Goal: Transaction & Acquisition: Purchase product/service

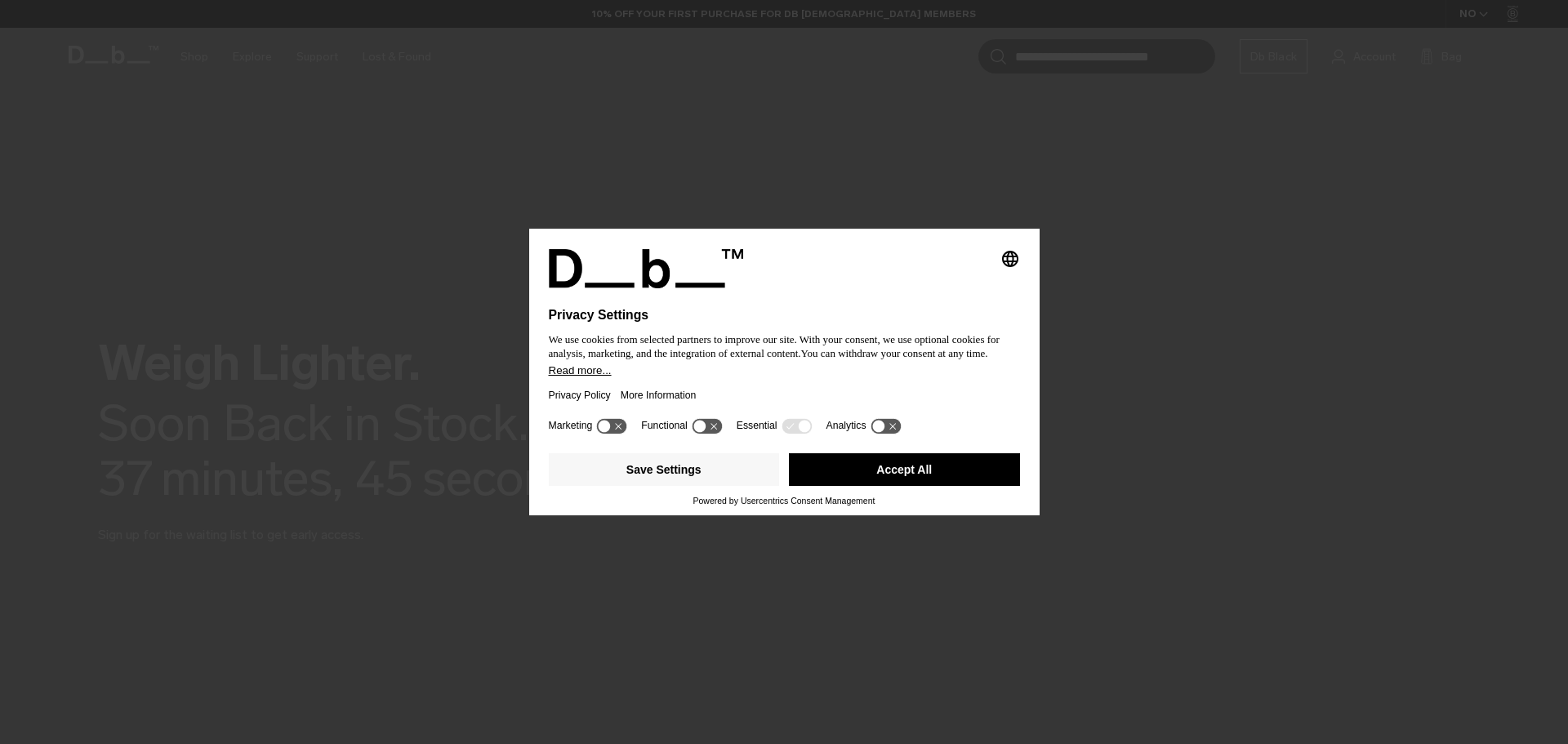
drag, startPoint x: 851, startPoint y: 473, endPoint x: 792, endPoint y: 434, distance: 70.7
click at [851, 473] on button "Accept All" at bounding box center [904, 469] width 231 height 33
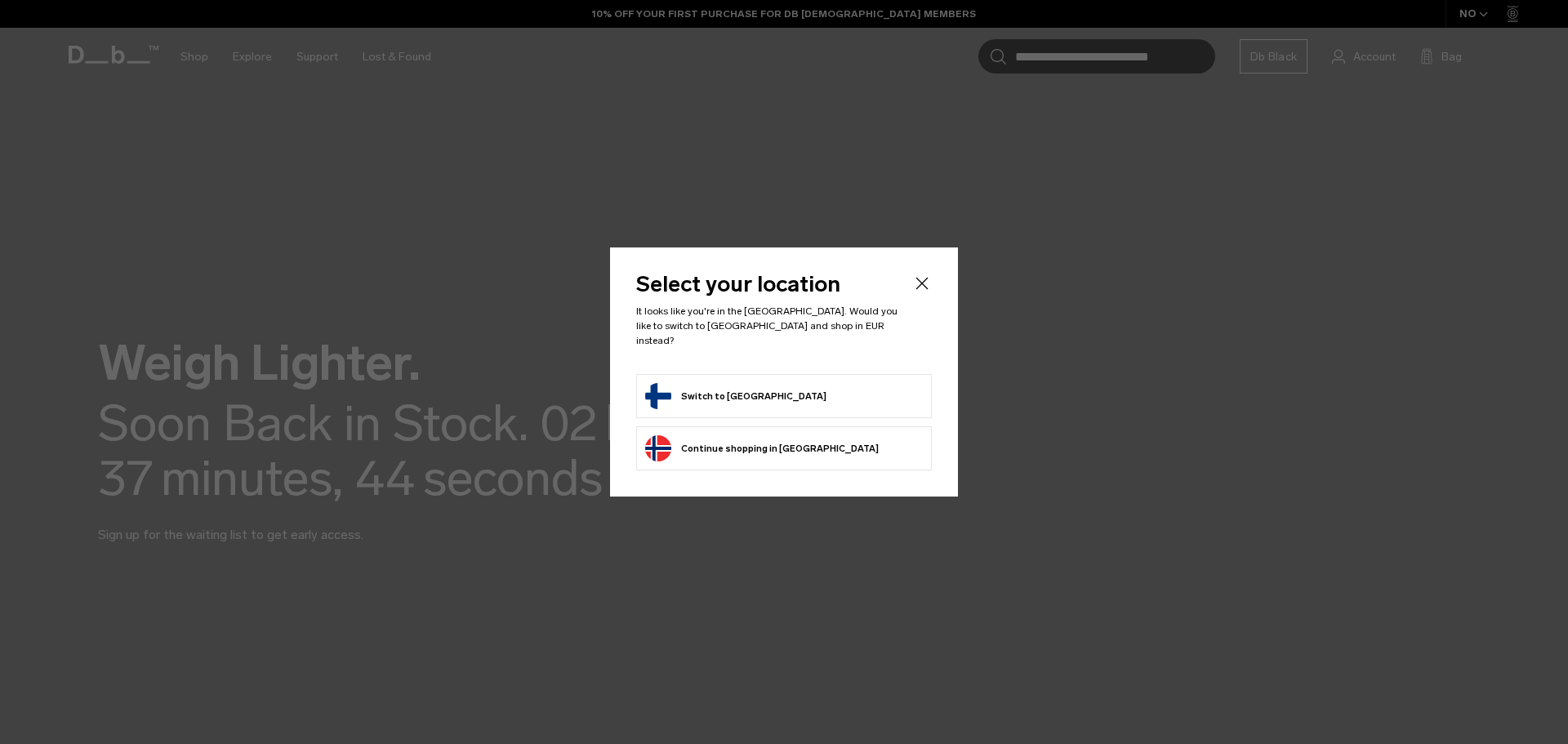
click at [744, 395] on button "Switch to [GEOGRAPHIC_DATA]" at bounding box center [736, 396] width 182 height 26
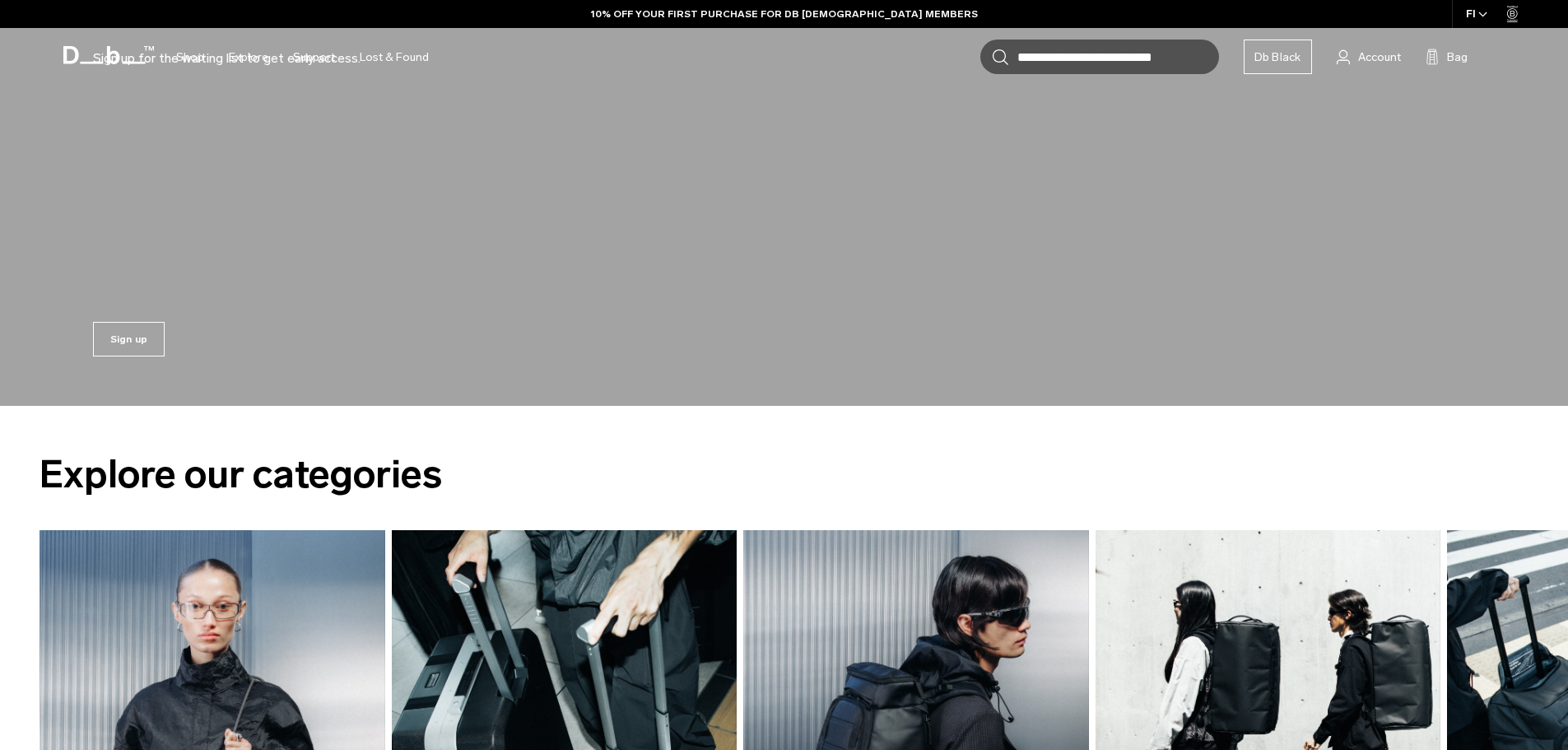
scroll to position [823, 0]
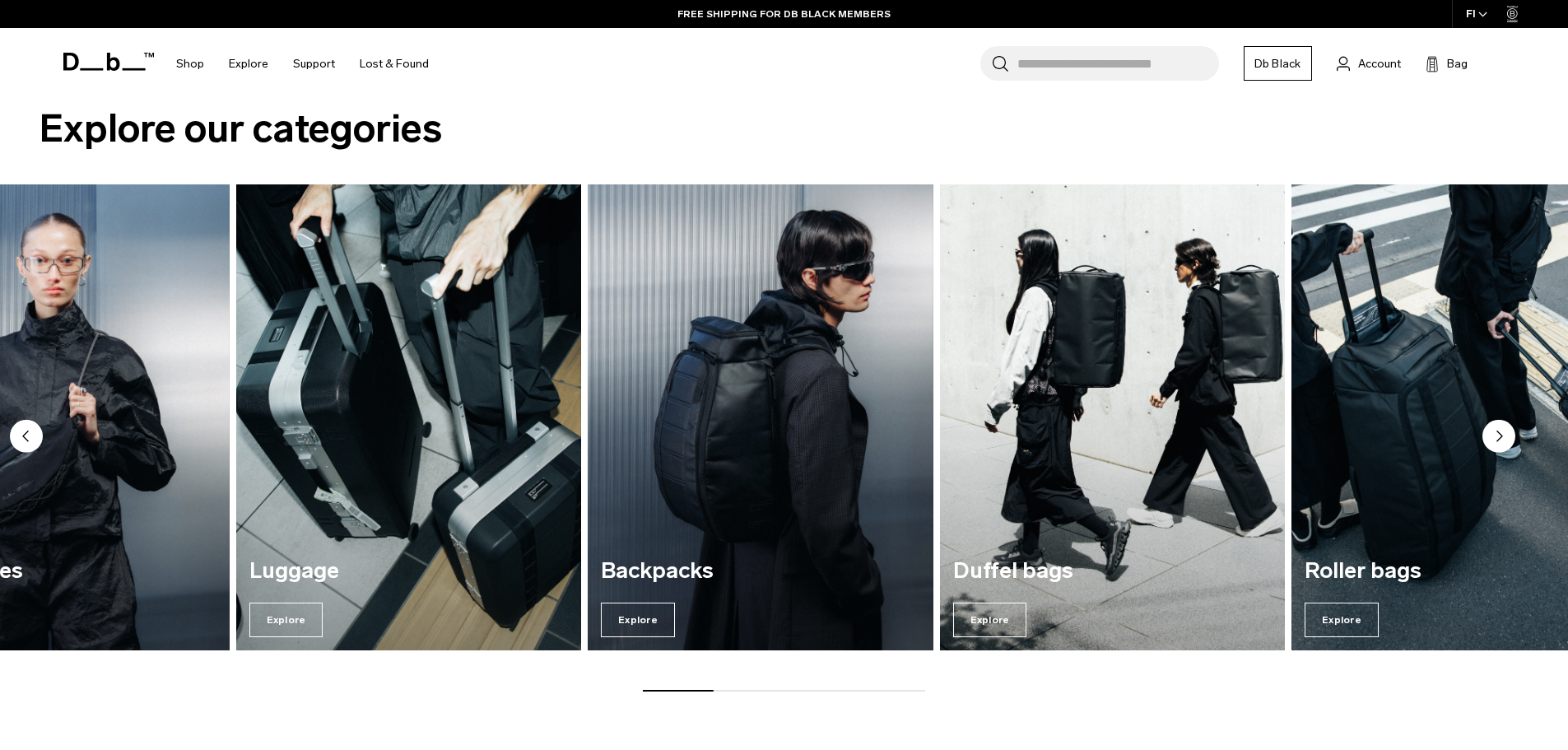
click at [1290, 449] on img "4 / 7" at bounding box center [1111, 417] width 356 height 480
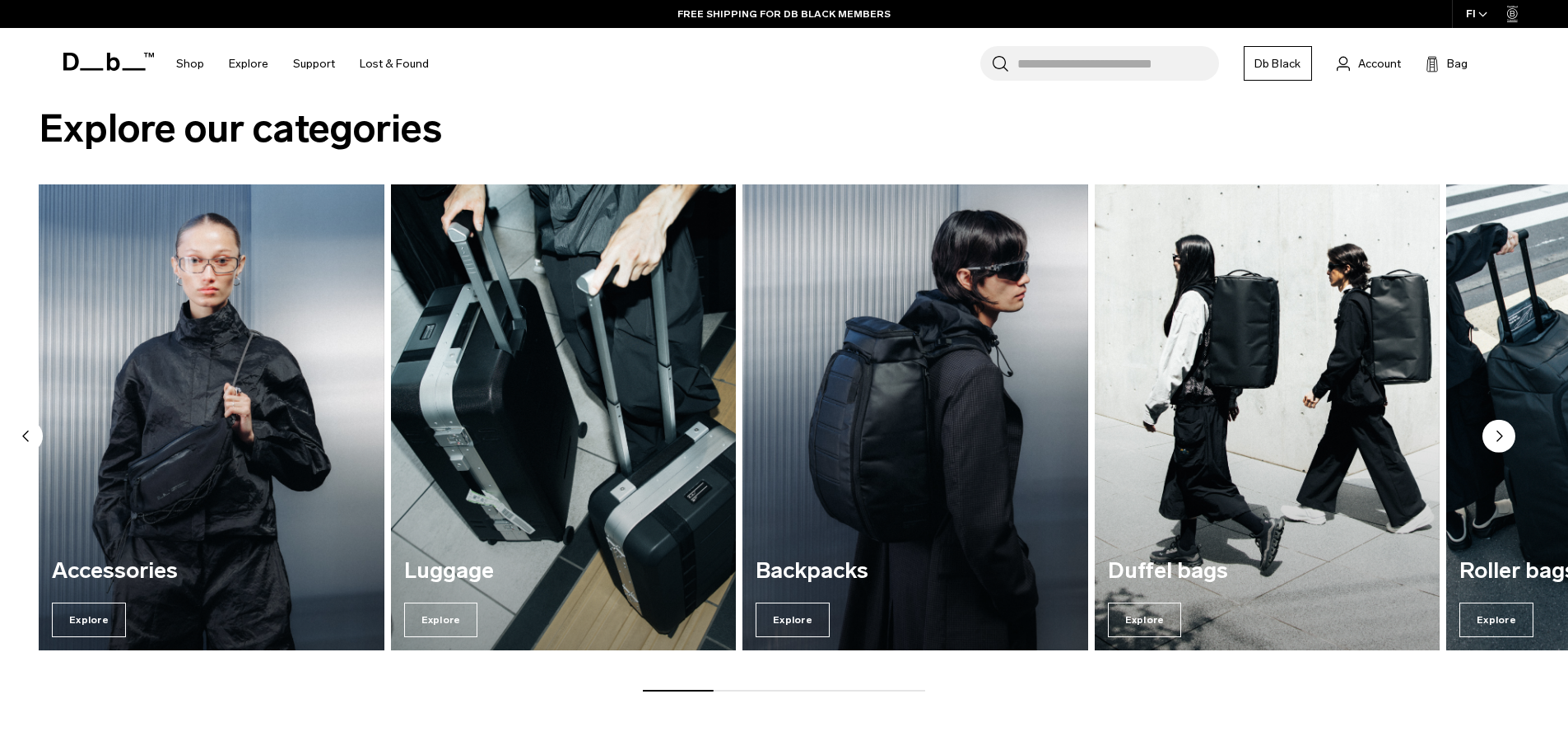
click at [495, 385] on img "2 / 7" at bounding box center [563, 417] width 356 height 480
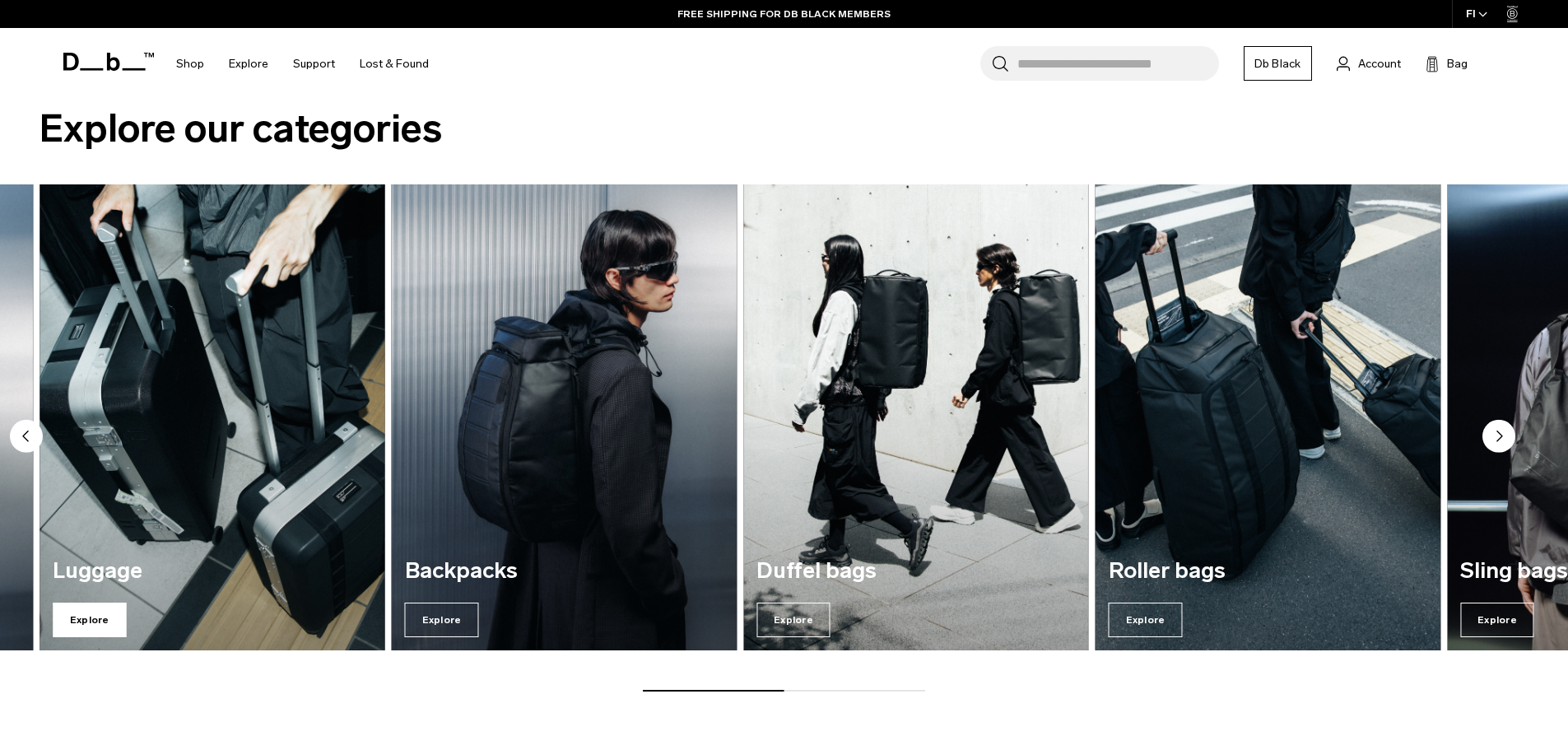
click at [85, 617] on span "Explore" at bounding box center [90, 620] width 74 height 35
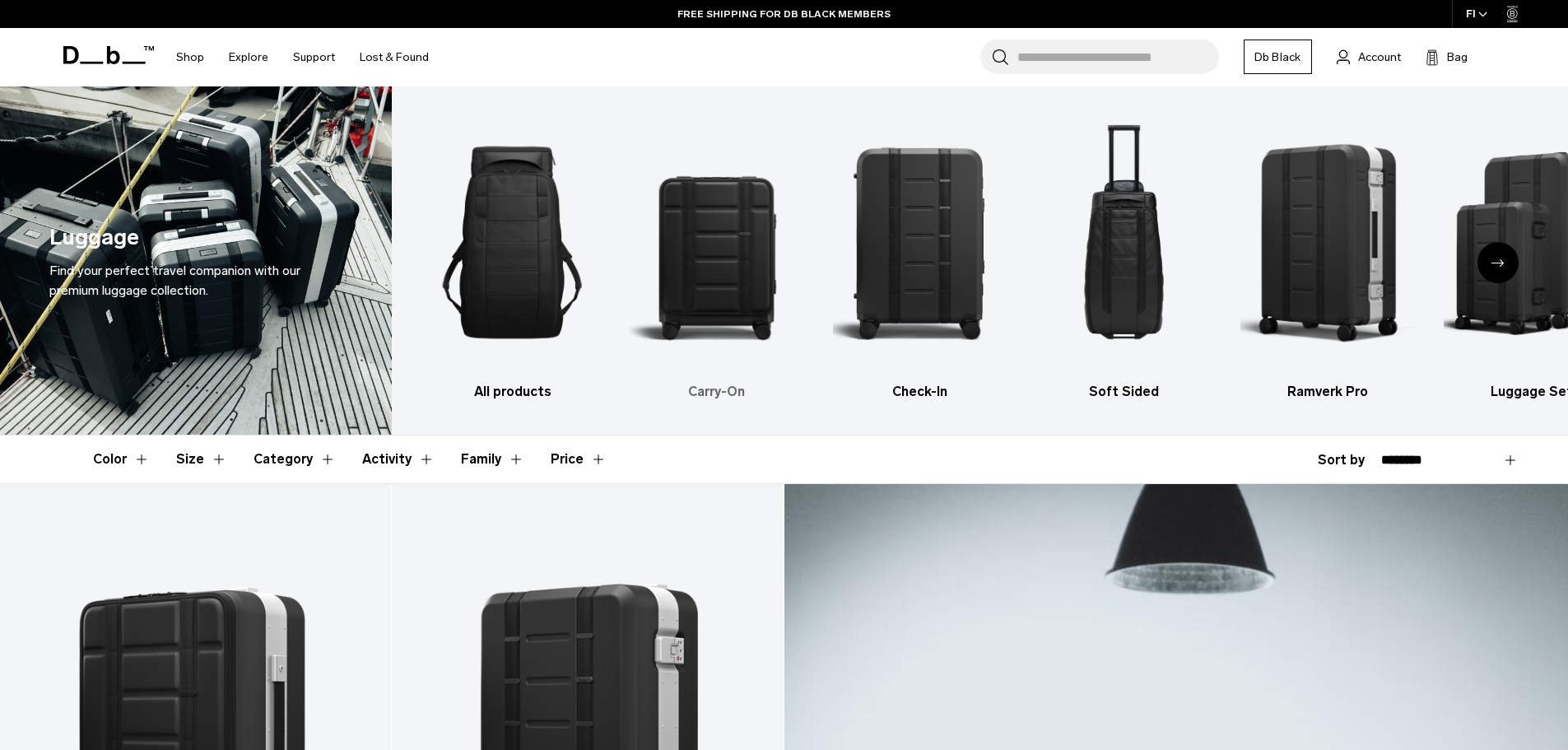
click at [733, 277] on img "2 / 6" at bounding box center [717, 242] width 176 height 263
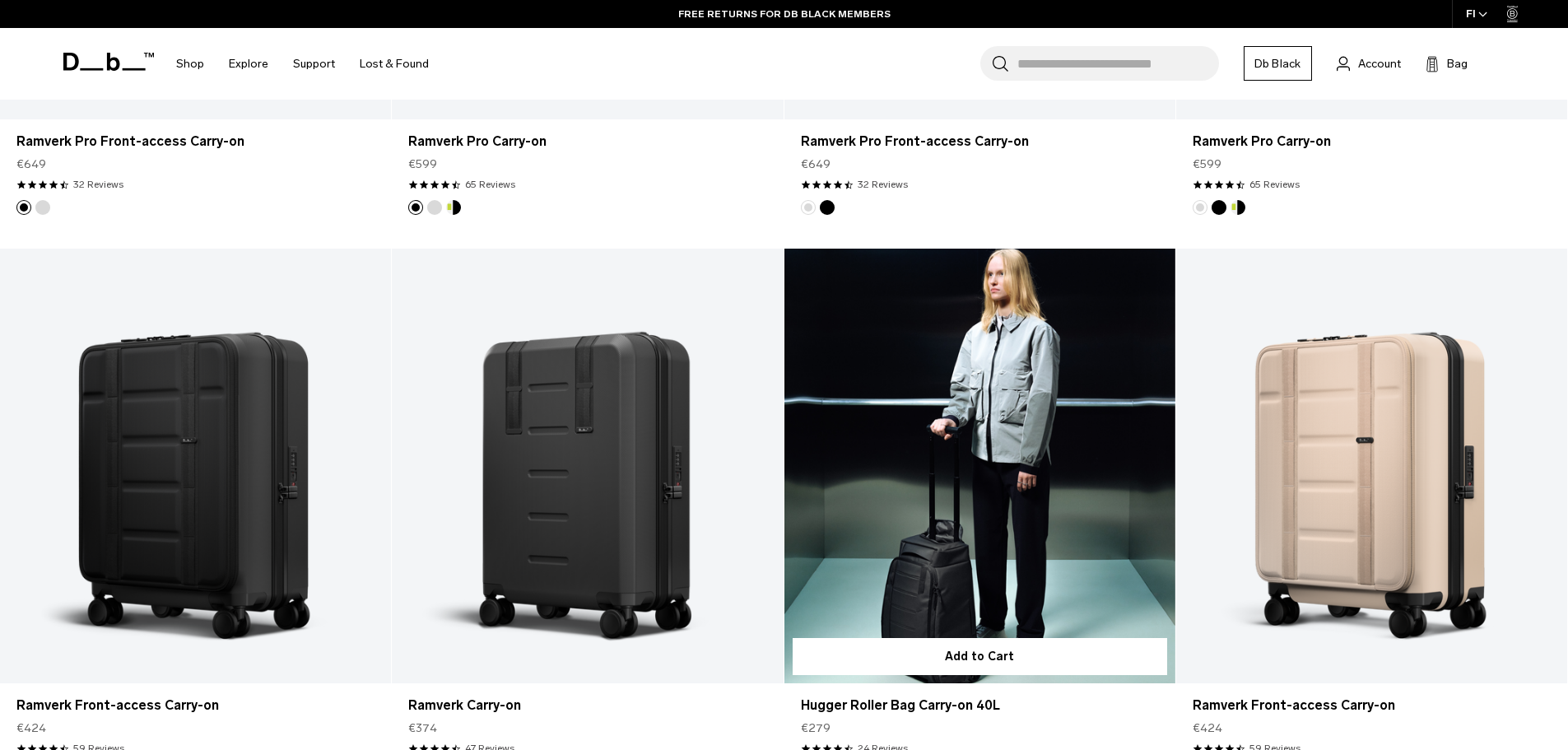
scroll to position [823, 0]
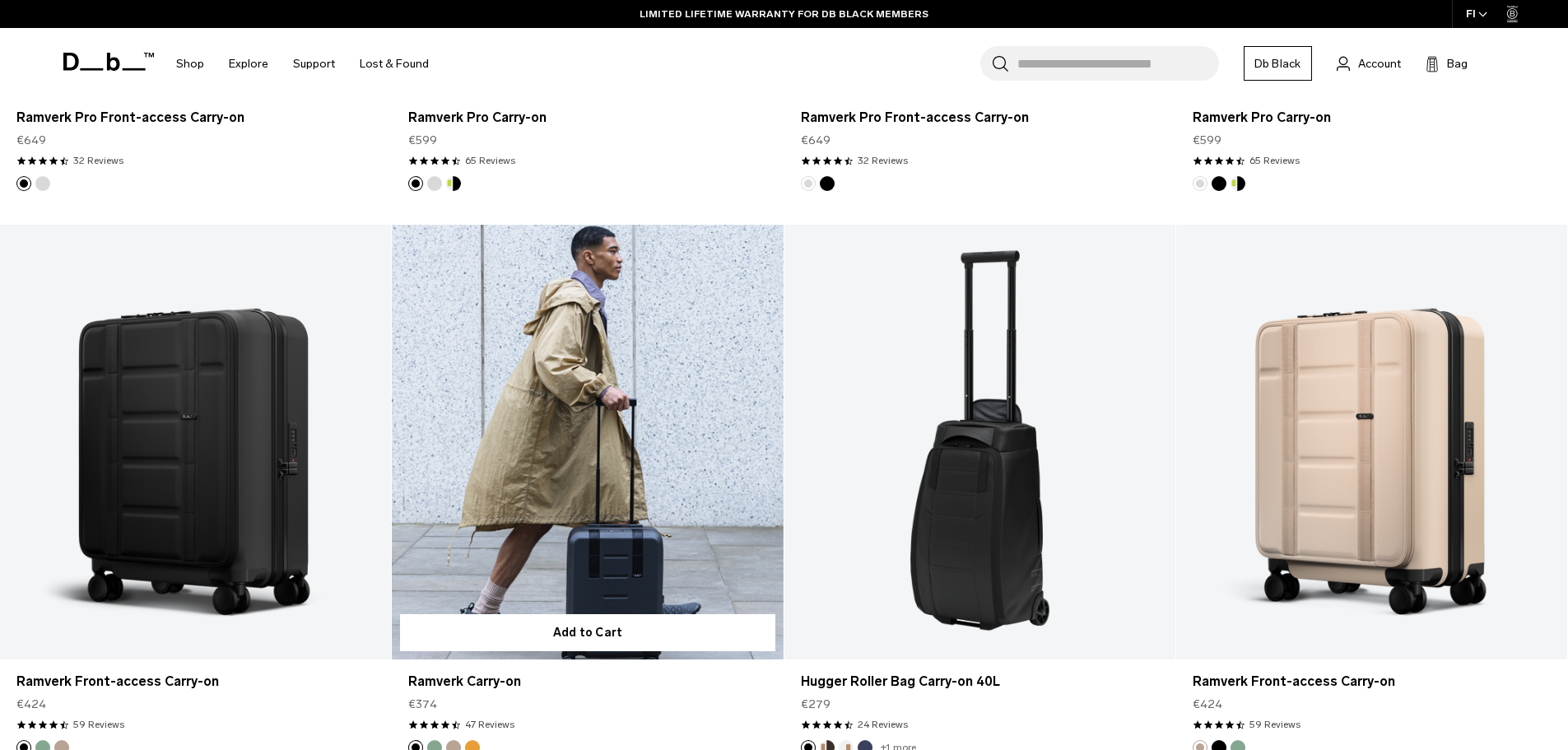
click at [617, 460] on link "Ramverk Carry-on" at bounding box center [588, 442] width 391 height 434
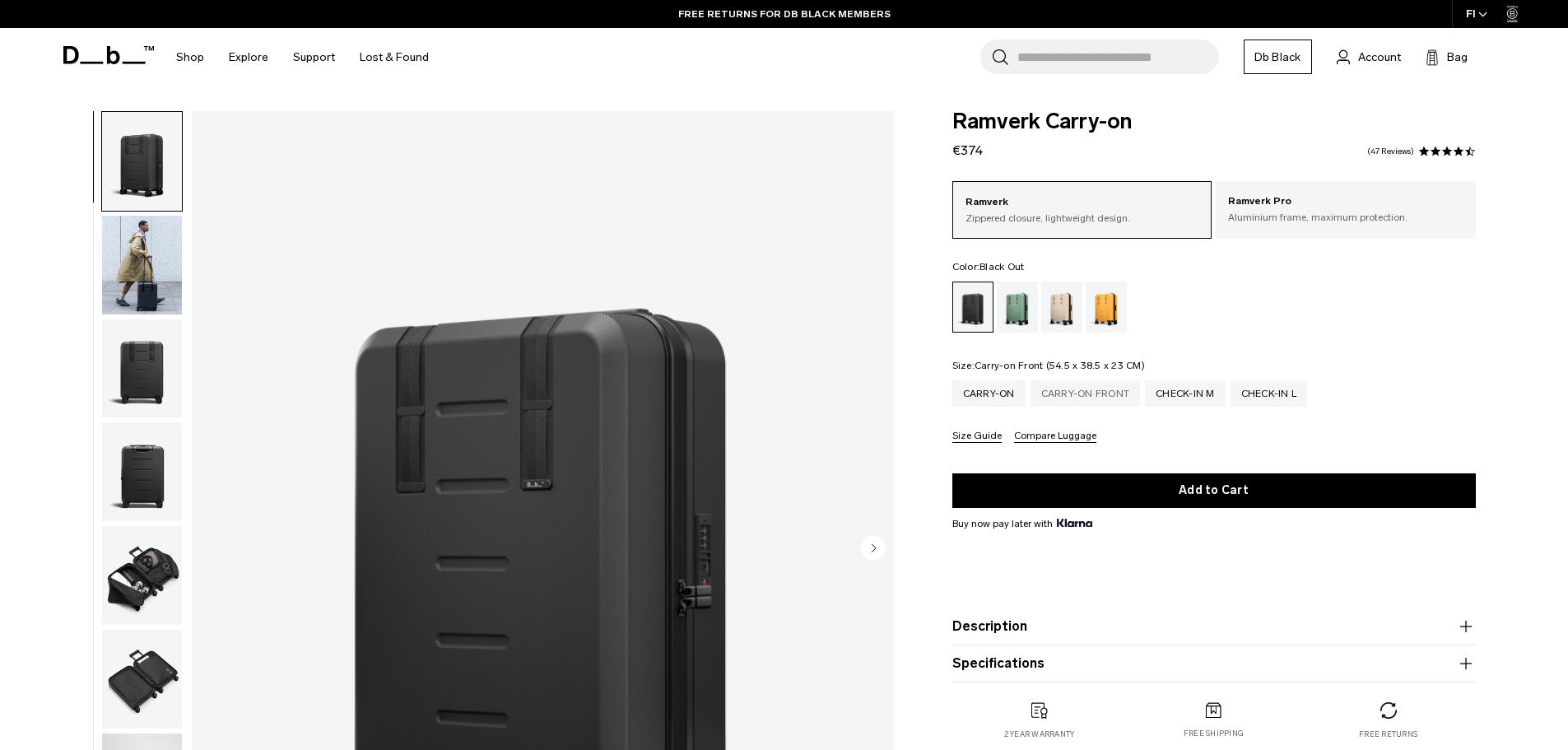
click at [1072, 393] on div "Carry-on Front" at bounding box center [1086, 394] width 110 height 27
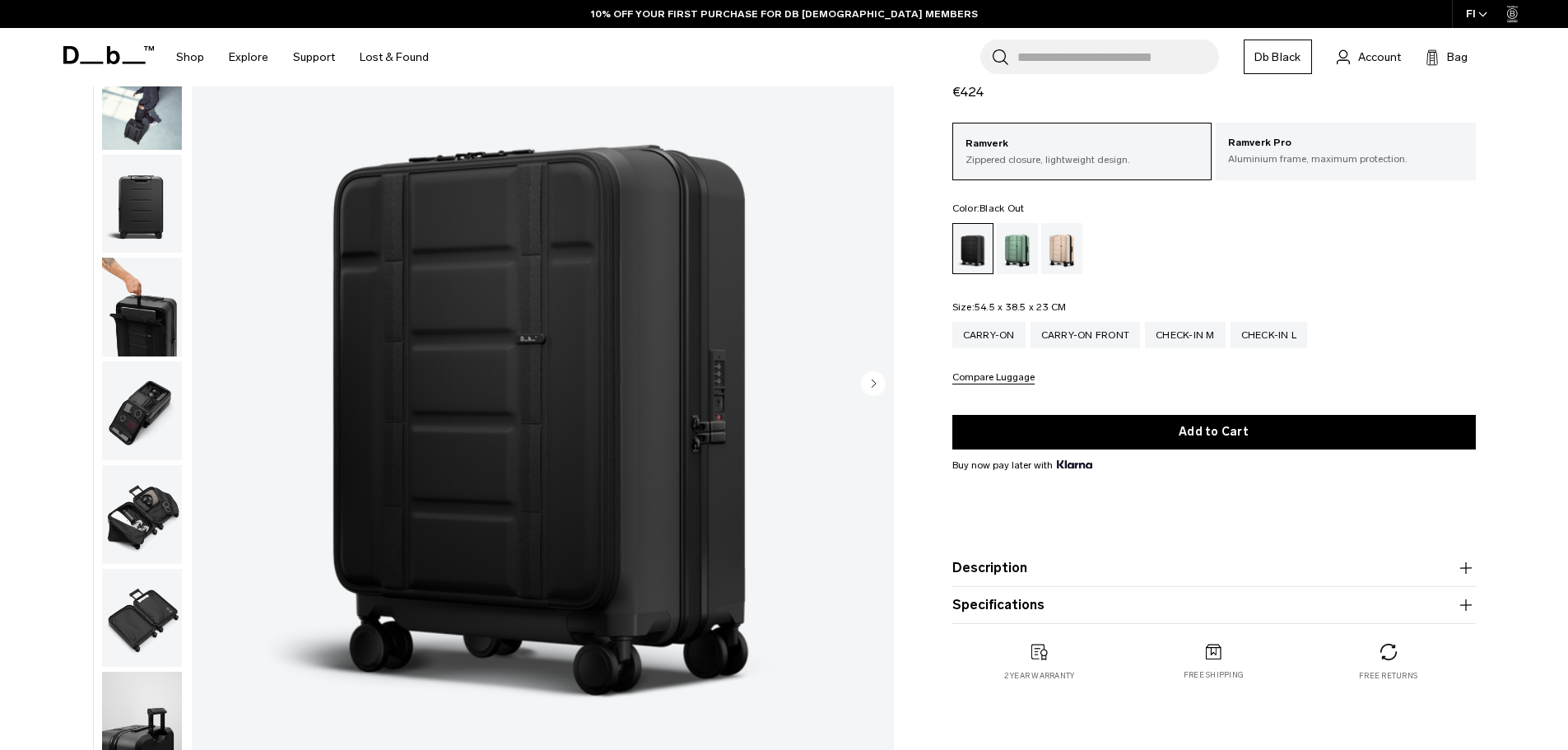
click at [869, 376] on circle "Next slide" at bounding box center [874, 383] width 25 height 25
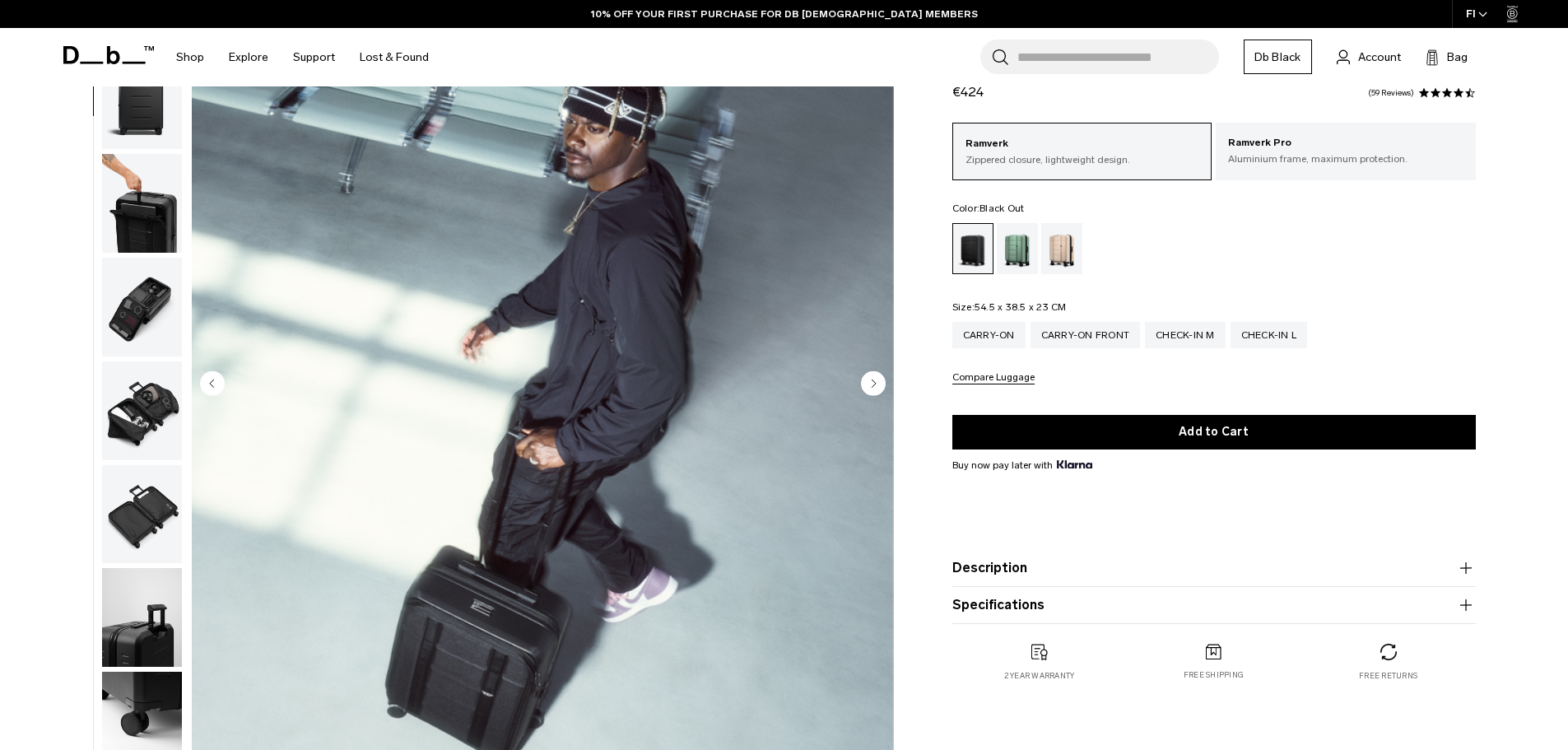
click at [869, 376] on circle "Next slide" at bounding box center [874, 383] width 25 height 25
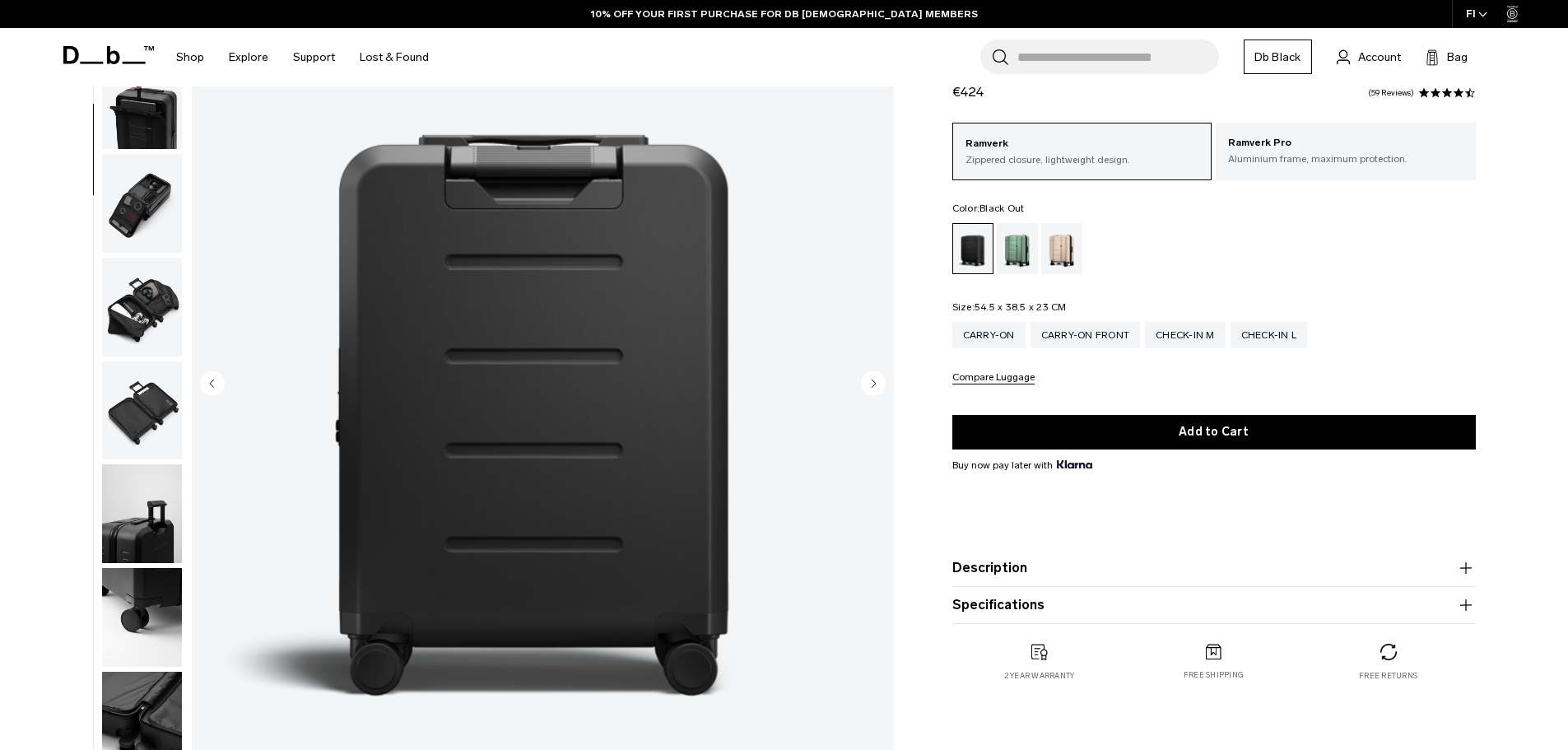
click at [869, 376] on circle "Next slide" at bounding box center [874, 383] width 25 height 25
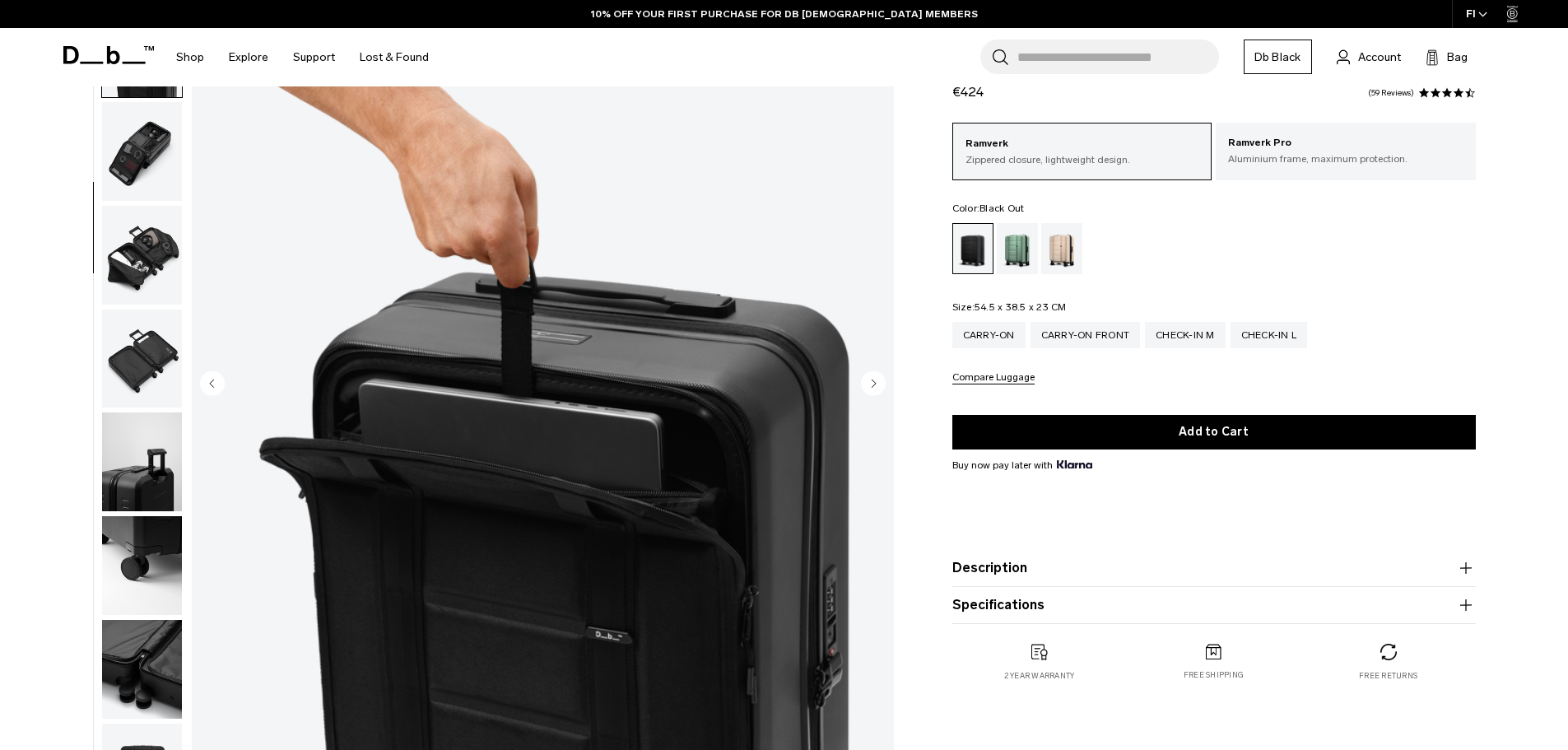
click at [869, 376] on circle "Next slide" at bounding box center [874, 383] width 25 height 25
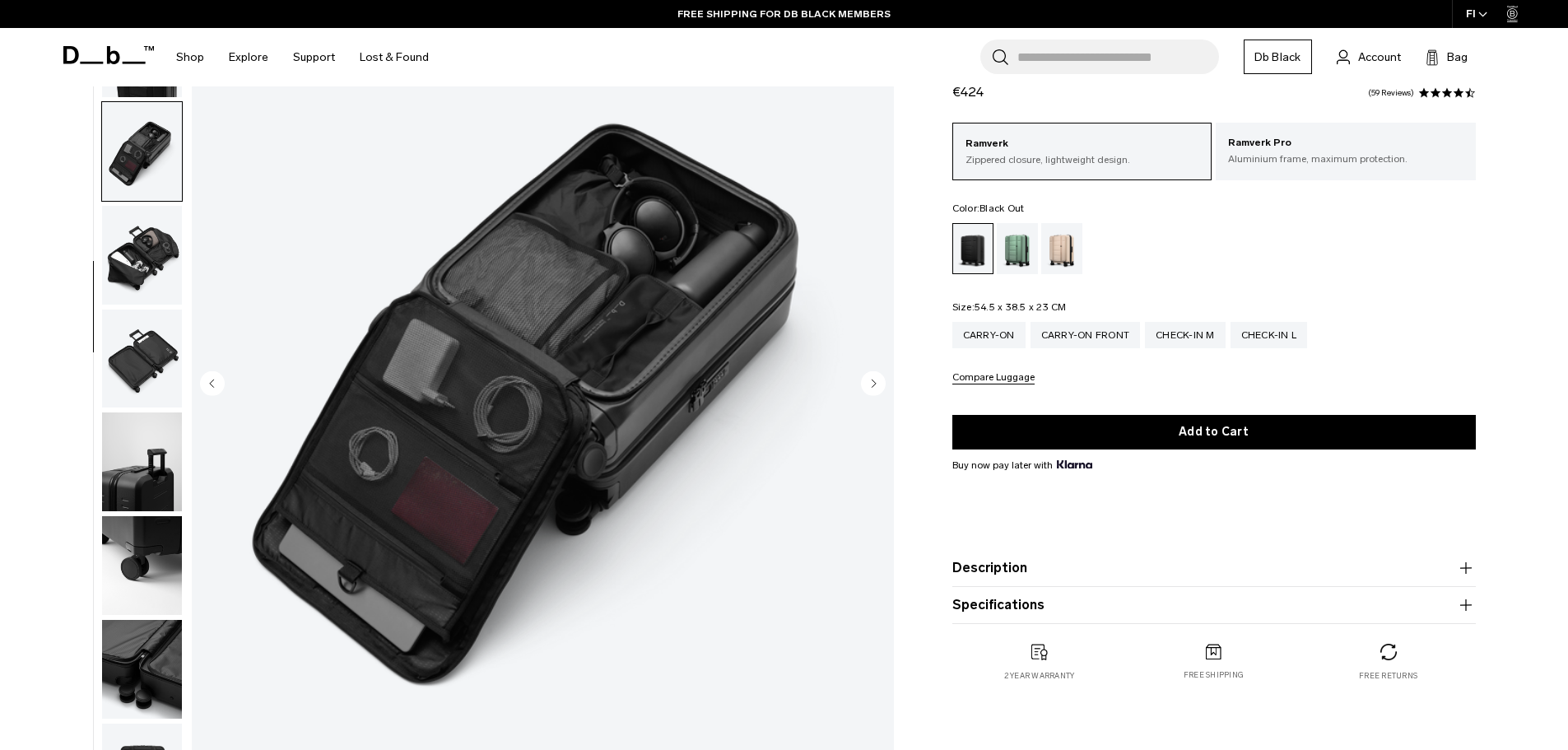
click at [869, 376] on circle "Next slide" at bounding box center [874, 383] width 25 height 25
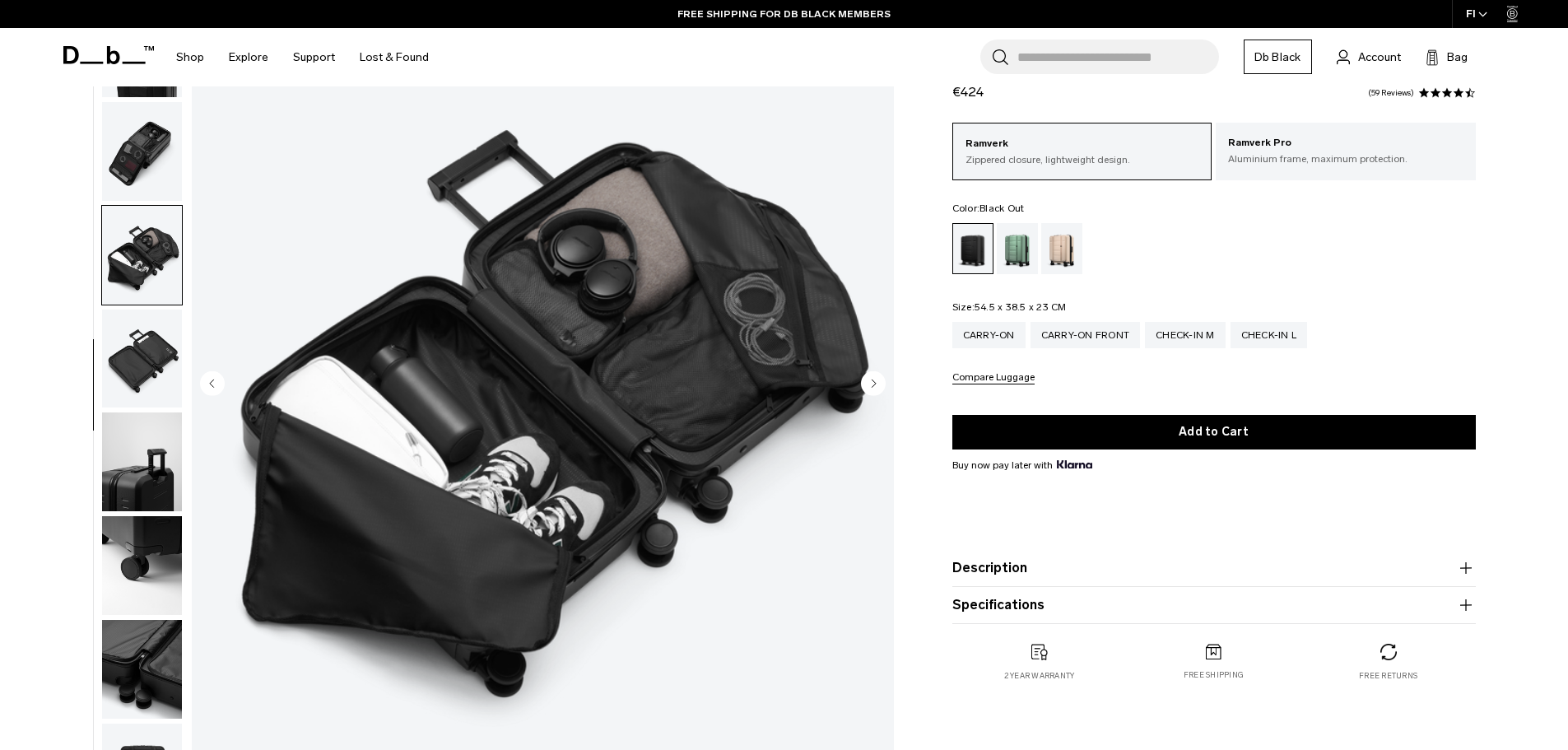
click at [869, 376] on circle "Next slide" at bounding box center [874, 383] width 25 height 25
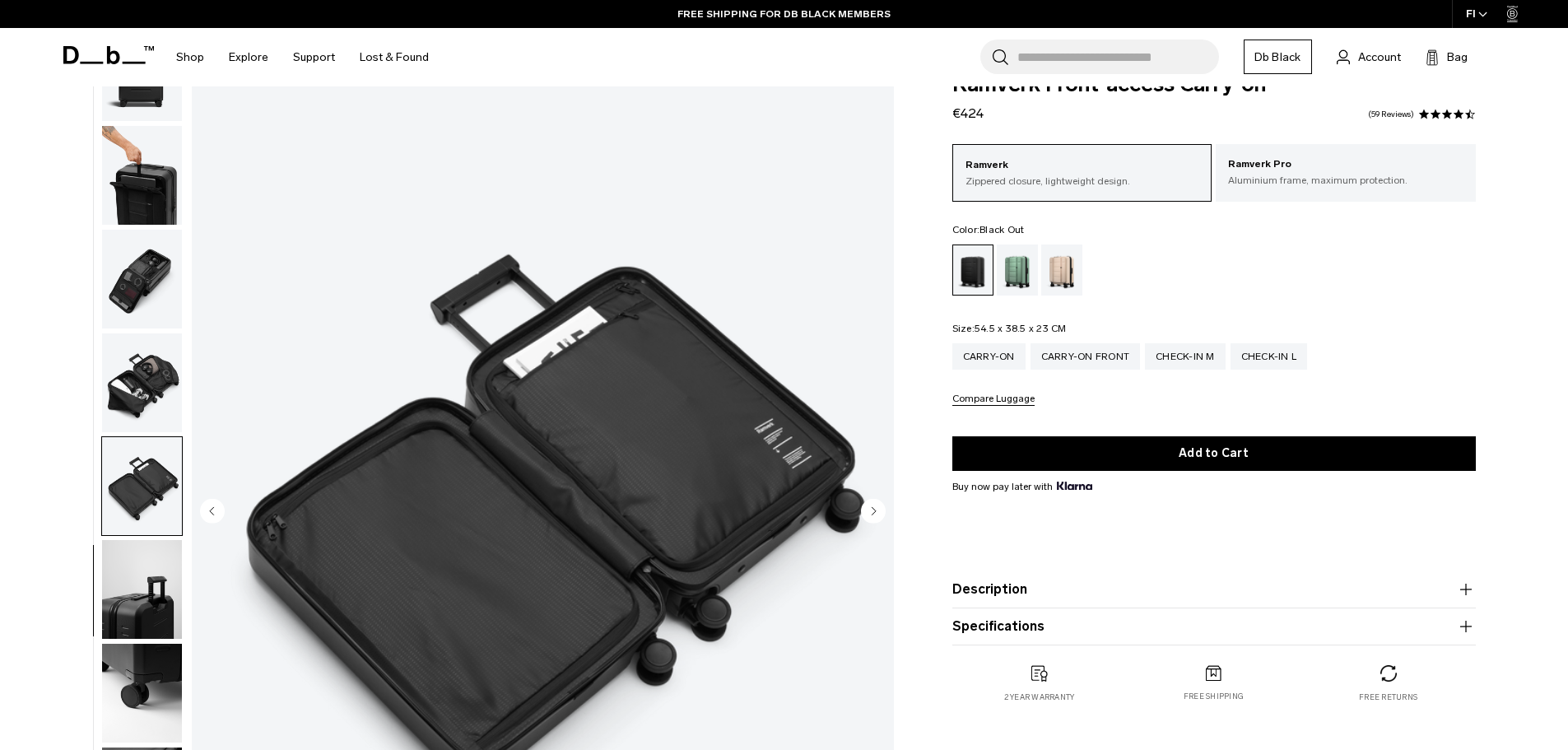
scroll to position [0, 0]
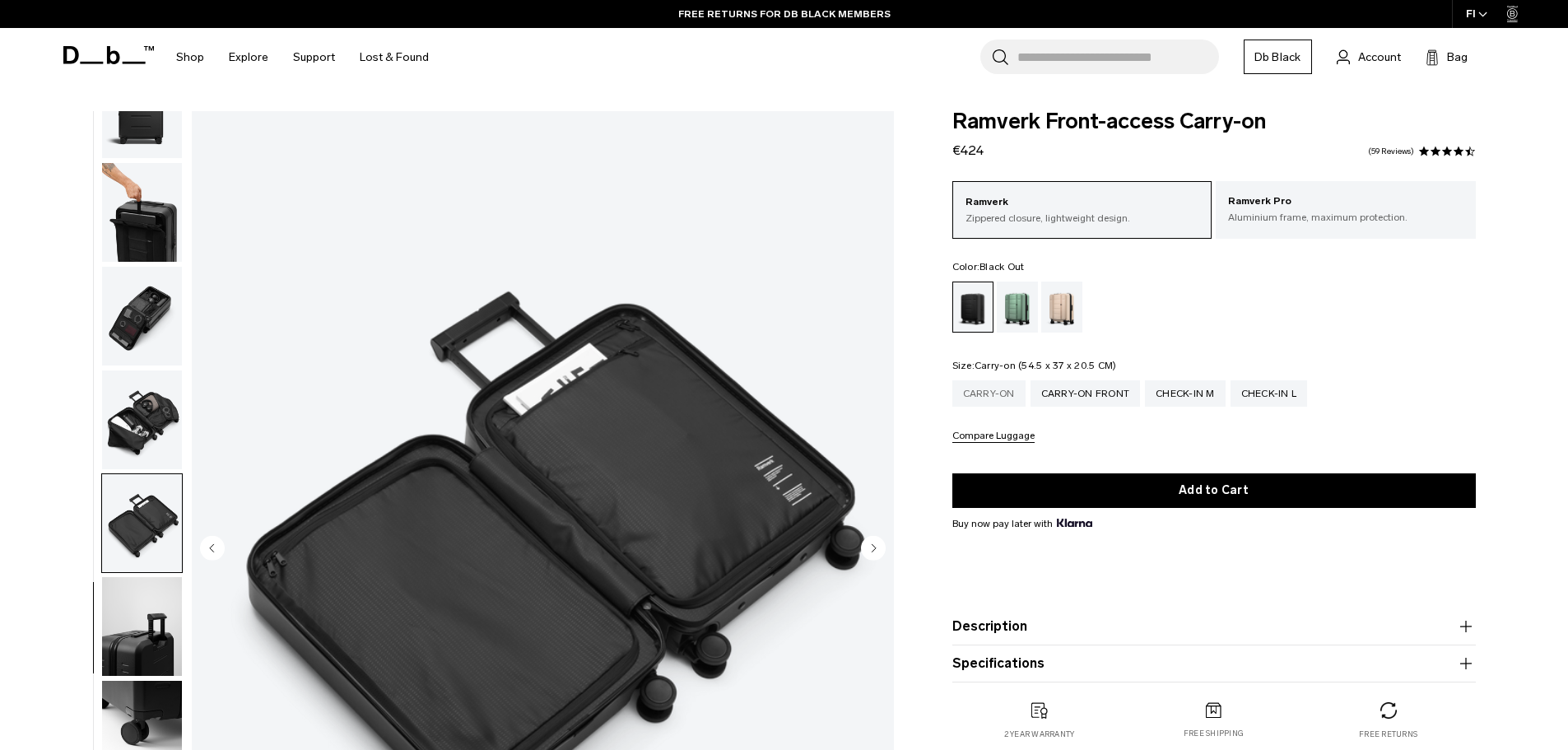
click at [1006, 399] on div "Carry-on" at bounding box center [989, 394] width 73 height 27
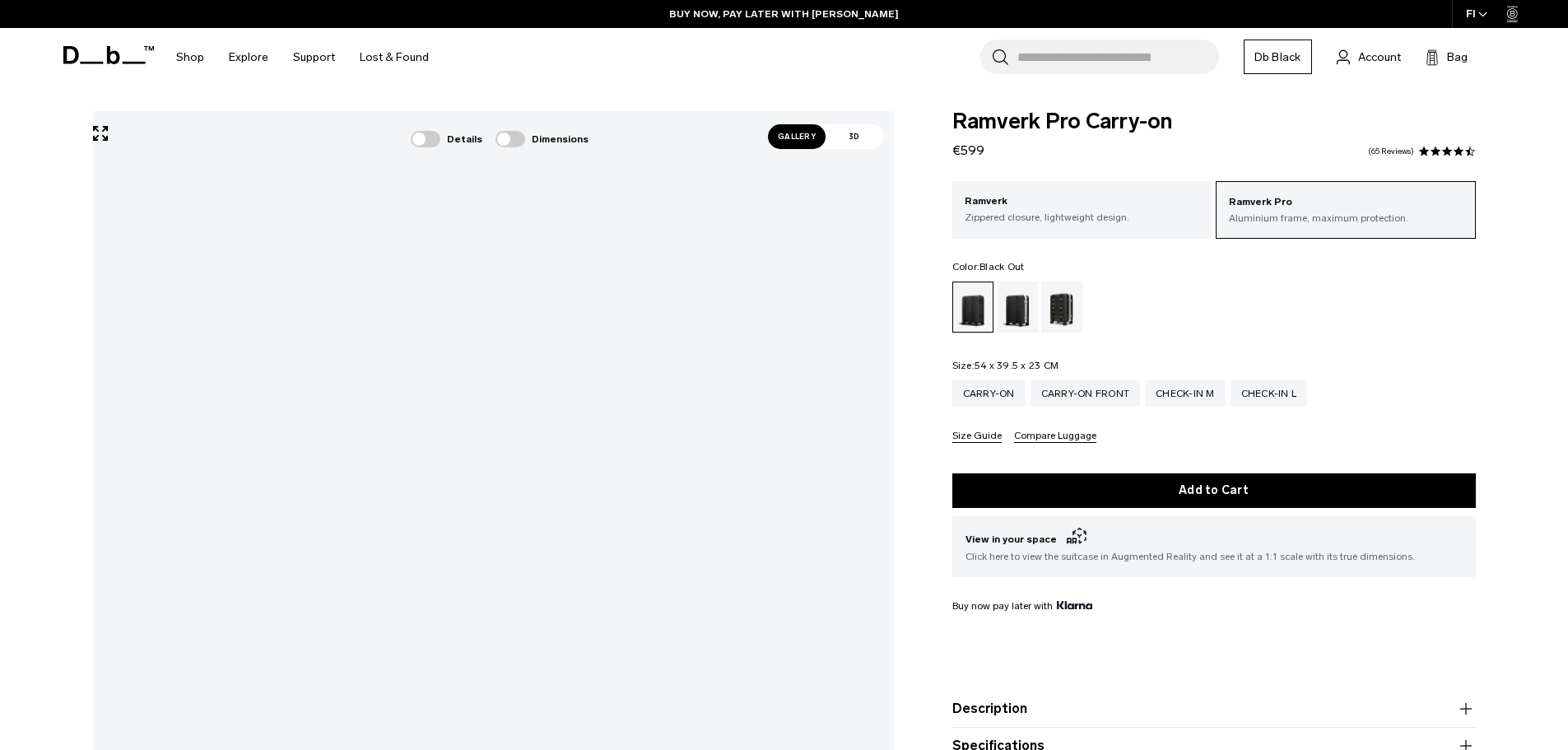
click at [805, 142] on span "Gallery" at bounding box center [797, 137] width 58 height 25
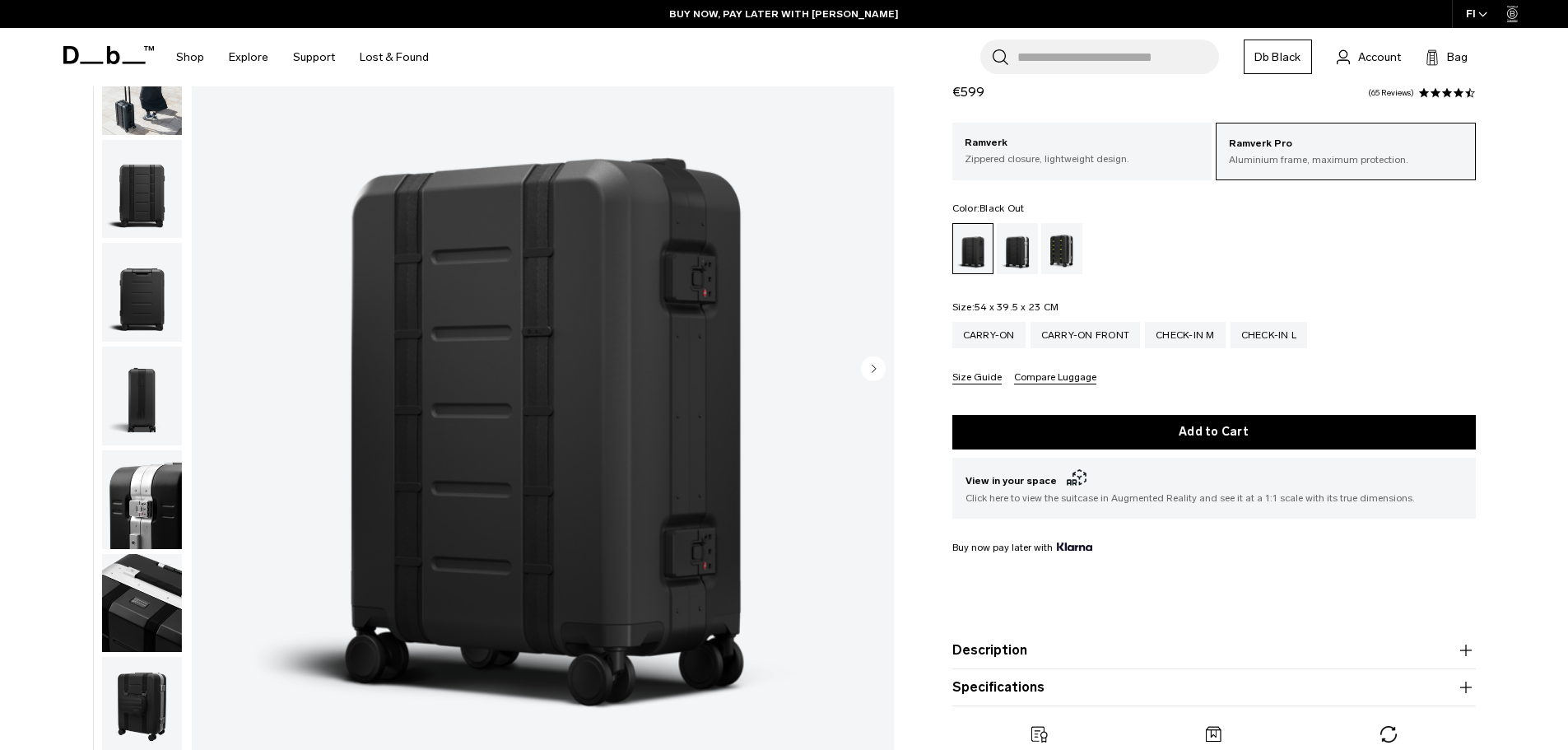
scroll to position [247, 0]
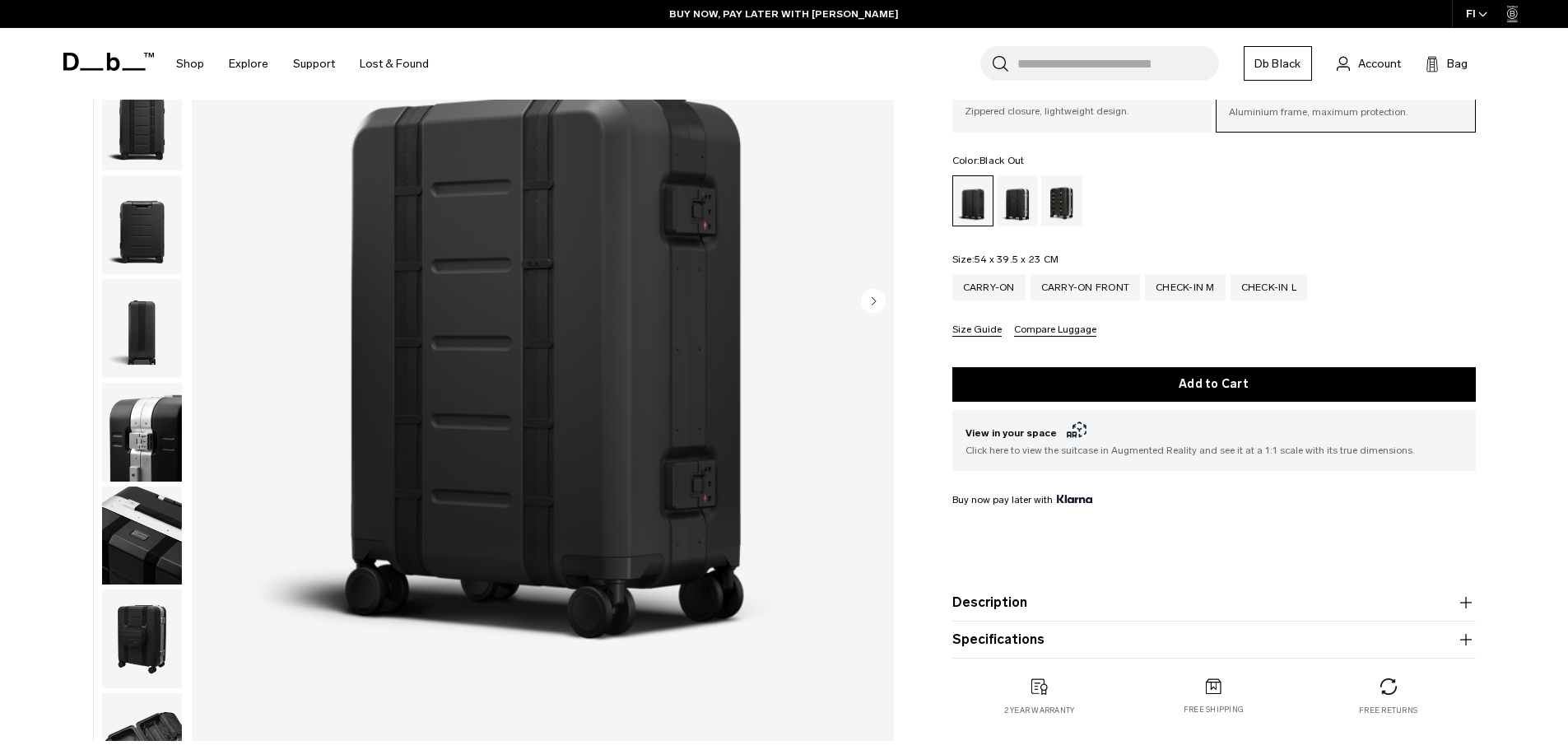
click at [868, 298] on circle "Next slide" at bounding box center [874, 301] width 25 height 25
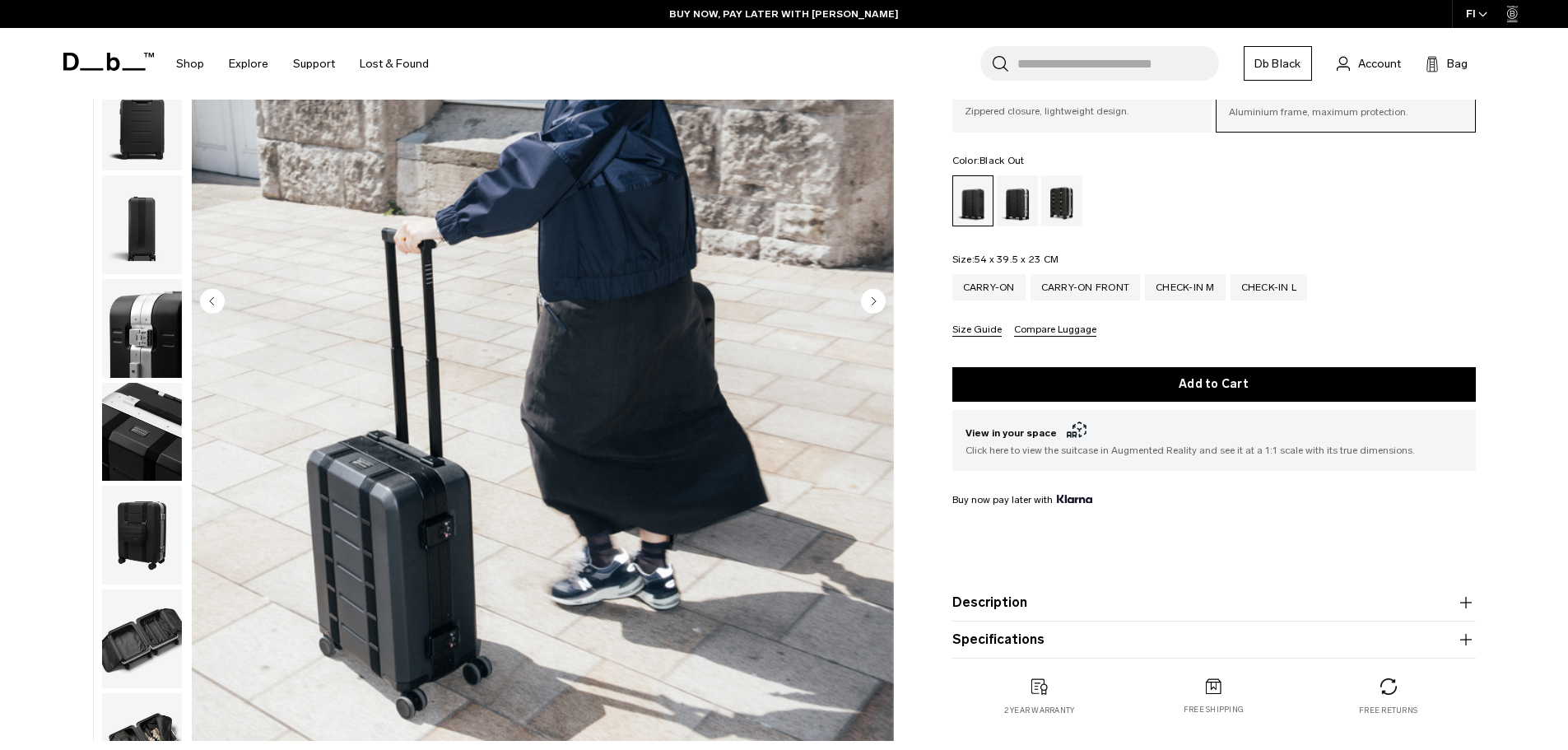
click at [868, 298] on circle "Next slide" at bounding box center [874, 301] width 25 height 25
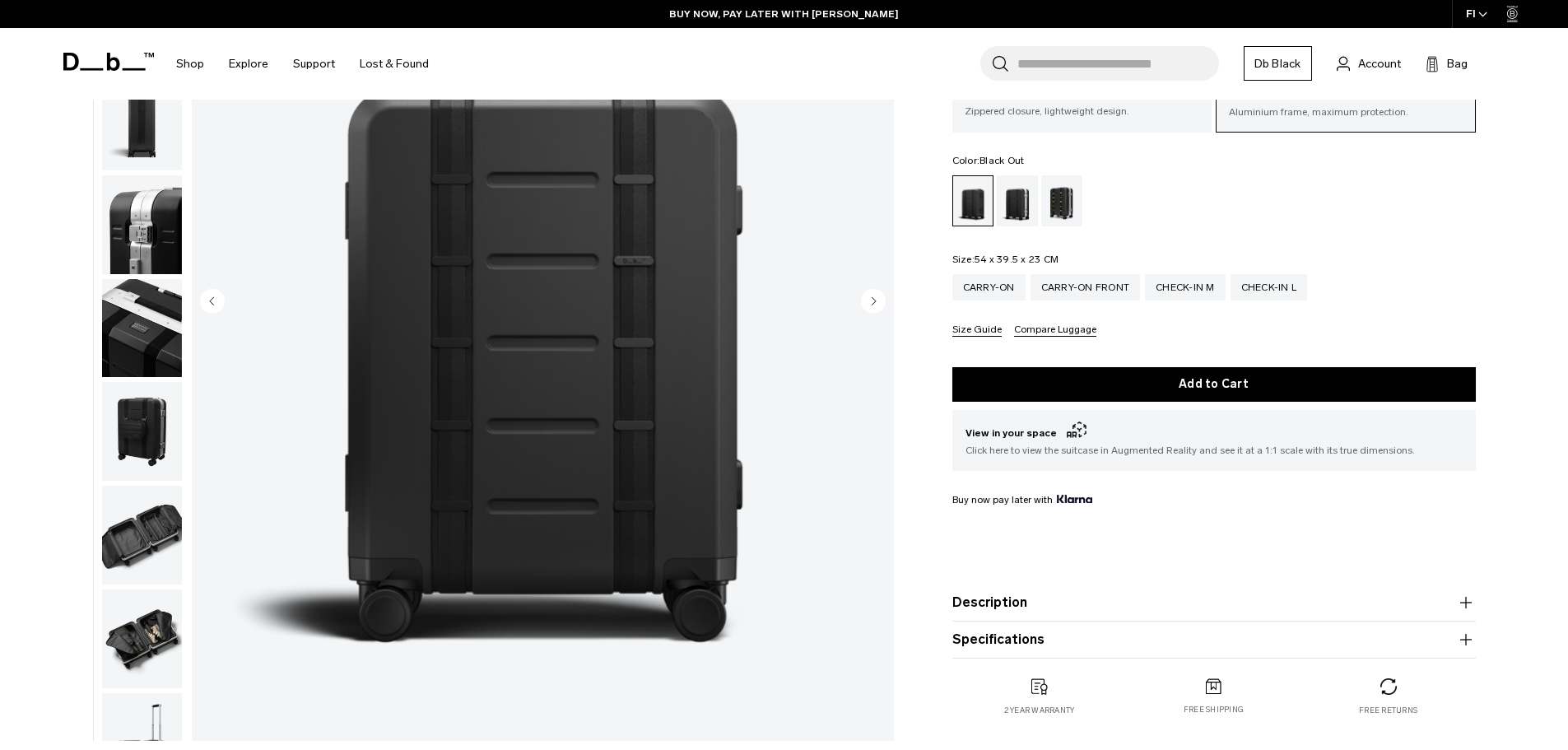
click at [868, 298] on circle "Next slide" at bounding box center [874, 301] width 25 height 25
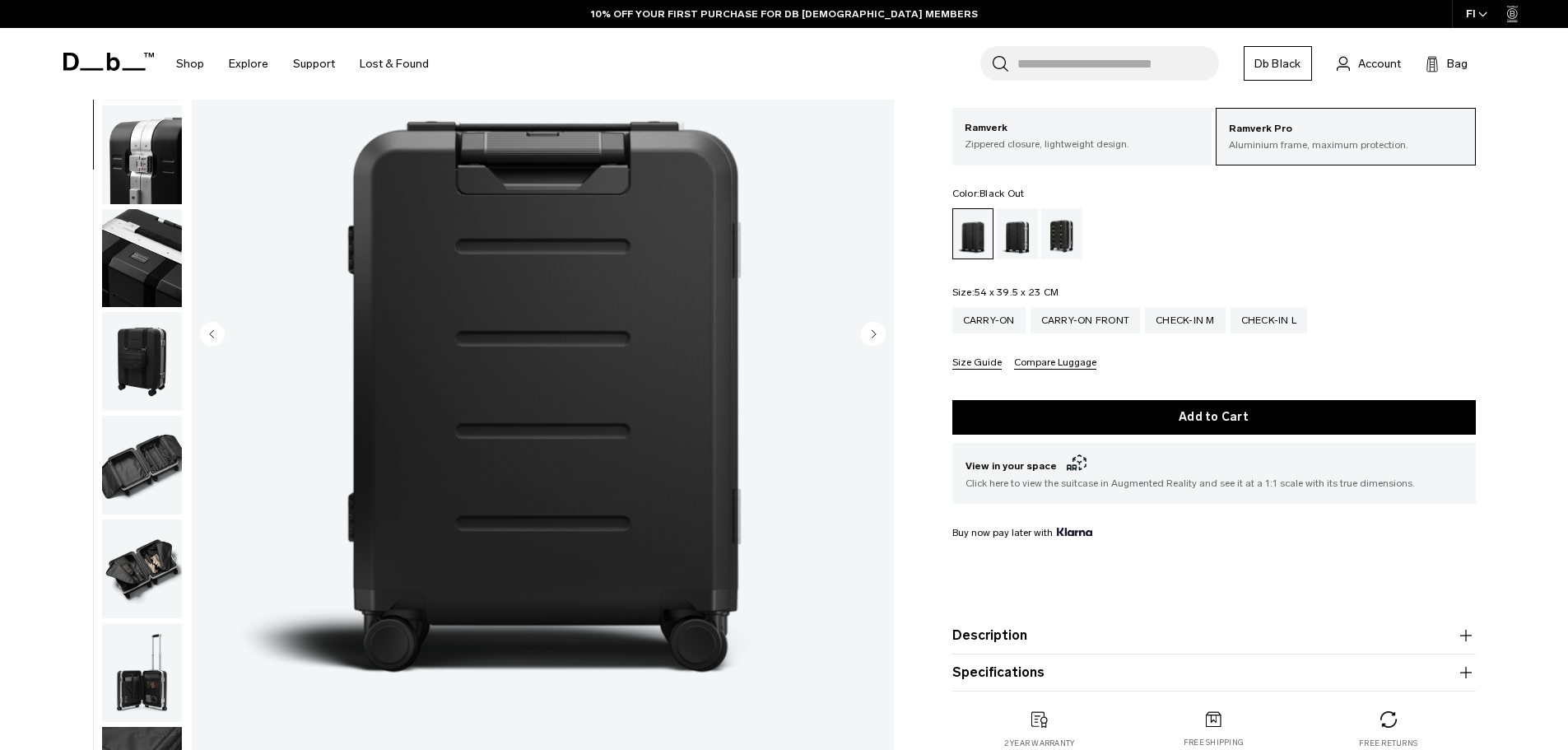
scroll to position [165, 0]
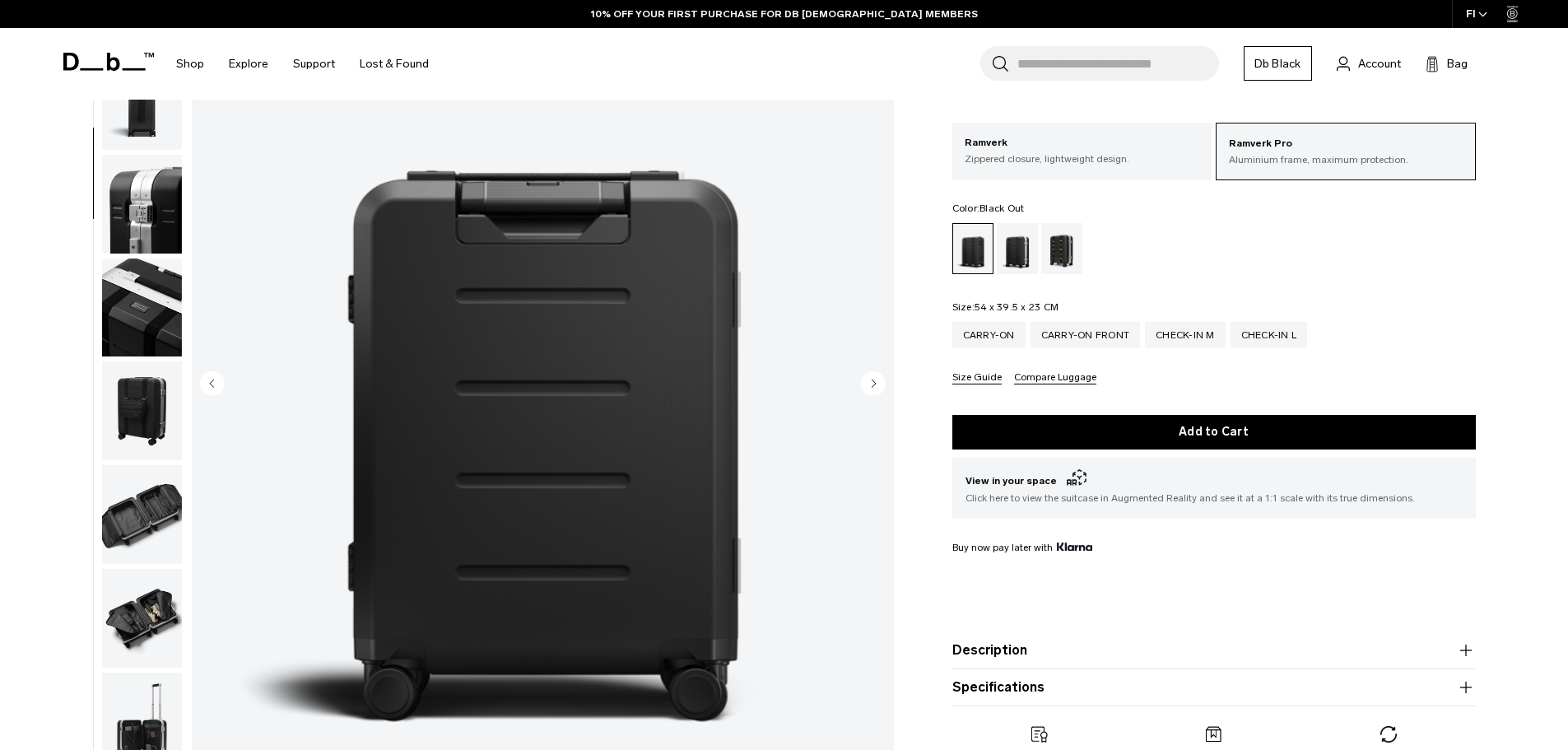
click at [876, 377] on circle "Next slide" at bounding box center [874, 383] width 25 height 25
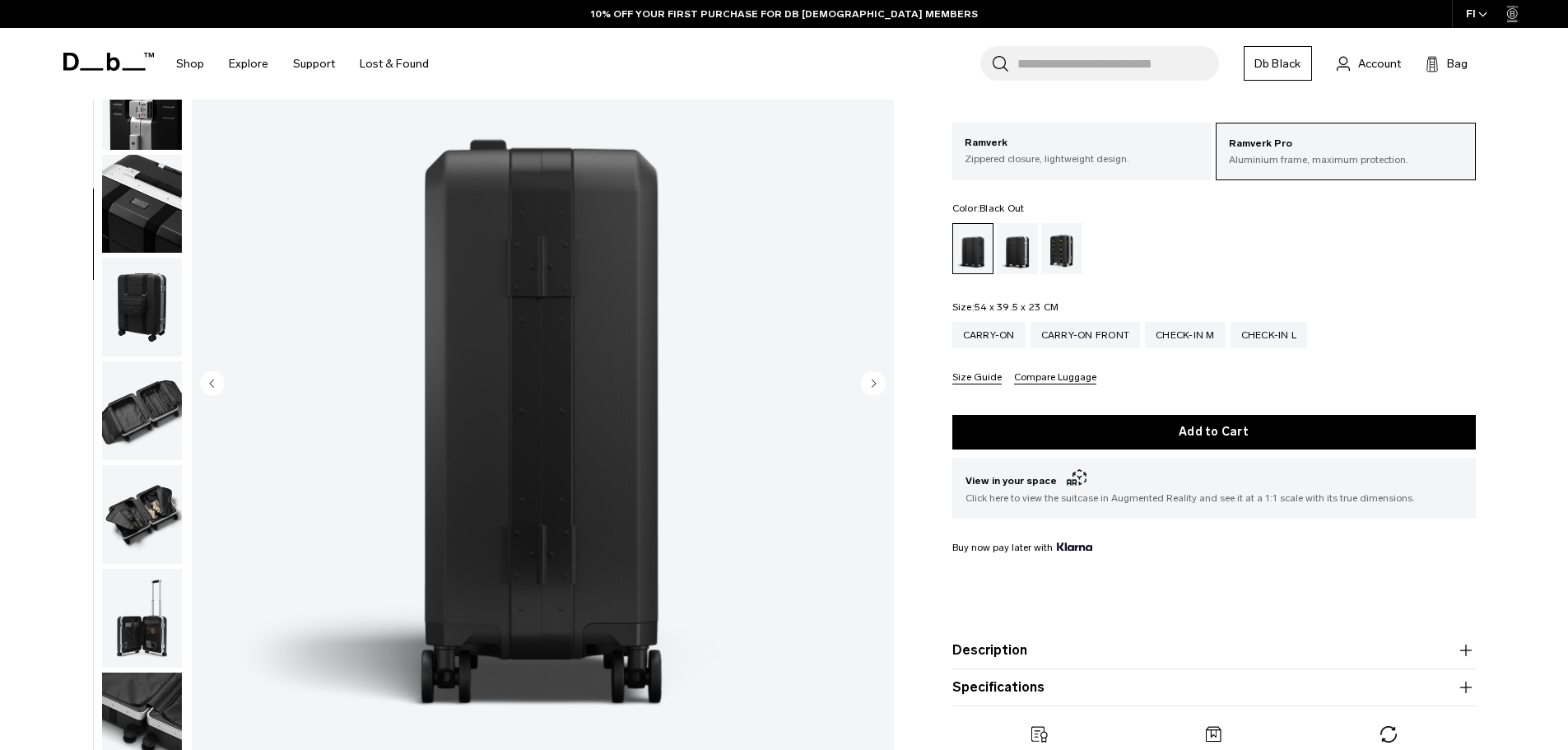
click at [875, 377] on circle "Next slide" at bounding box center [874, 383] width 25 height 25
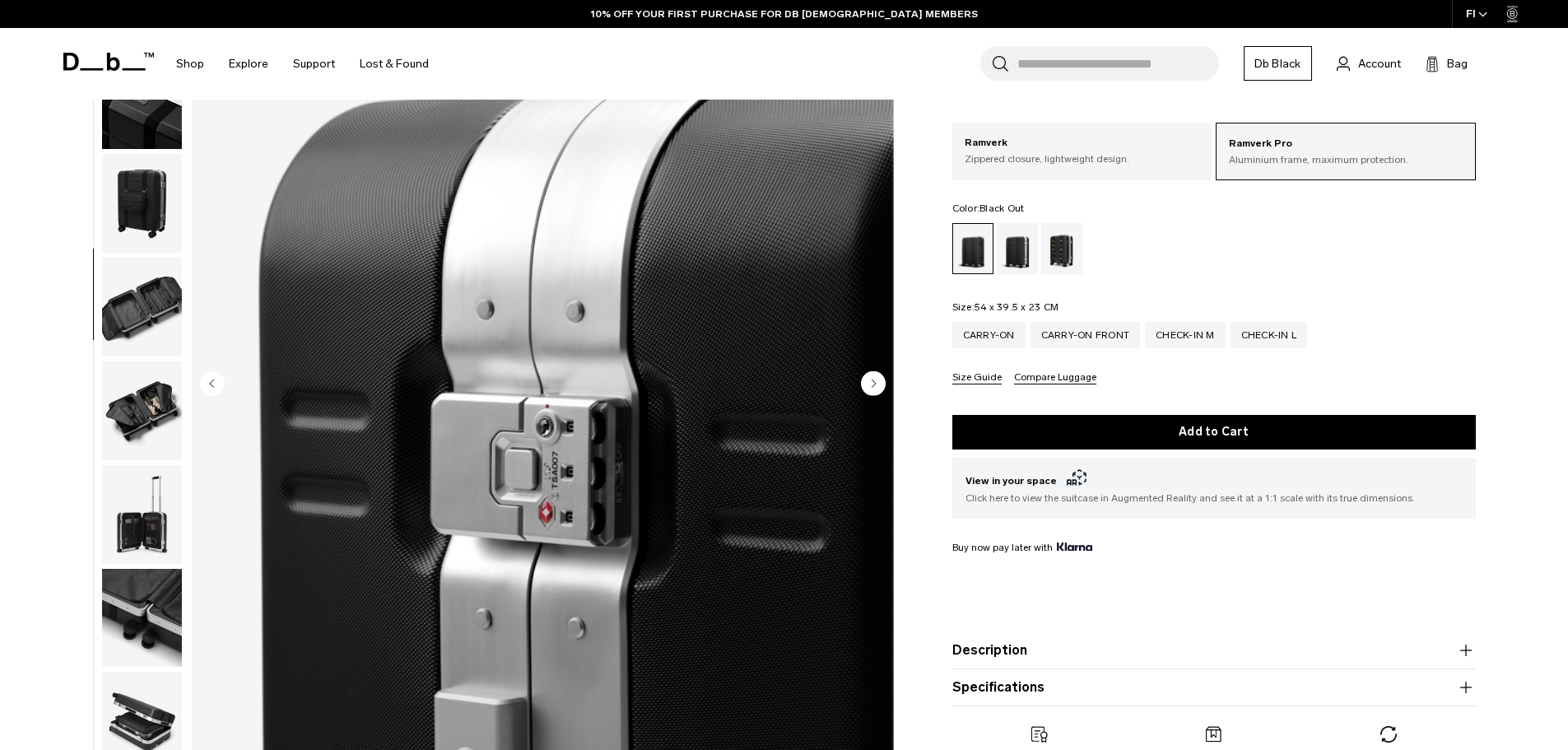
click at [874, 377] on circle "Next slide" at bounding box center [874, 383] width 25 height 25
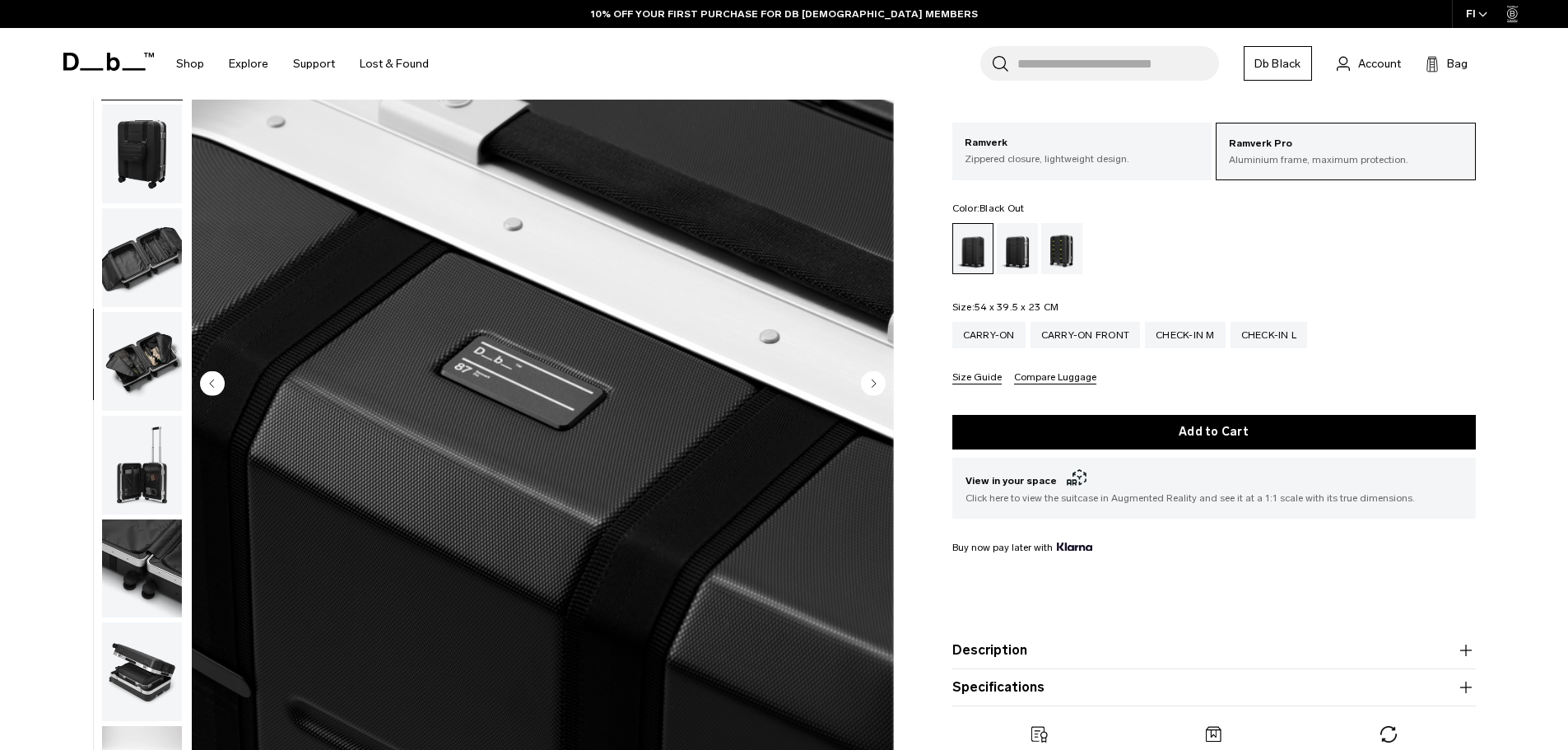
scroll to position [569, 0]
click at [874, 377] on circle "Next slide" at bounding box center [874, 383] width 25 height 25
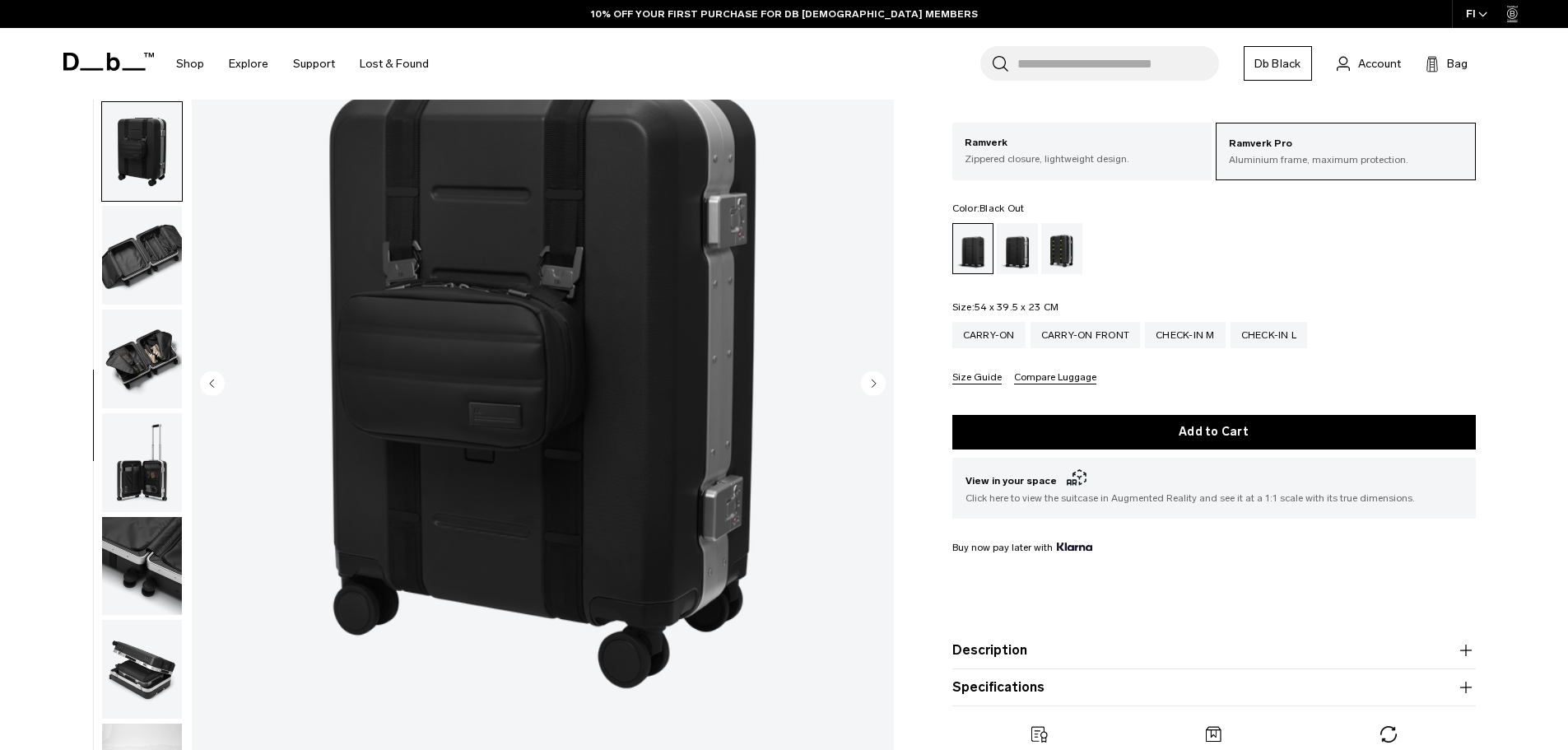
click at [874, 377] on circle "Next slide" at bounding box center [874, 383] width 25 height 25
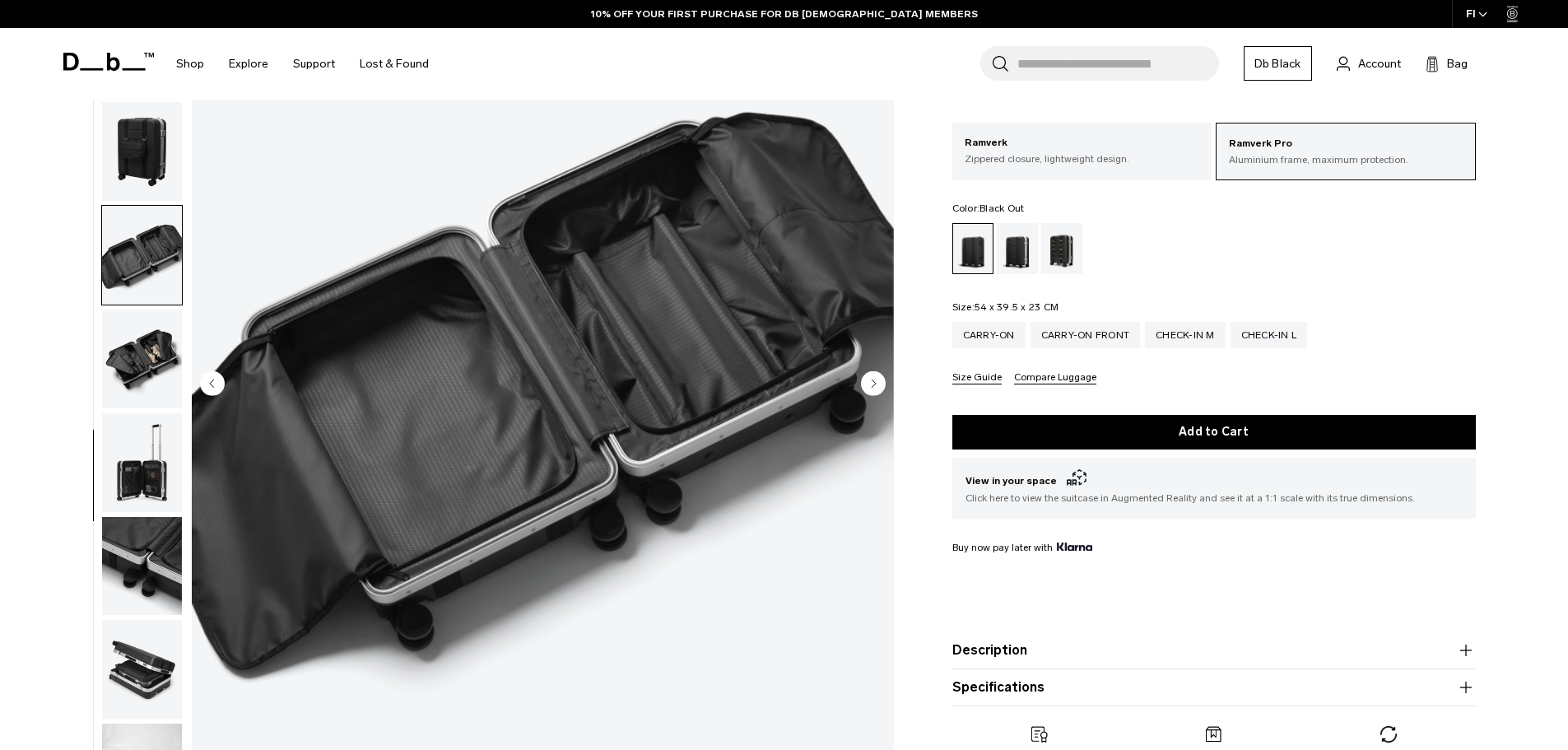
click at [217, 387] on circle "Previous slide" at bounding box center [212, 383] width 25 height 25
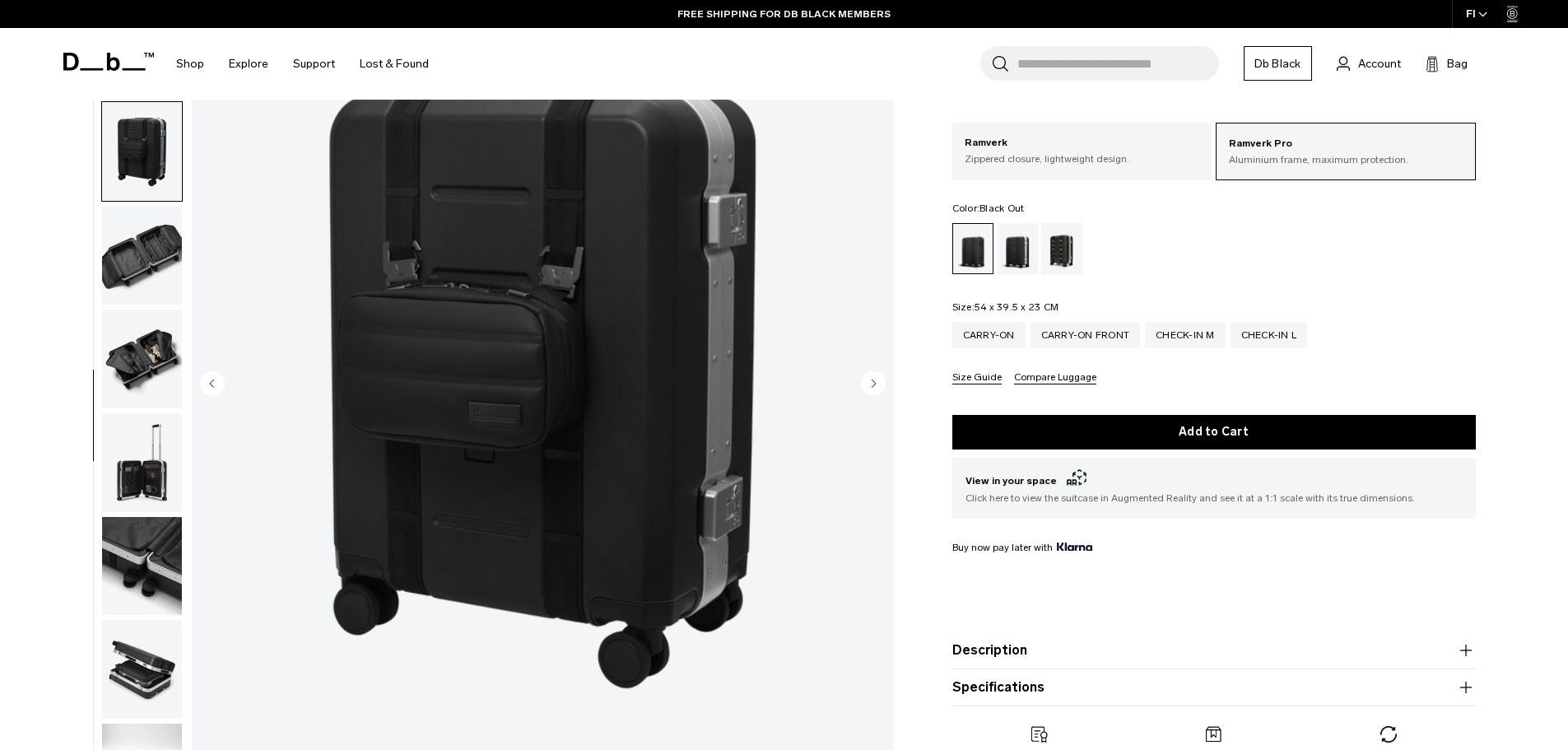
click at [882, 383] on circle "Next slide" at bounding box center [874, 383] width 25 height 25
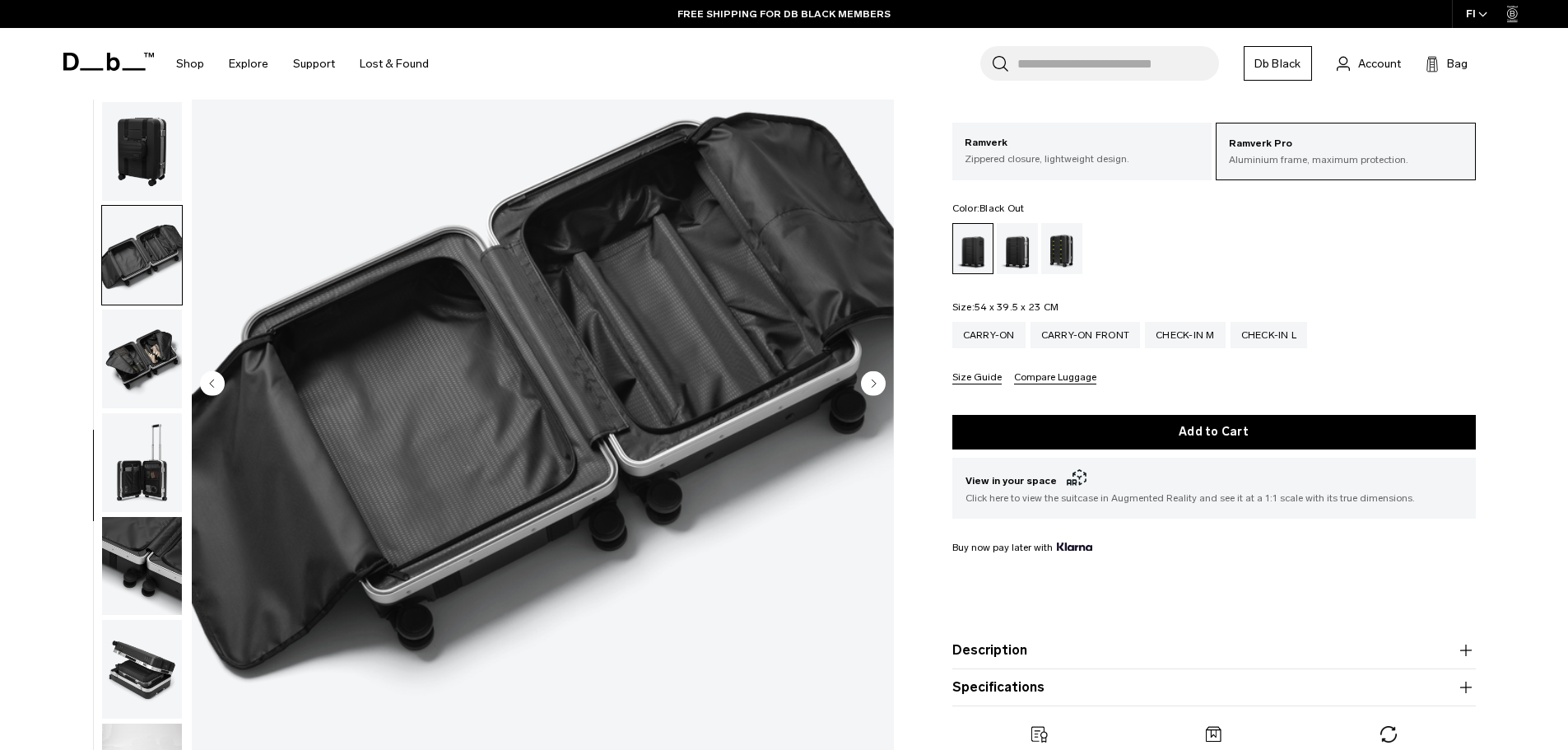
click at [876, 383] on circle "Next slide" at bounding box center [874, 383] width 25 height 25
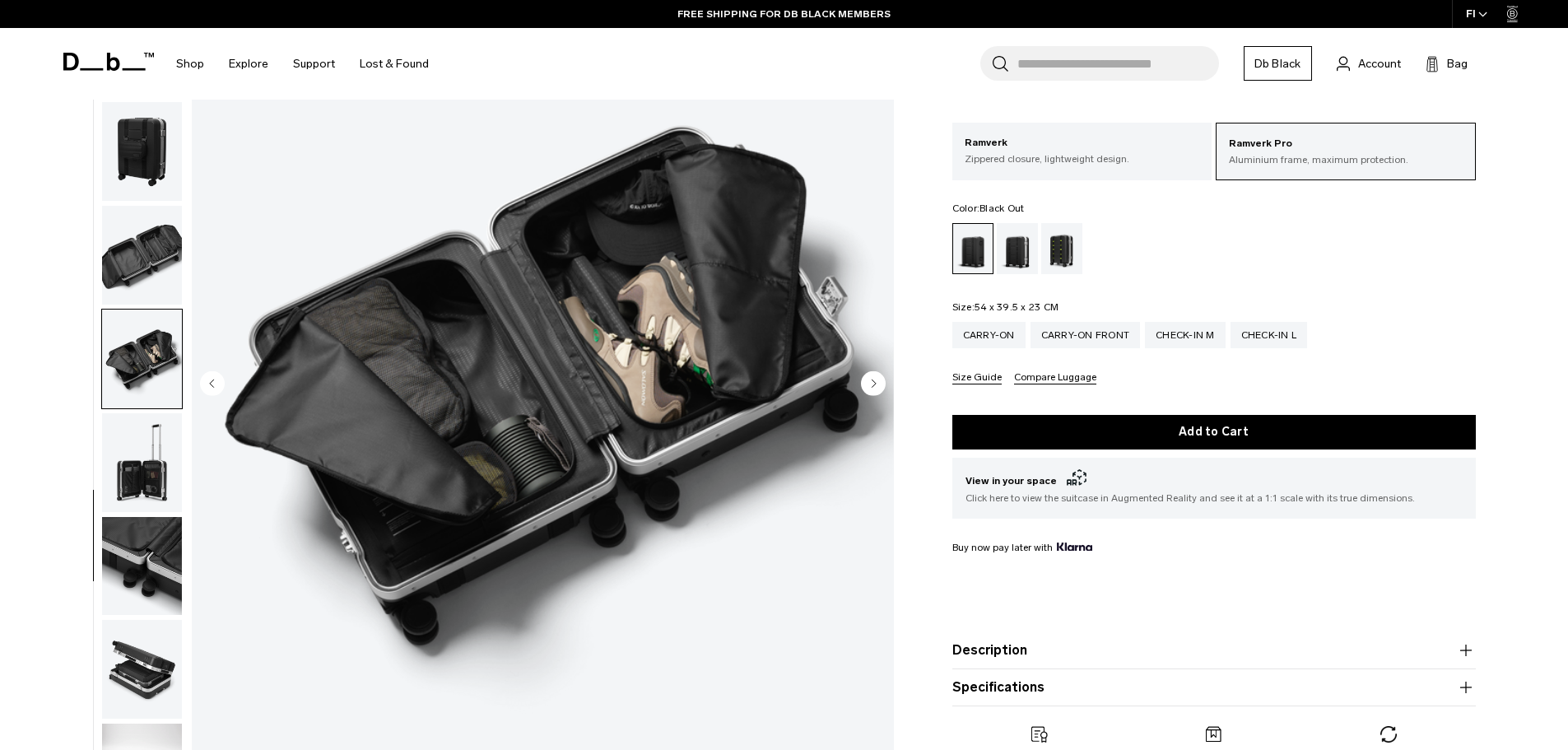
click at [876, 383] on circle "Next slide" at bounding box center [874, 383] width 25 height 25
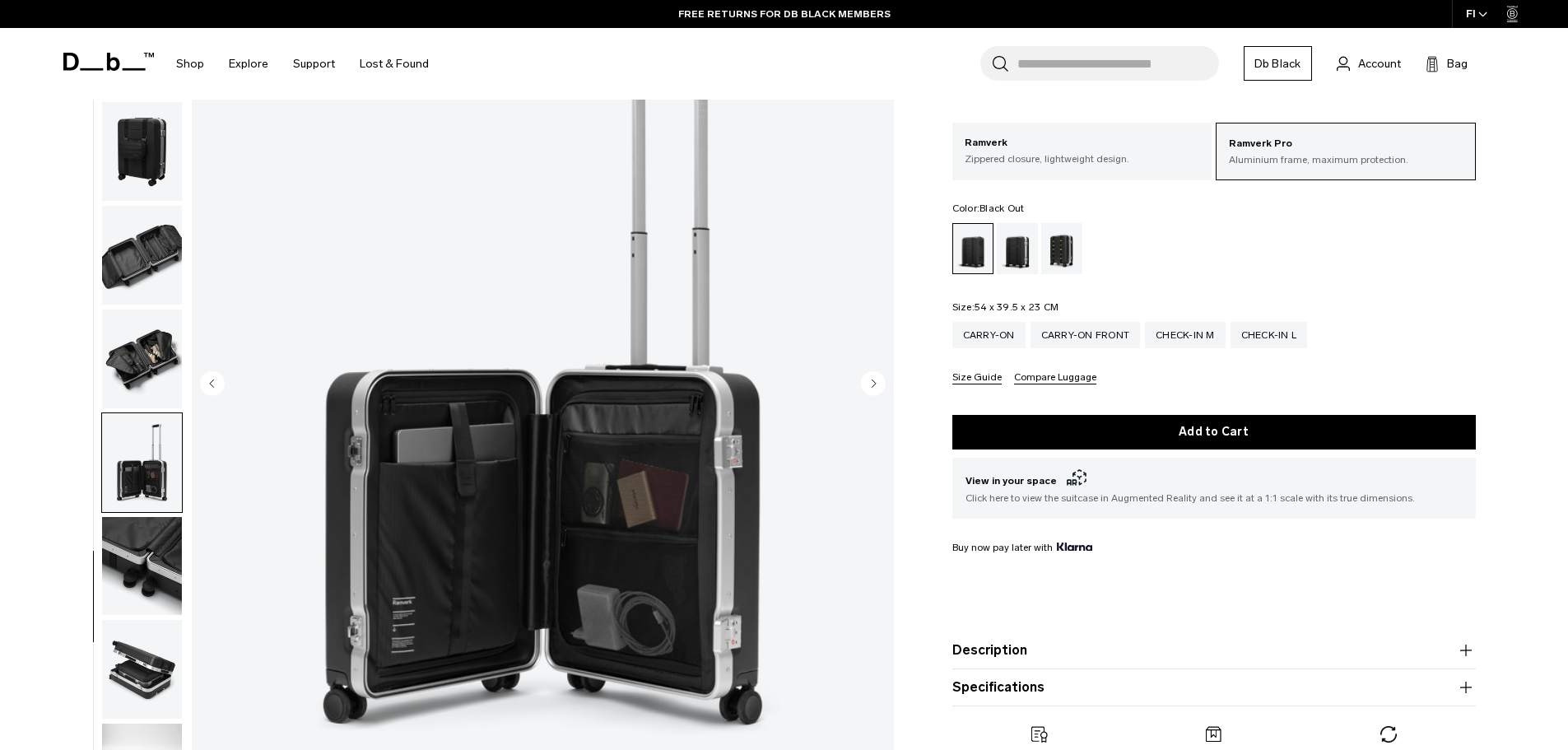
click at [876, 383] on circle "Next slide" at bounding box center [874, 383] width 25 height 25
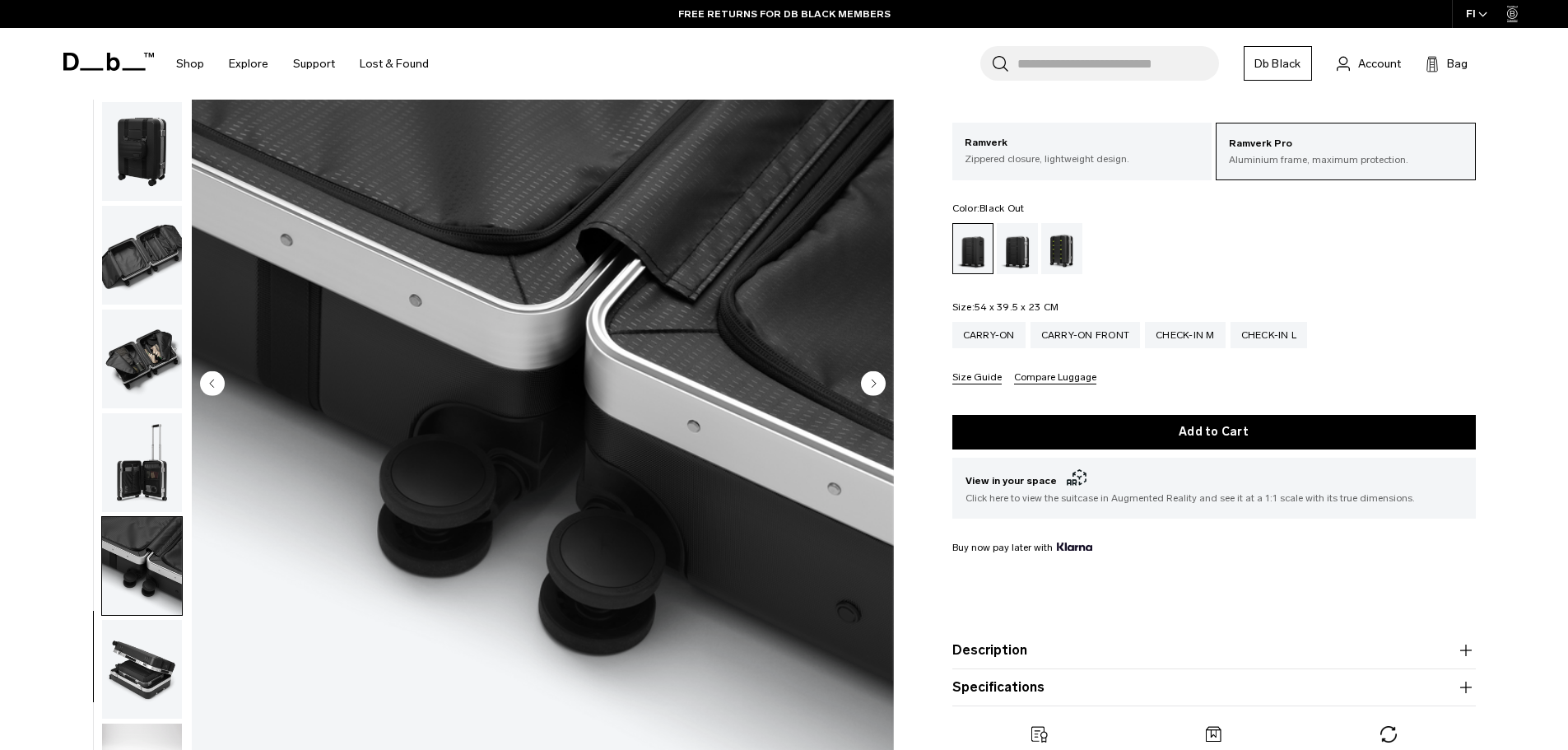
click at [876, 383] on circle "Next slide" at bounding box center [874, 383] width 25 height 25
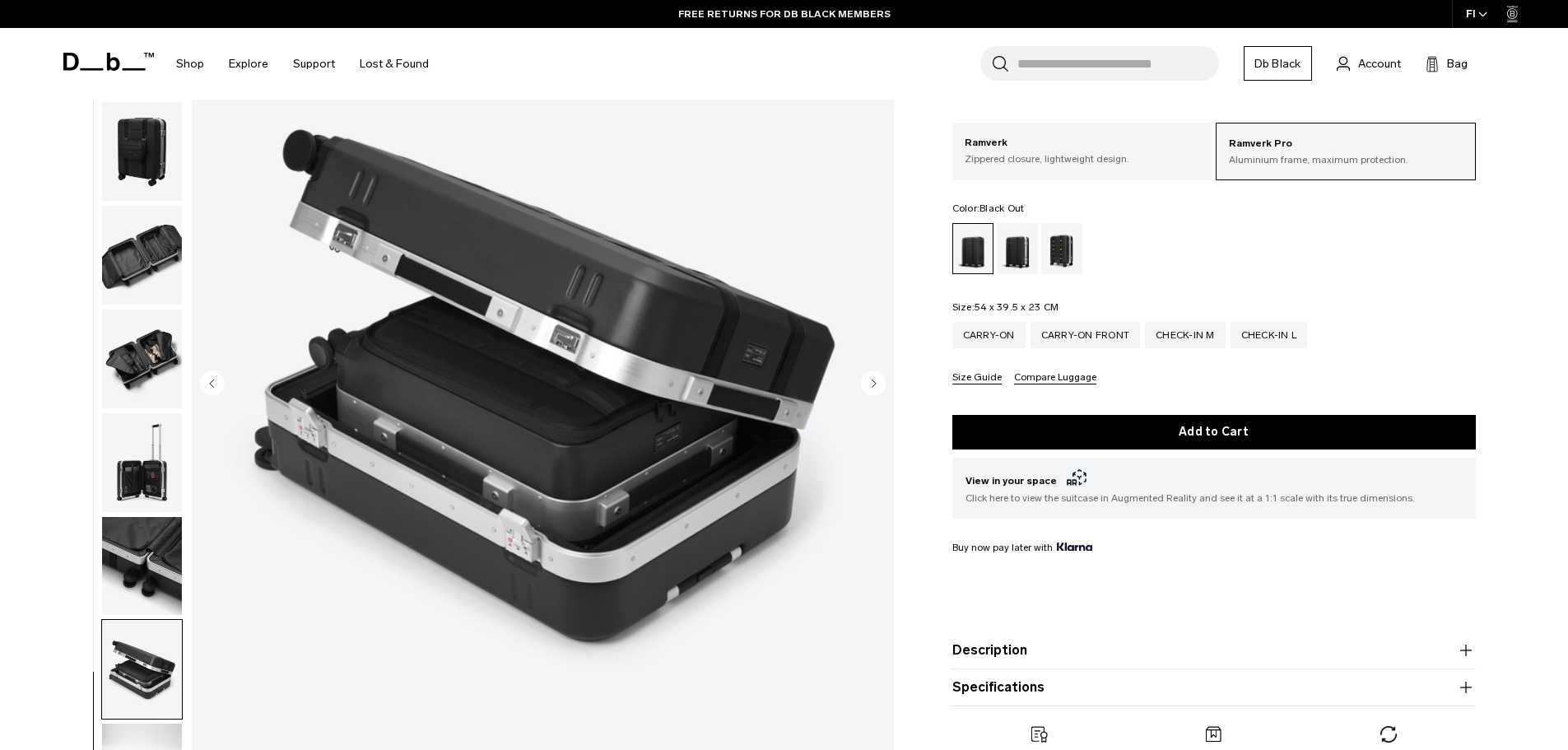
click at [876, 383] on circle "Next slide" at bounding box center [874, 383] width 25 height 25
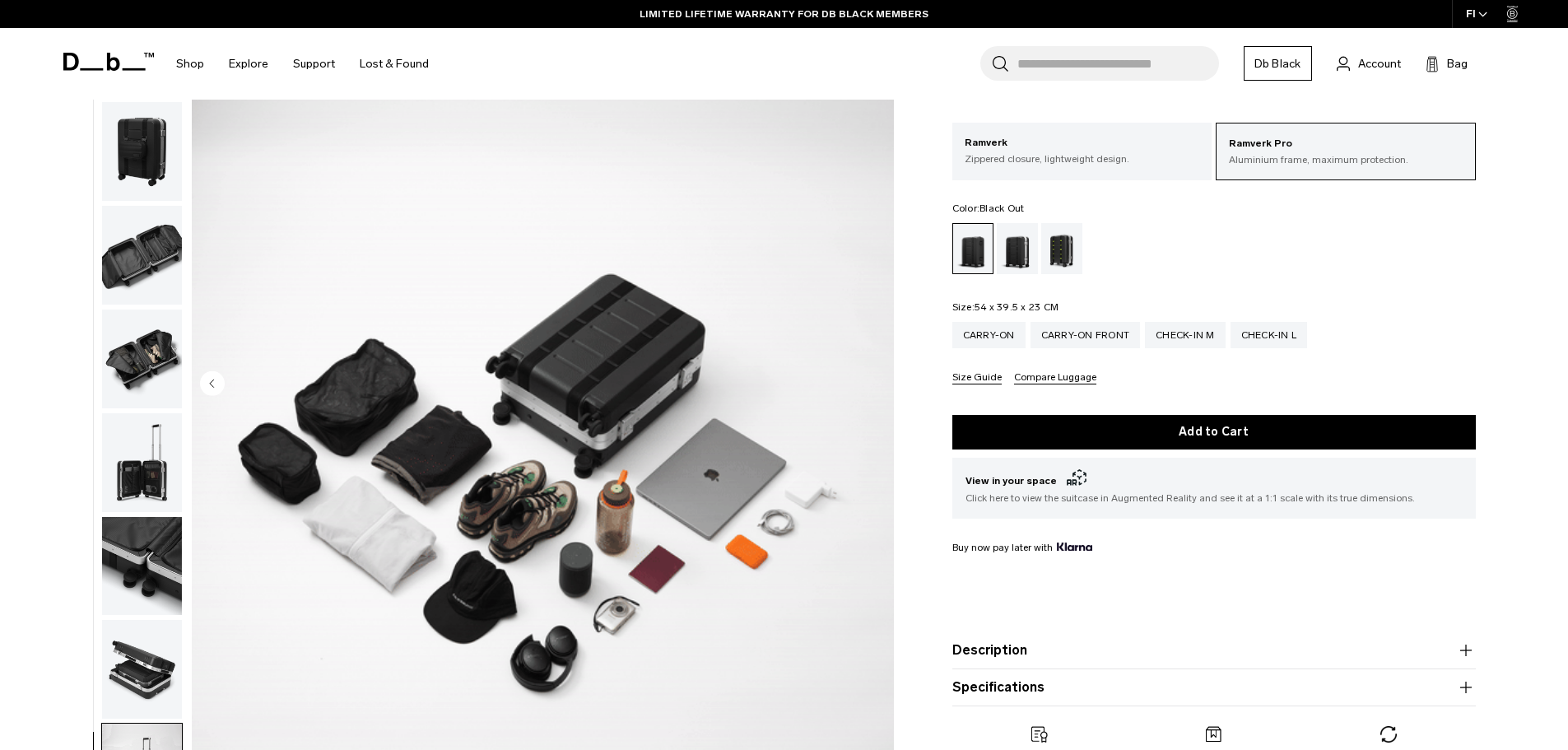
click at [876, 383] on img at bounding box center [542, 385] width 702 height 877
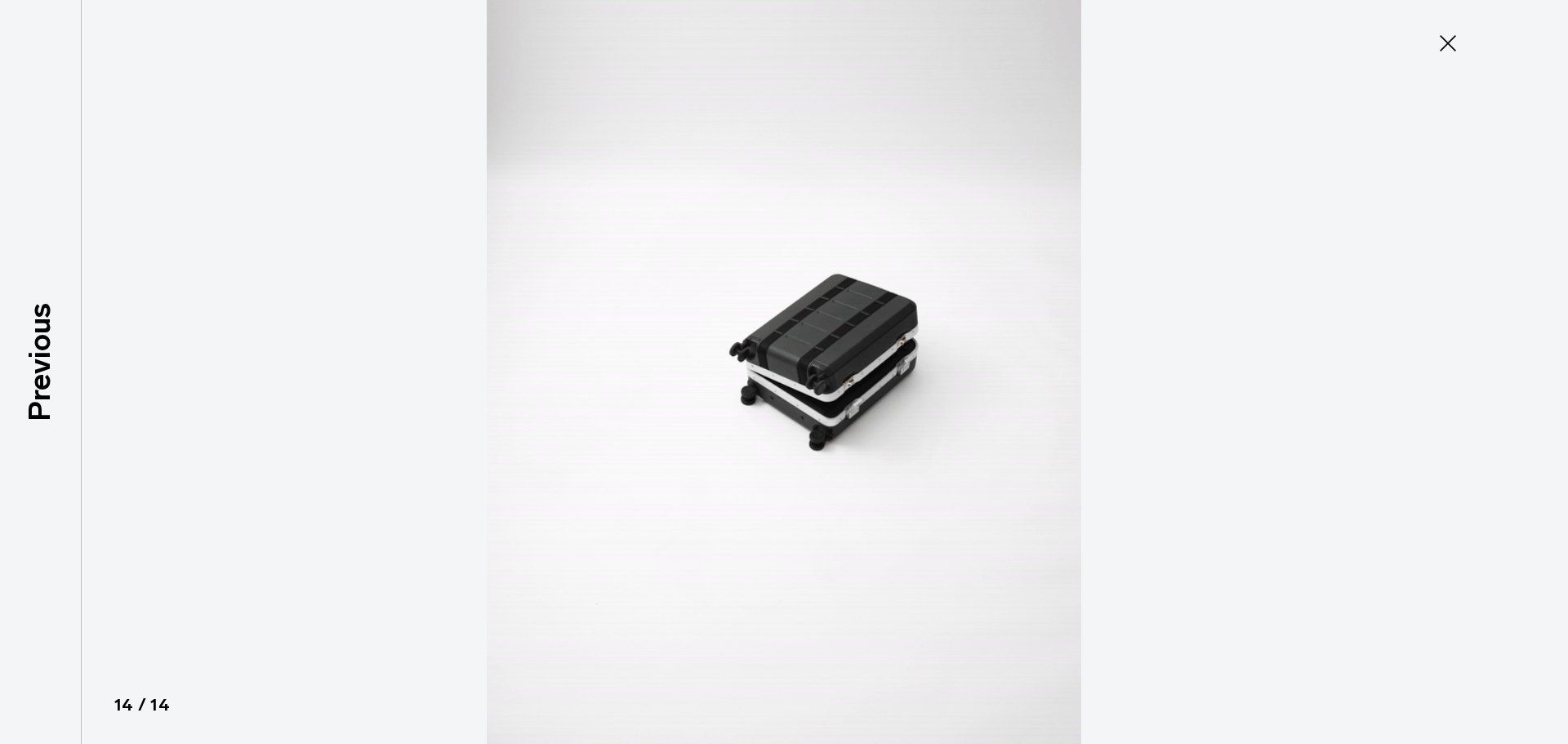
click at [1447, 42] on icon at bounding box center [1448, 44] width 16 height 16
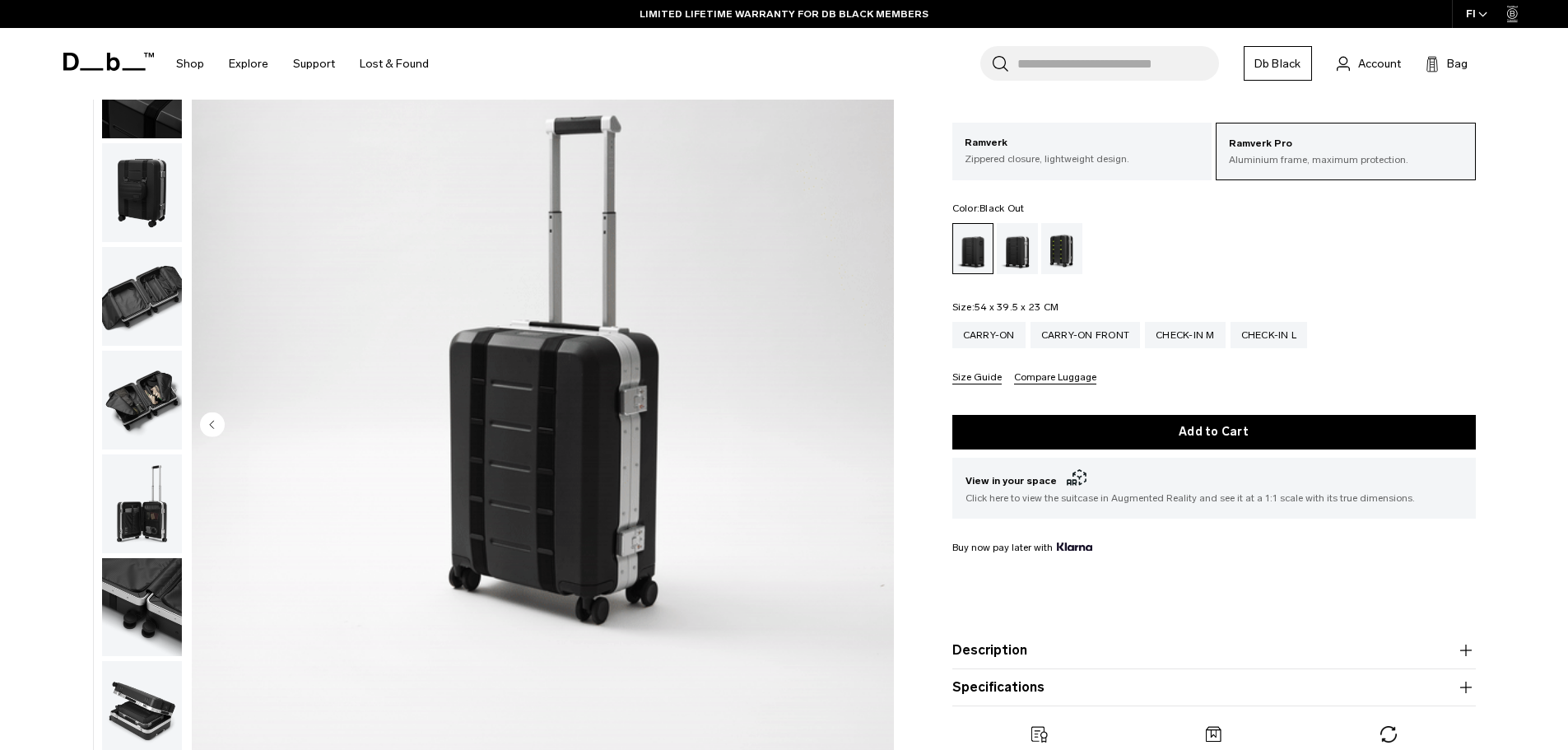
scroll to position [0, 0]
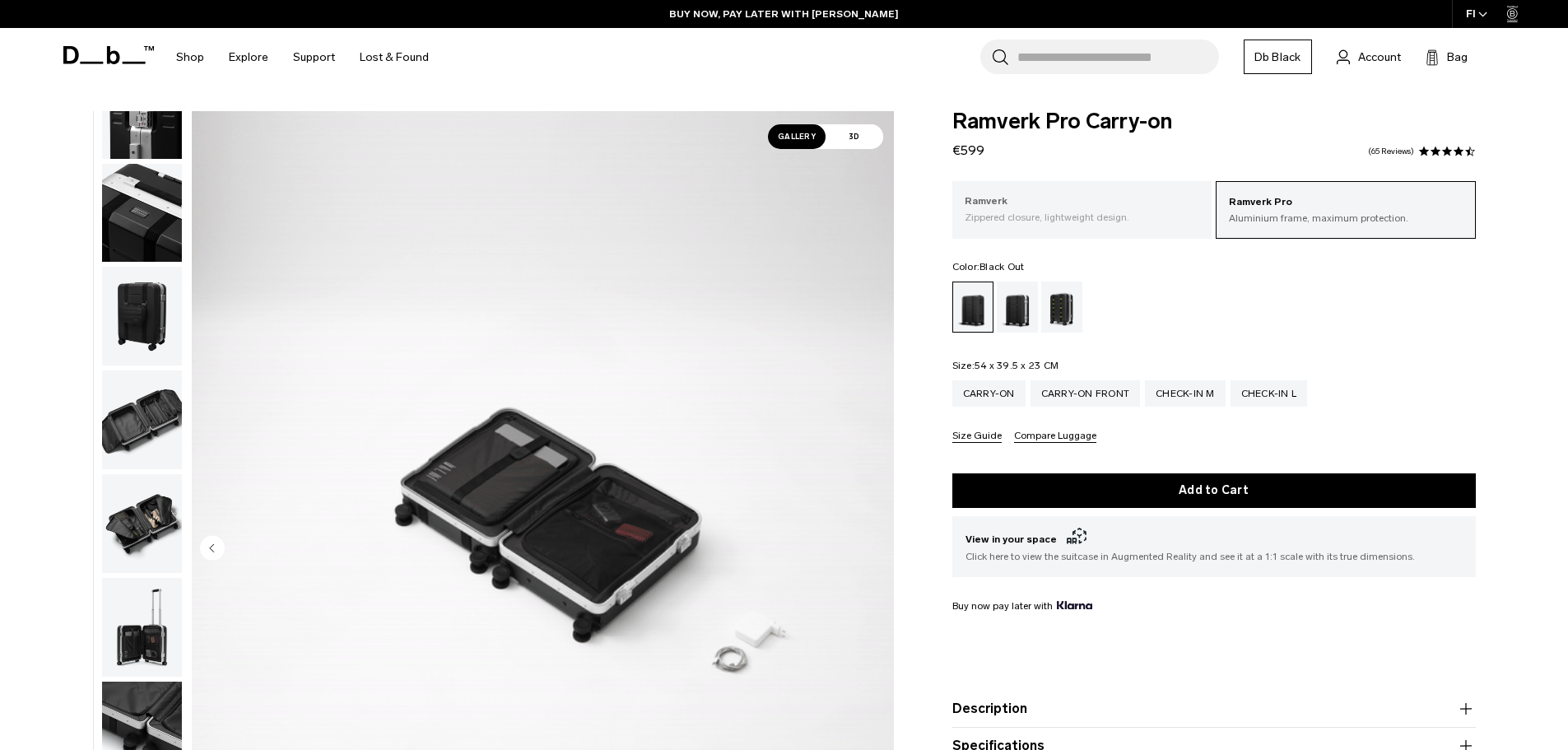
click at [1043, 199] on p "Ramverk" at bounding box center [1082, 201] width 235 height 17
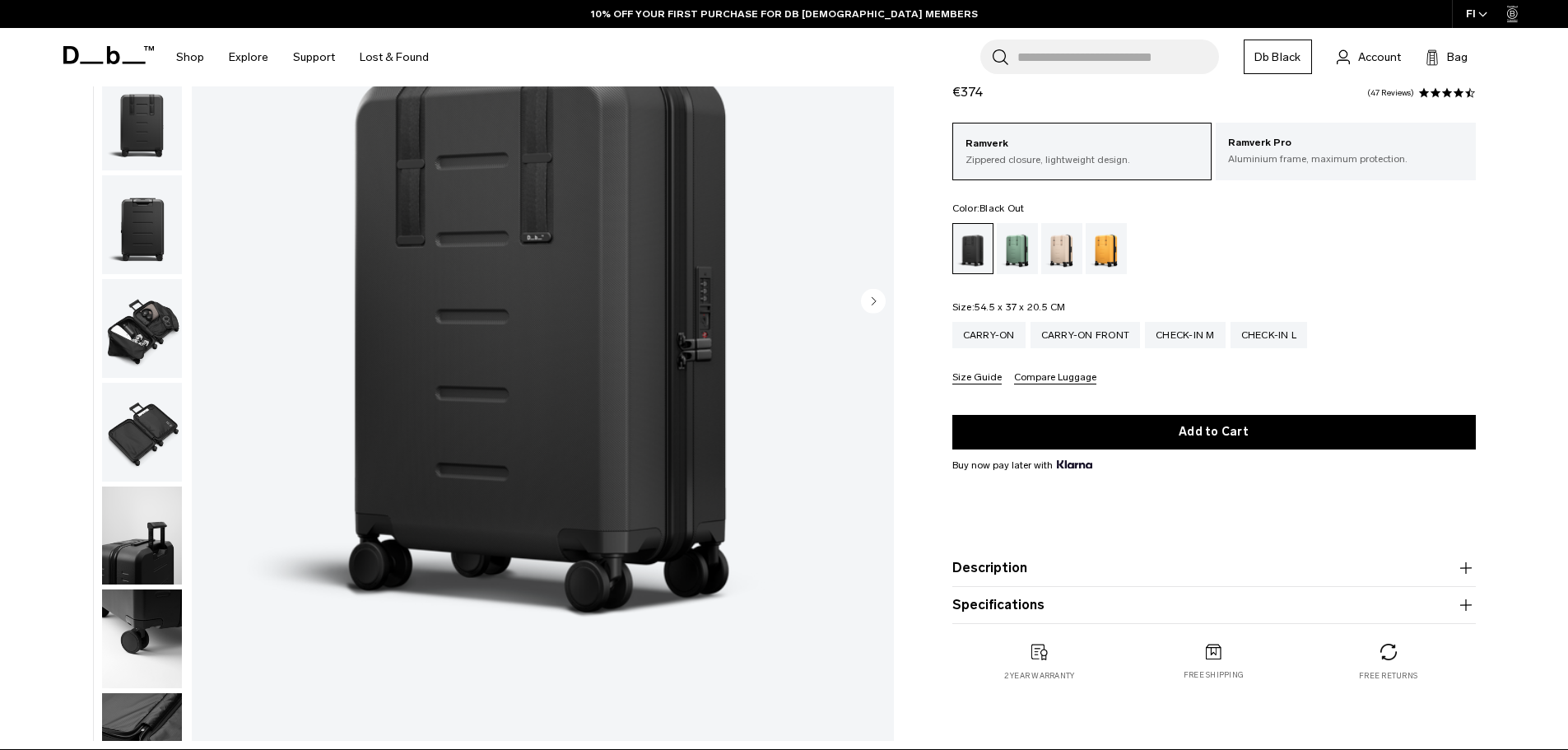
click at [869, 300] on circle "Next slide" at bounding box center [874, 301] width 25 height 25
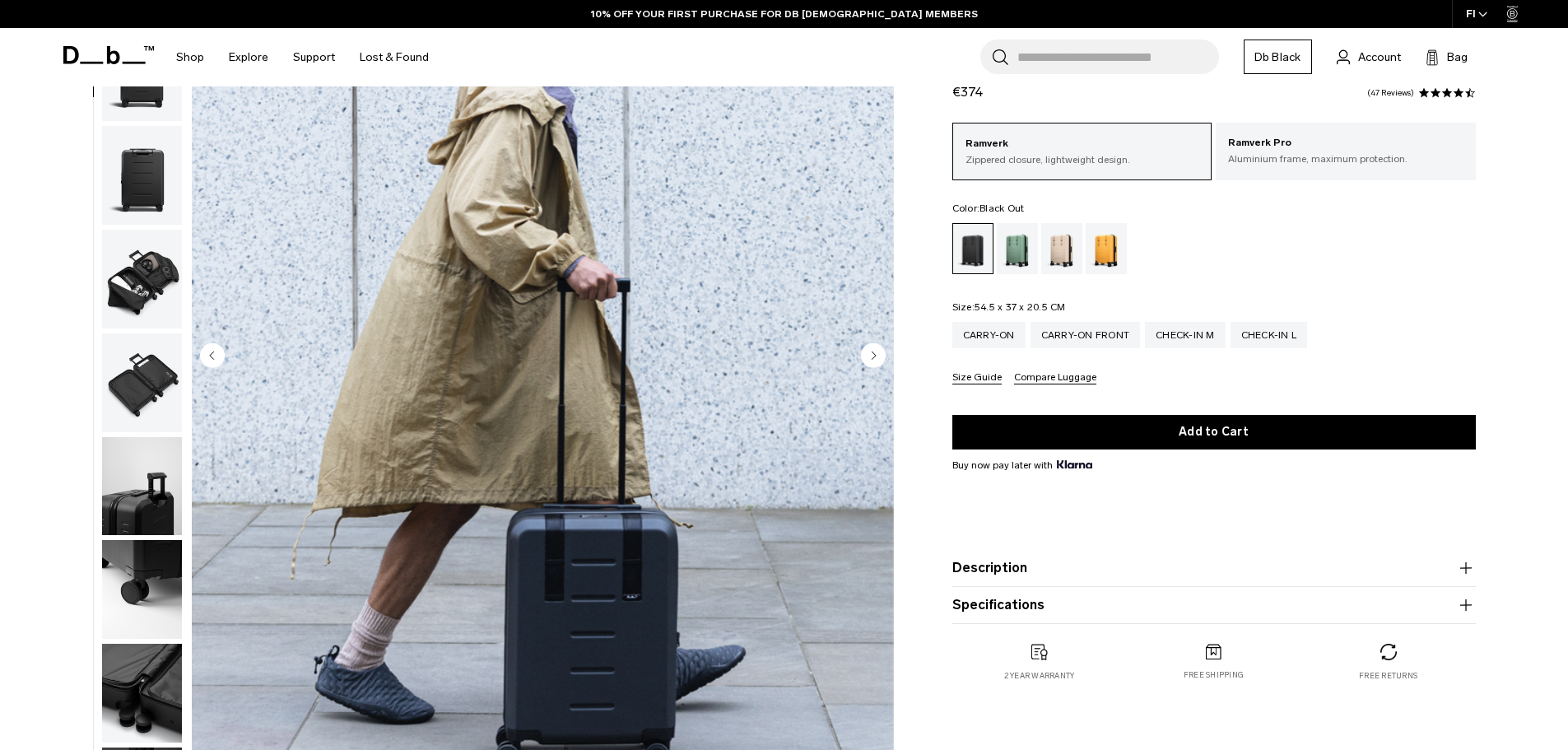
scroll to position [165, 0]
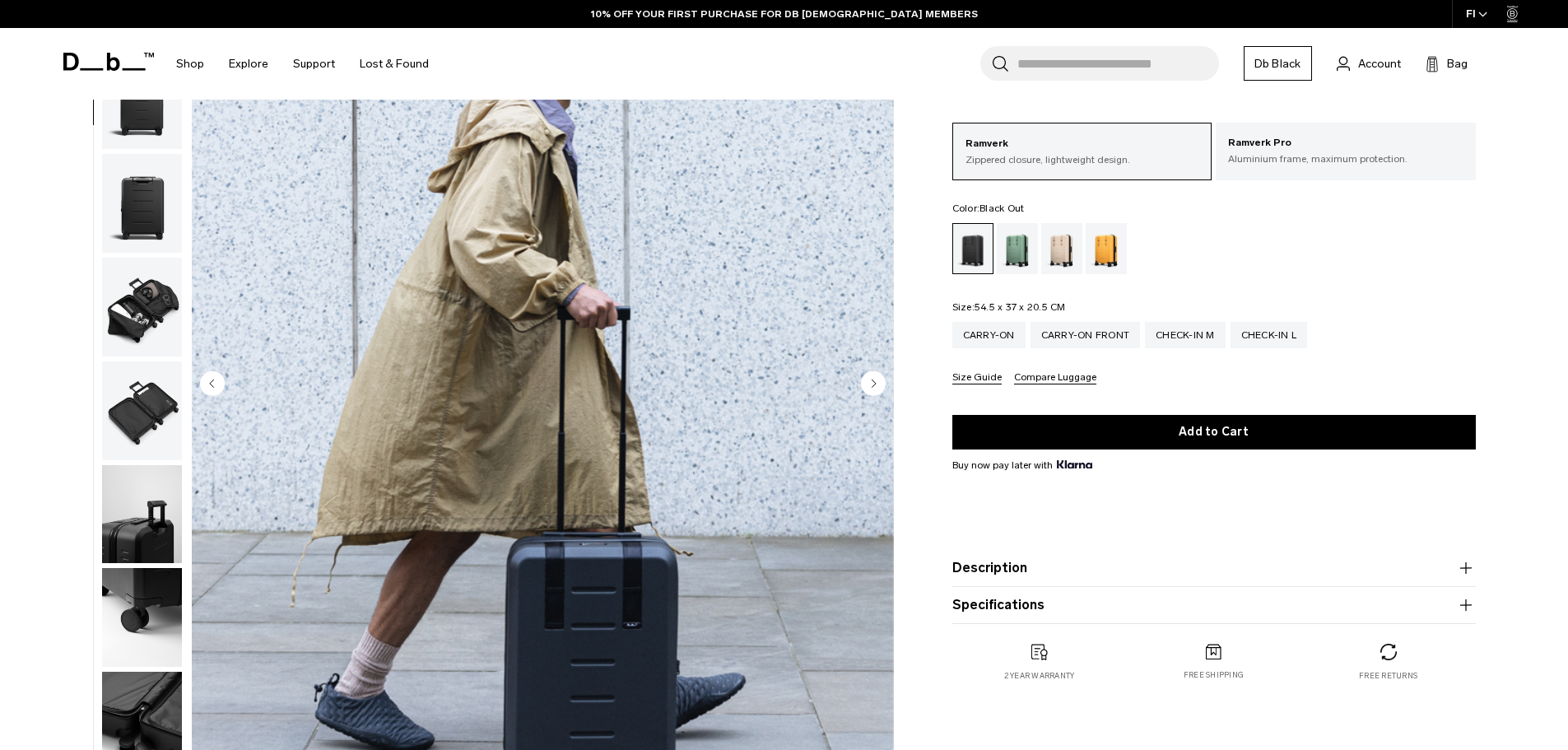
click at [865, 377] on circle "Next slide" at bounding box center [874, 383] width 25 height 25
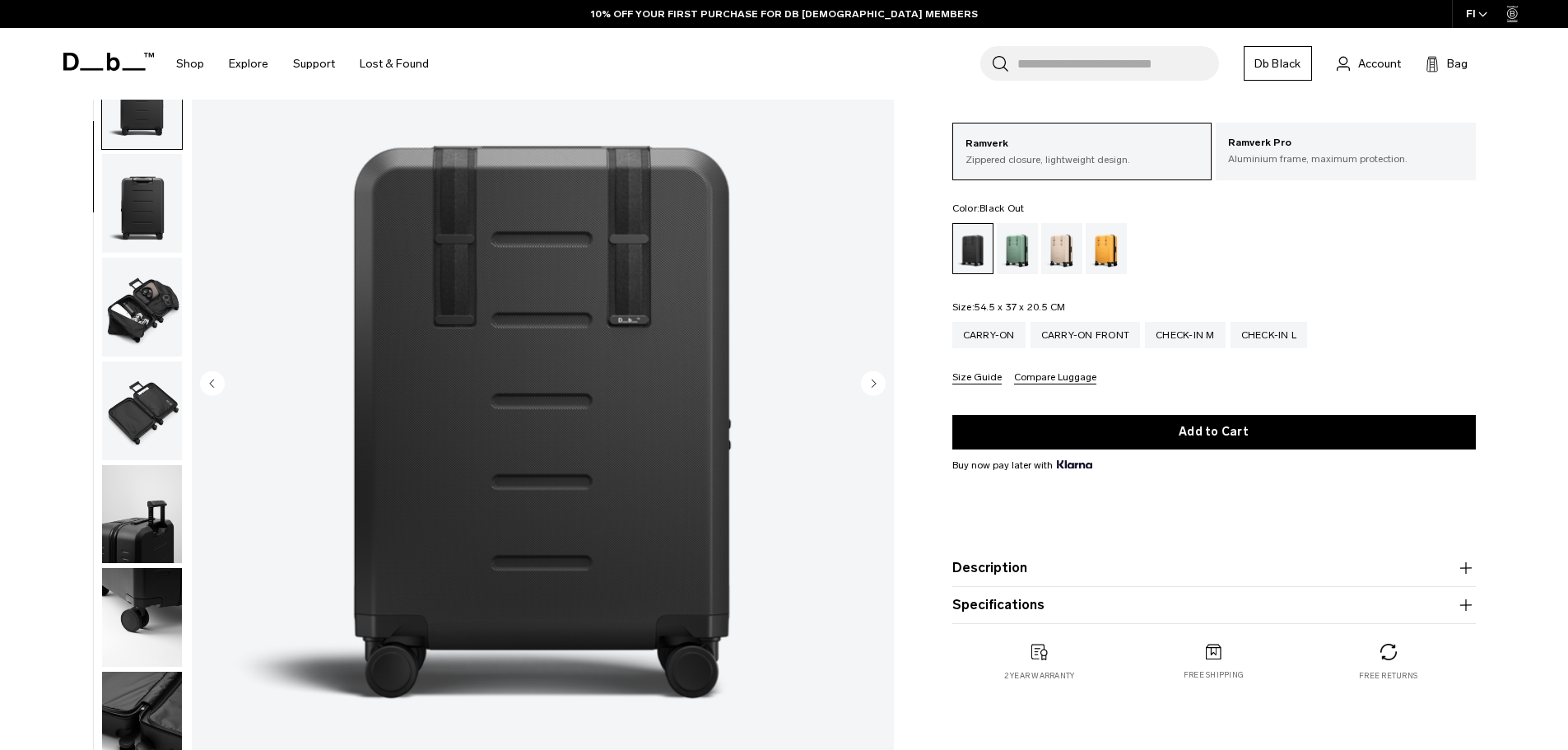
scroll to position [156, 0]
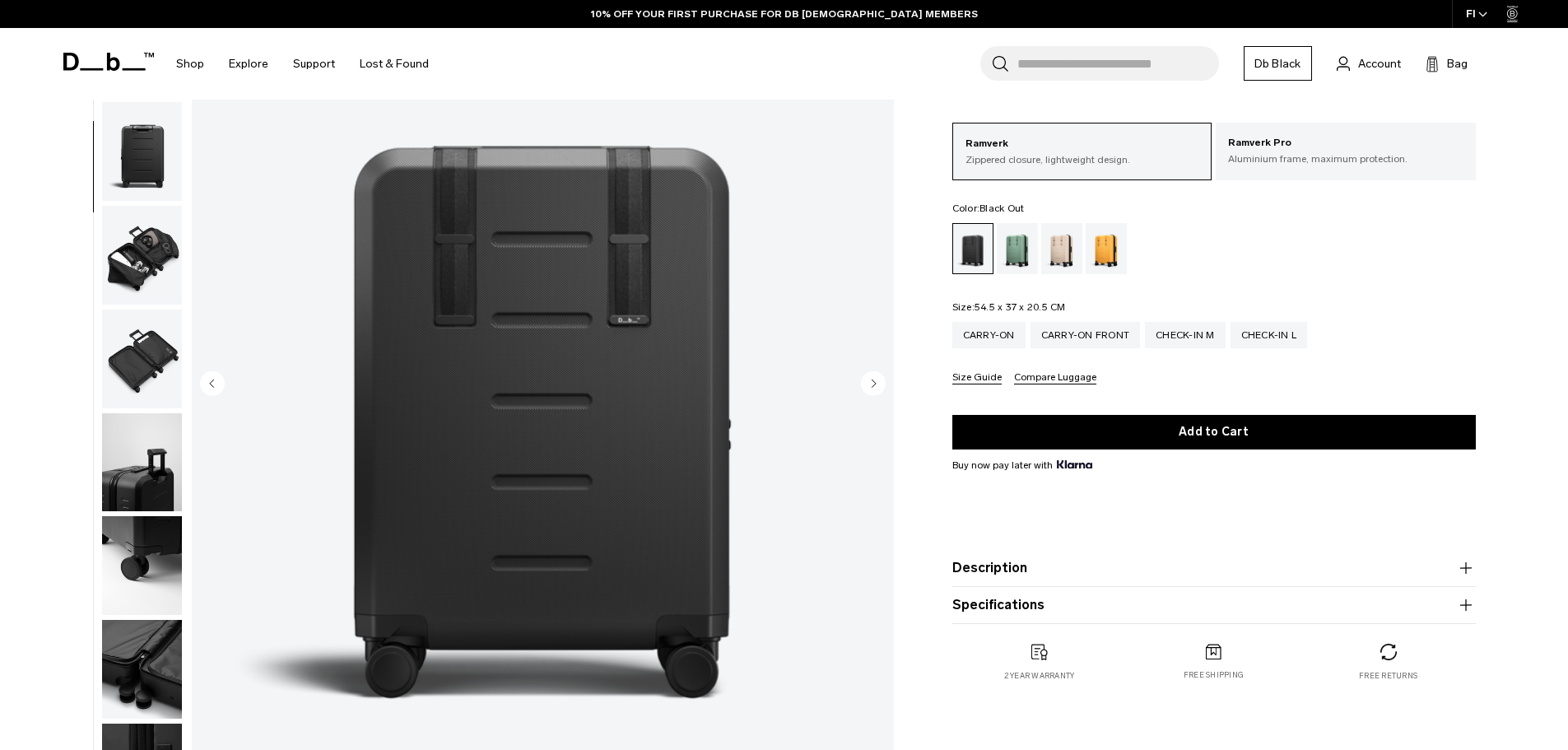
click at [869, 380] on circle "Next slide" at bounding box center [874, 383] width 25 height 25
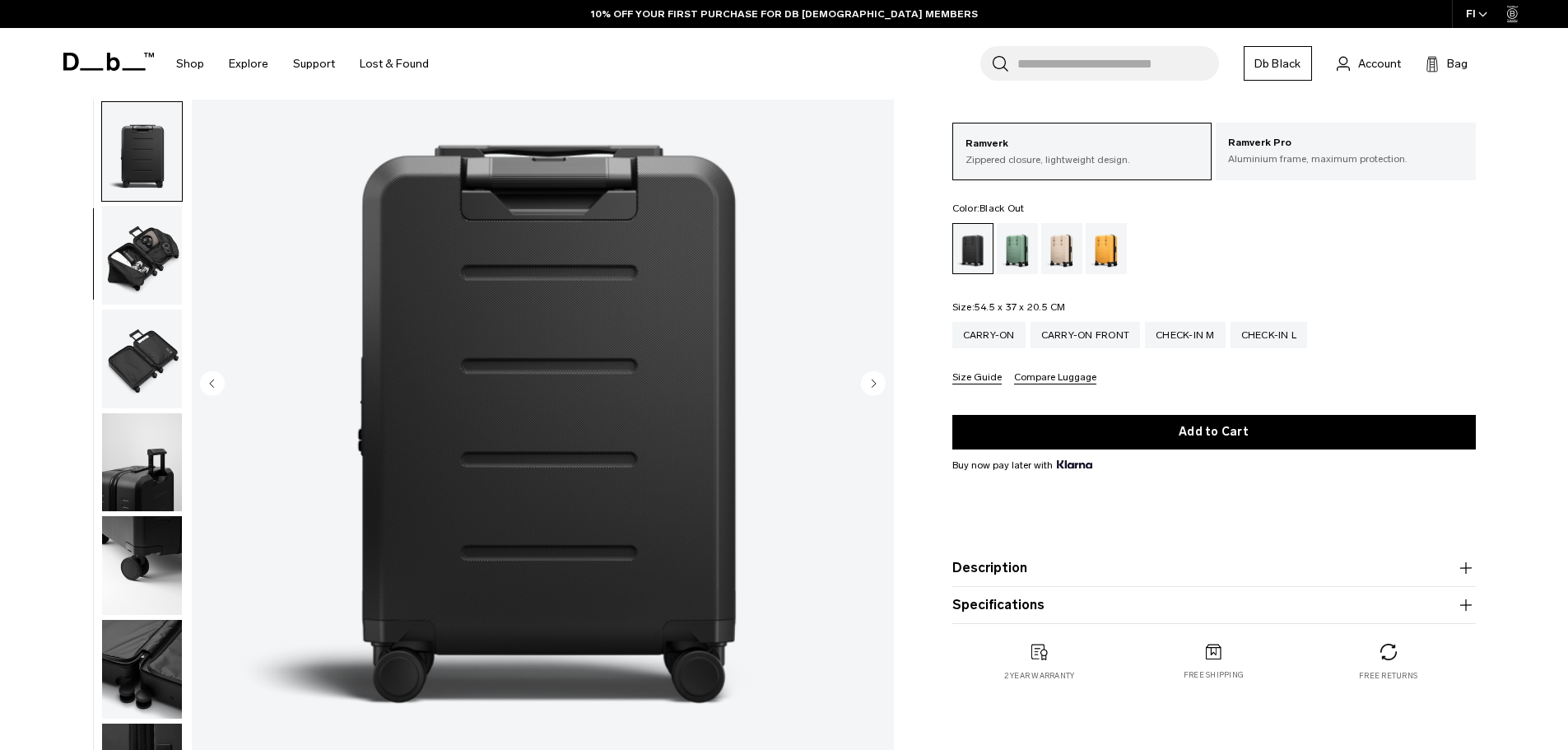
click at [869, 380] on circle "Next slide" at bounding box center [874, 383] width 25 height 25
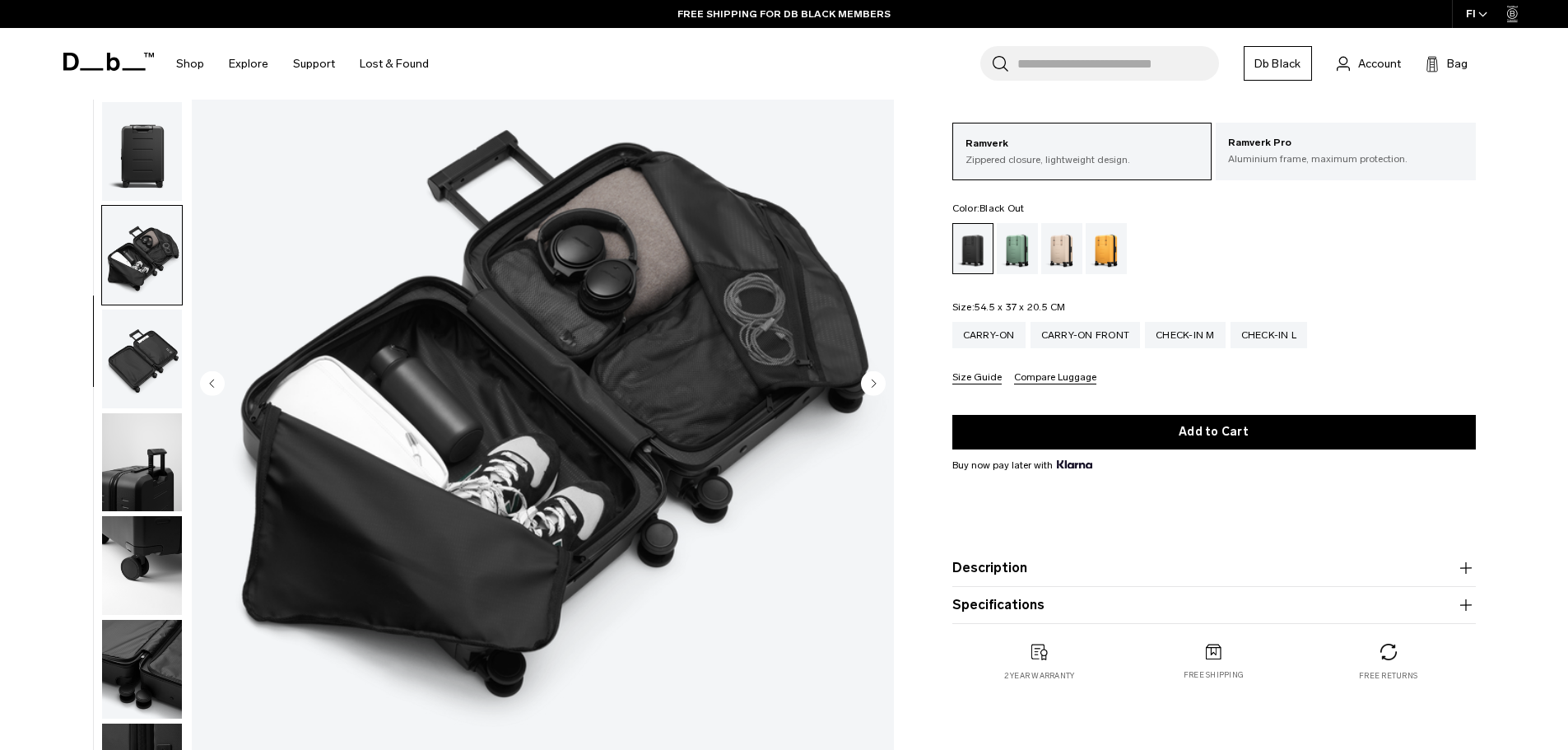
click at [869, 380] on circle "Next slide" at bounding box center [874, 383] width 25 height 25
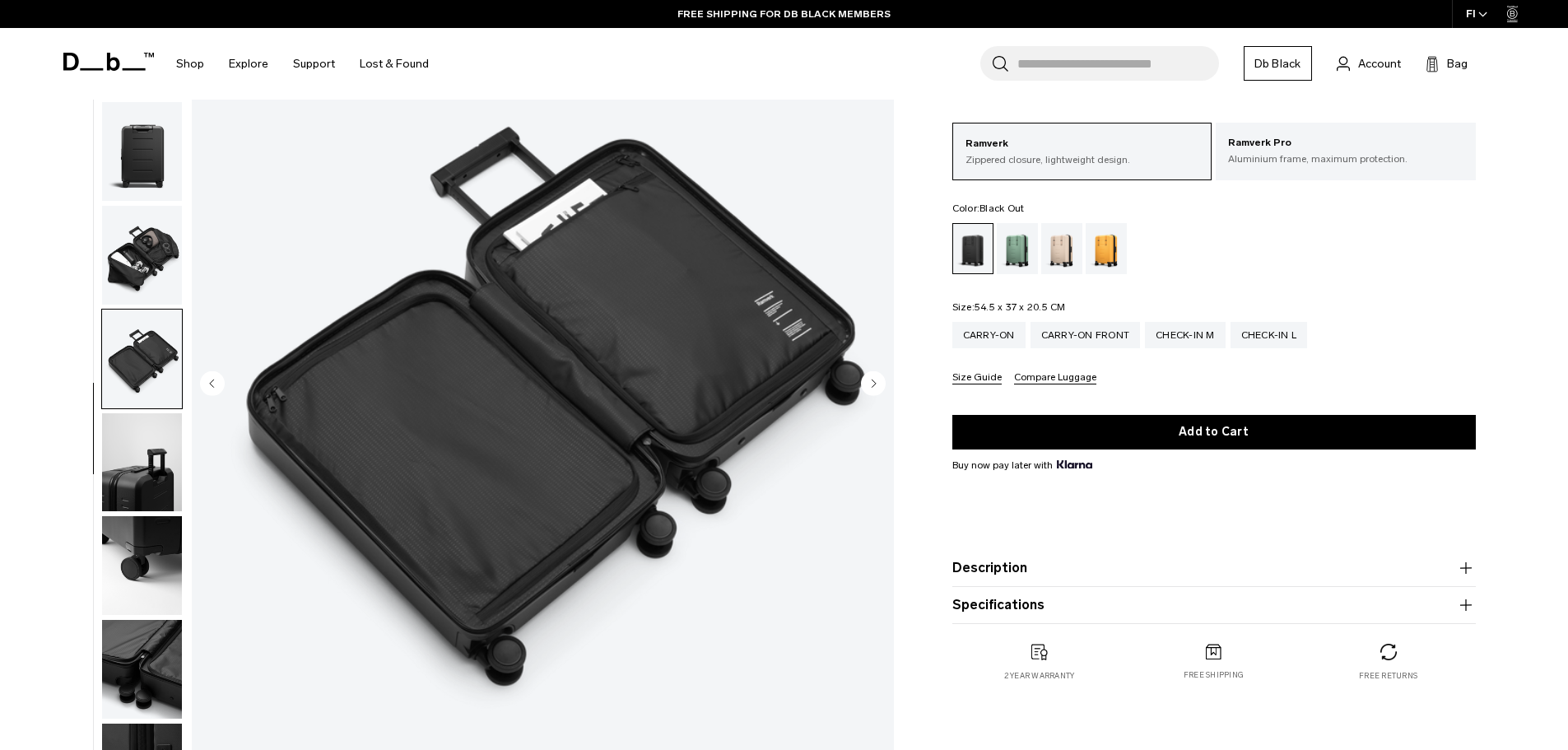
click at [869, 380] on circle "Next slide" at bounding box center [874, 383] width 25 height 25
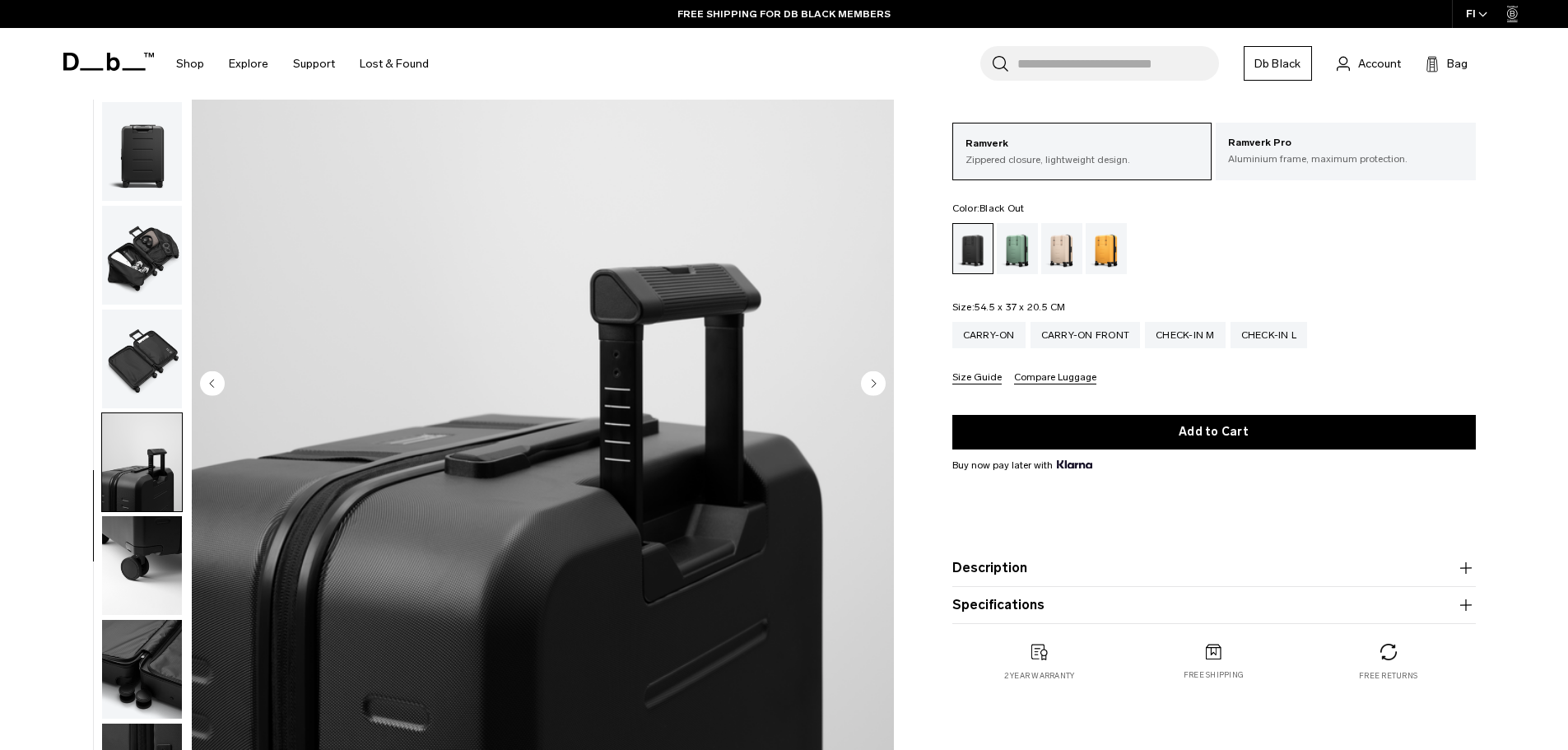
click at [869, 380] on circle "Next slide" at bounding box center [874, 383] width 25 height 25
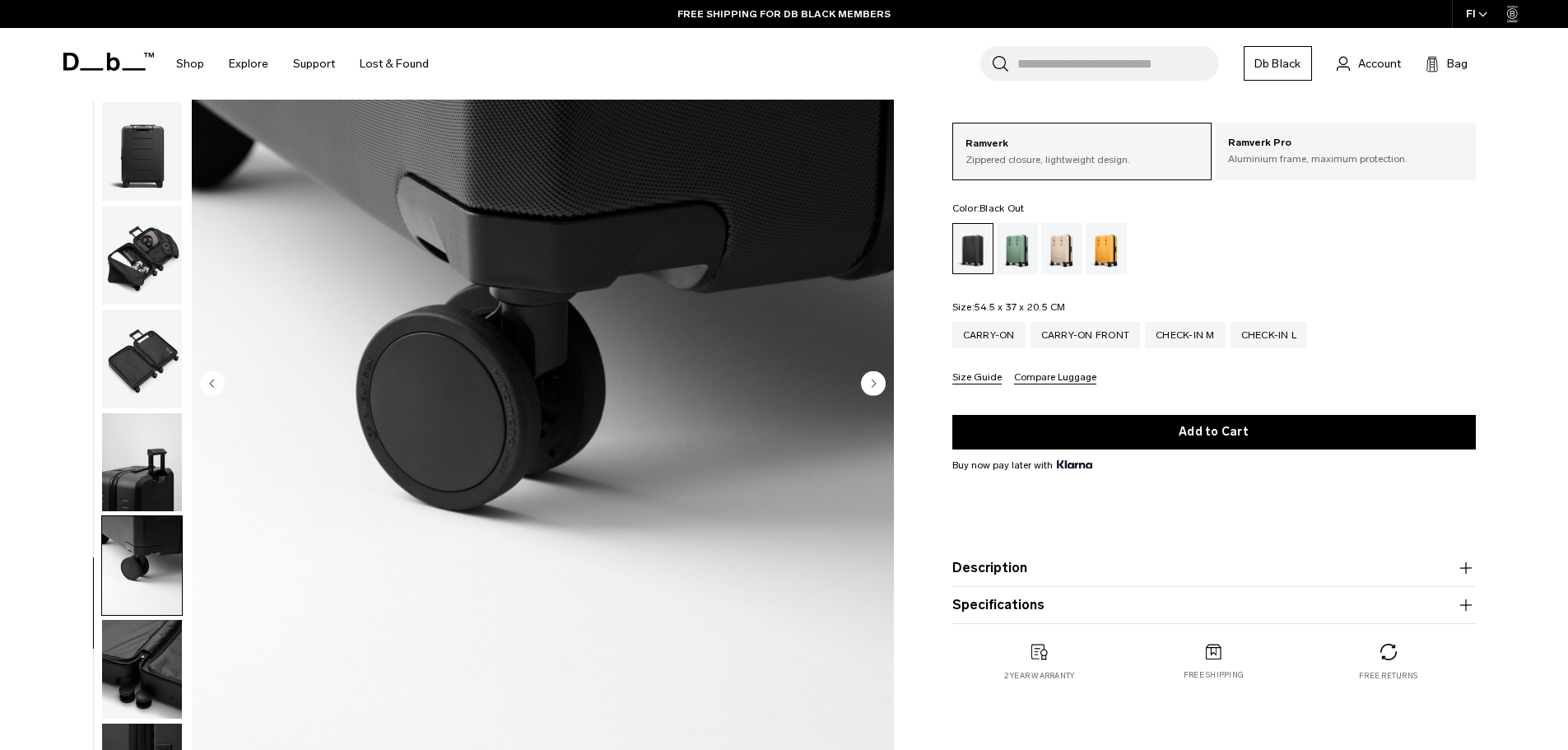
click at [869, 380] on circle "Next slide" at bounding box center [874, 383] width 25 height 25
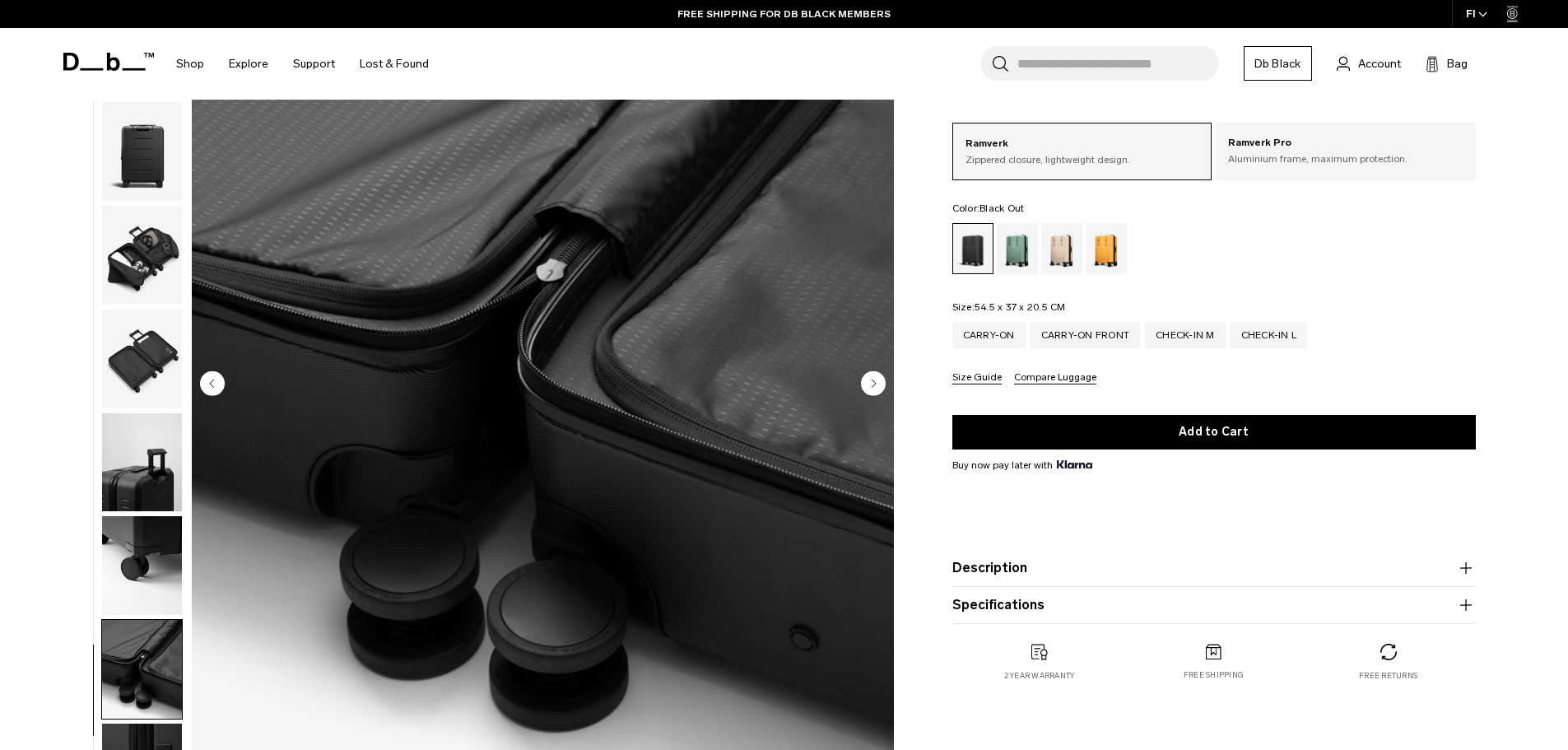
click at [869, 380] on circle "Next slide" at bounding box center [874, 383] width 25 height 25
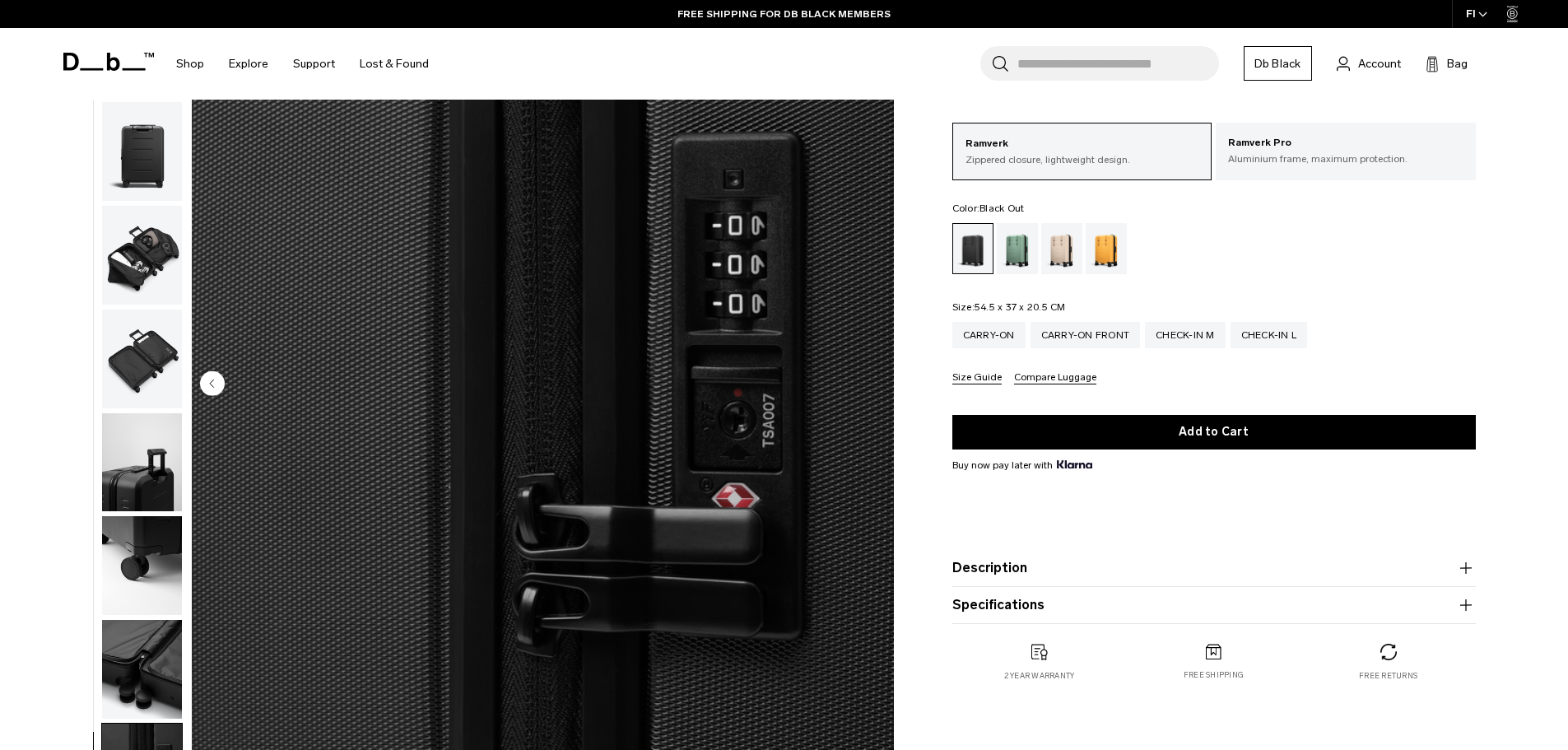
click at [869, 380] on img "10 / 10" at bounding box center [542, 385] width 702 height 877
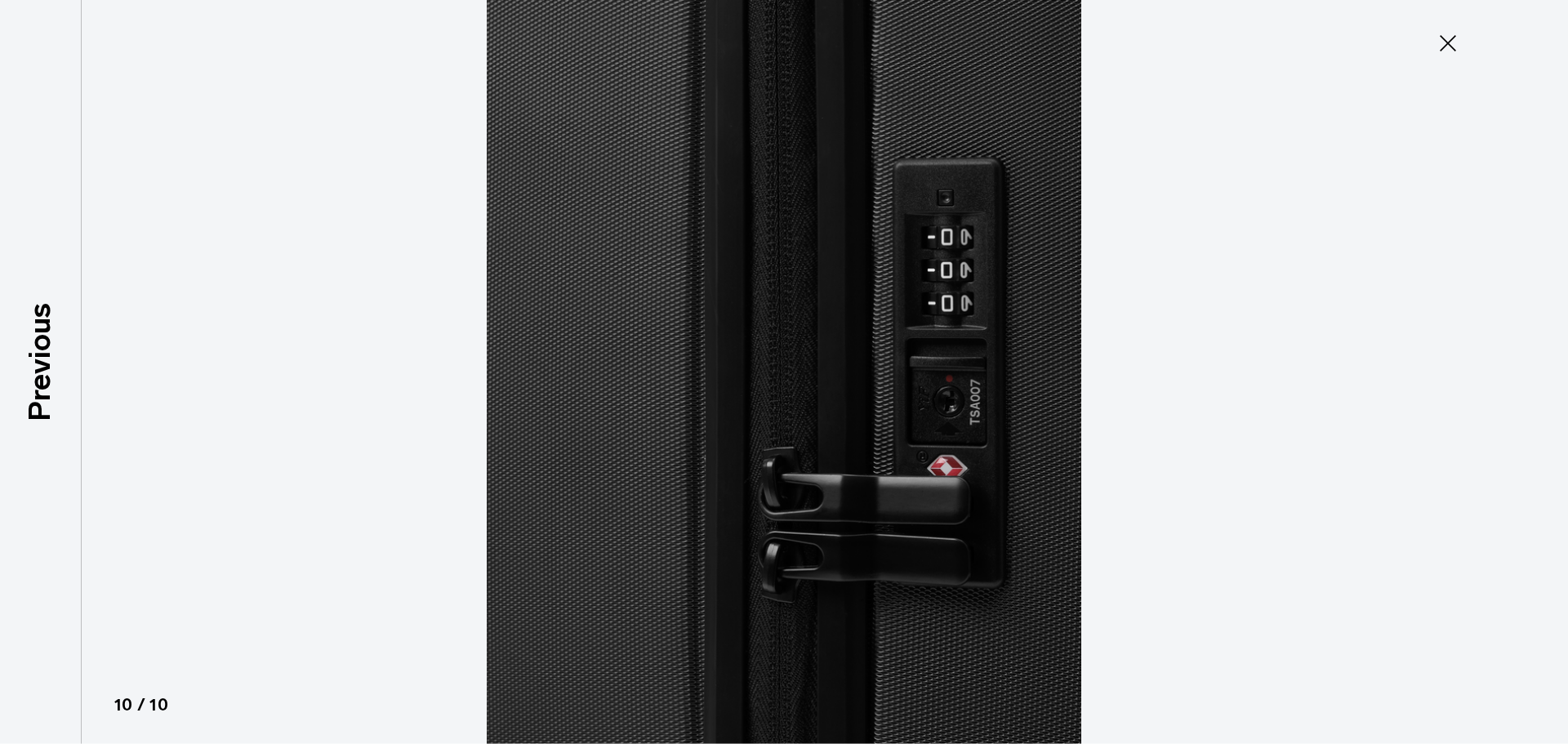
click at [1447, 46] on icon at bounding box center [1448, 44] width 26 height 26
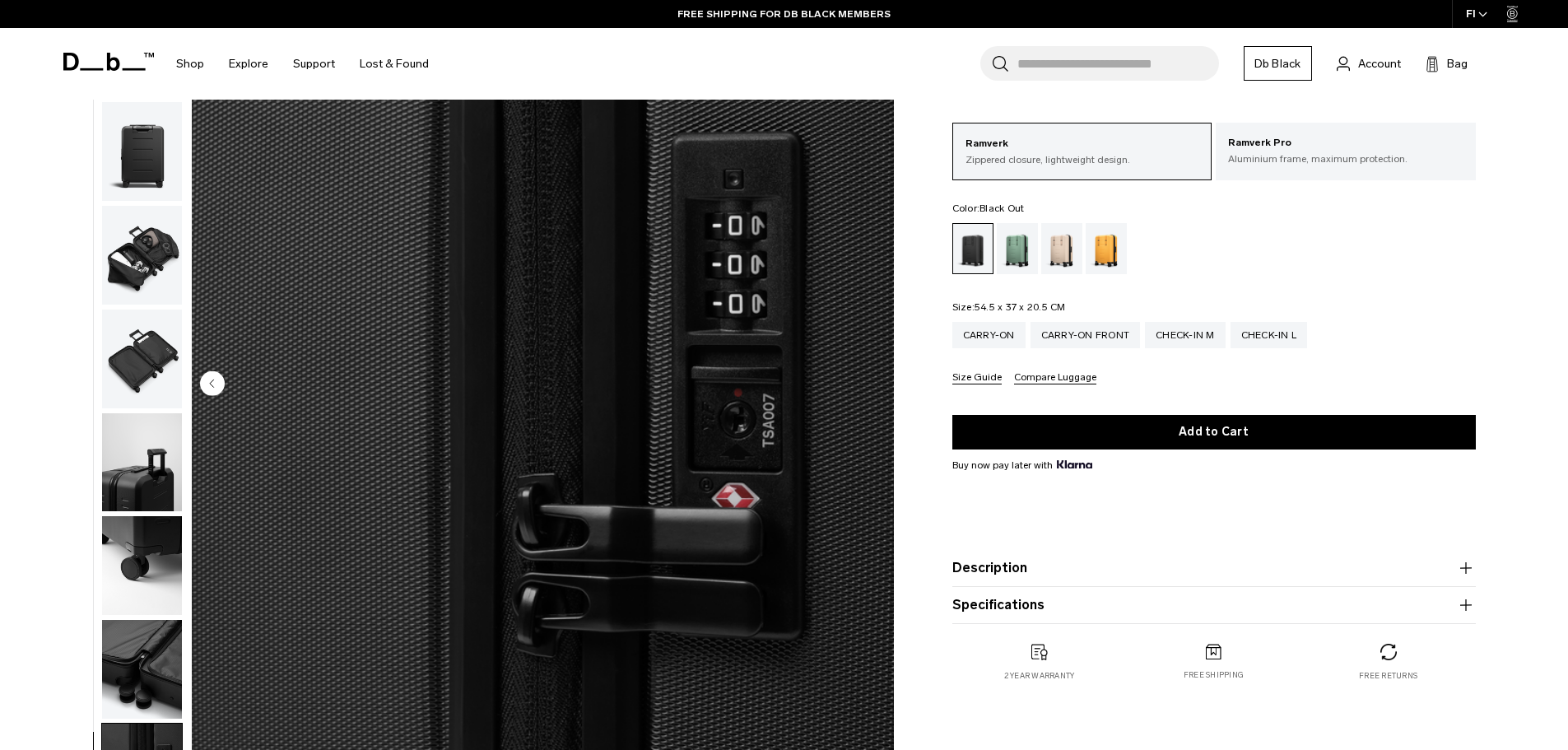
click at [220, 380] on circle "Previous slide" at bounding box center [212, 383] width 25 height 25
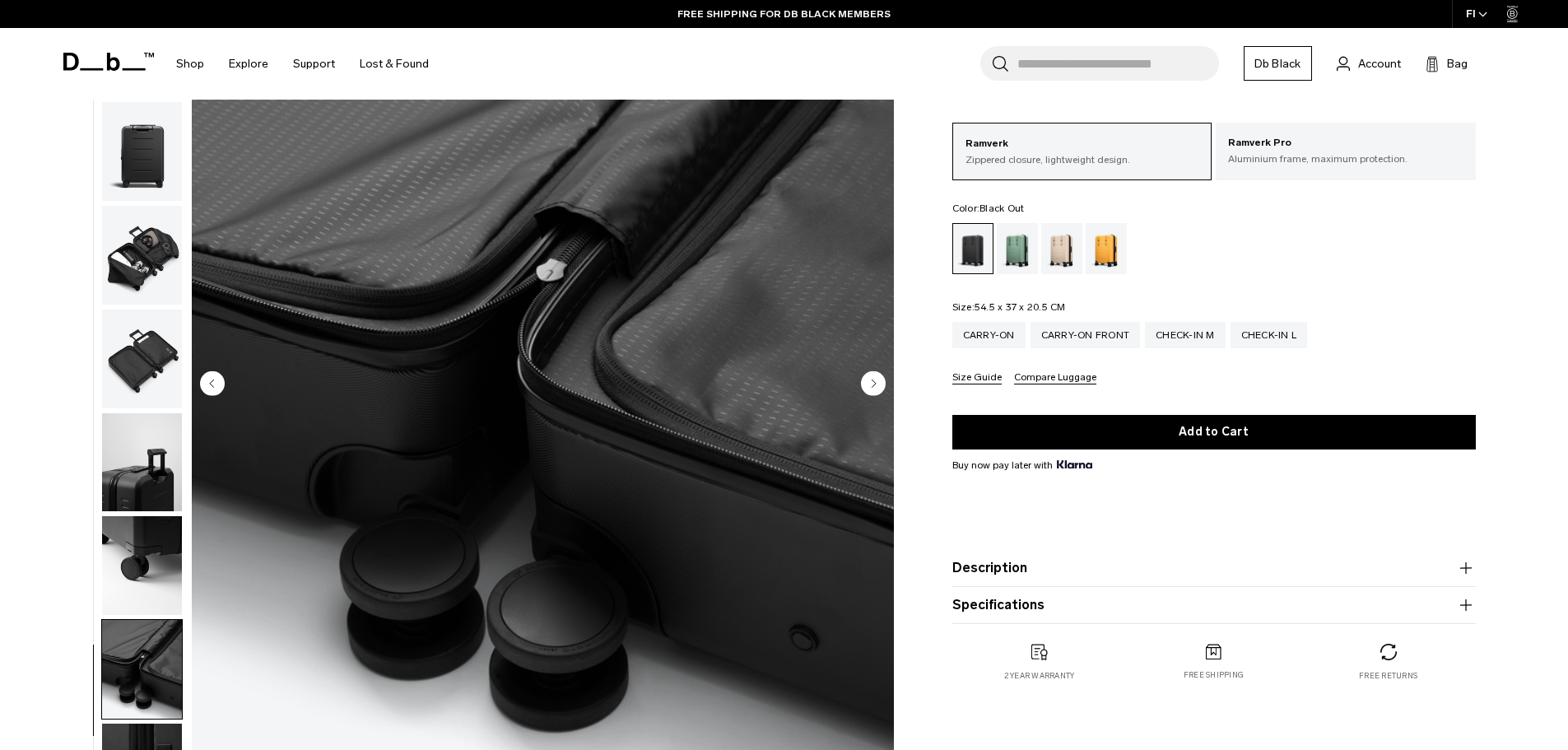
click at [220, 380] on circle "Previous slide" at bounding box center [212, 383] width 25 height 25
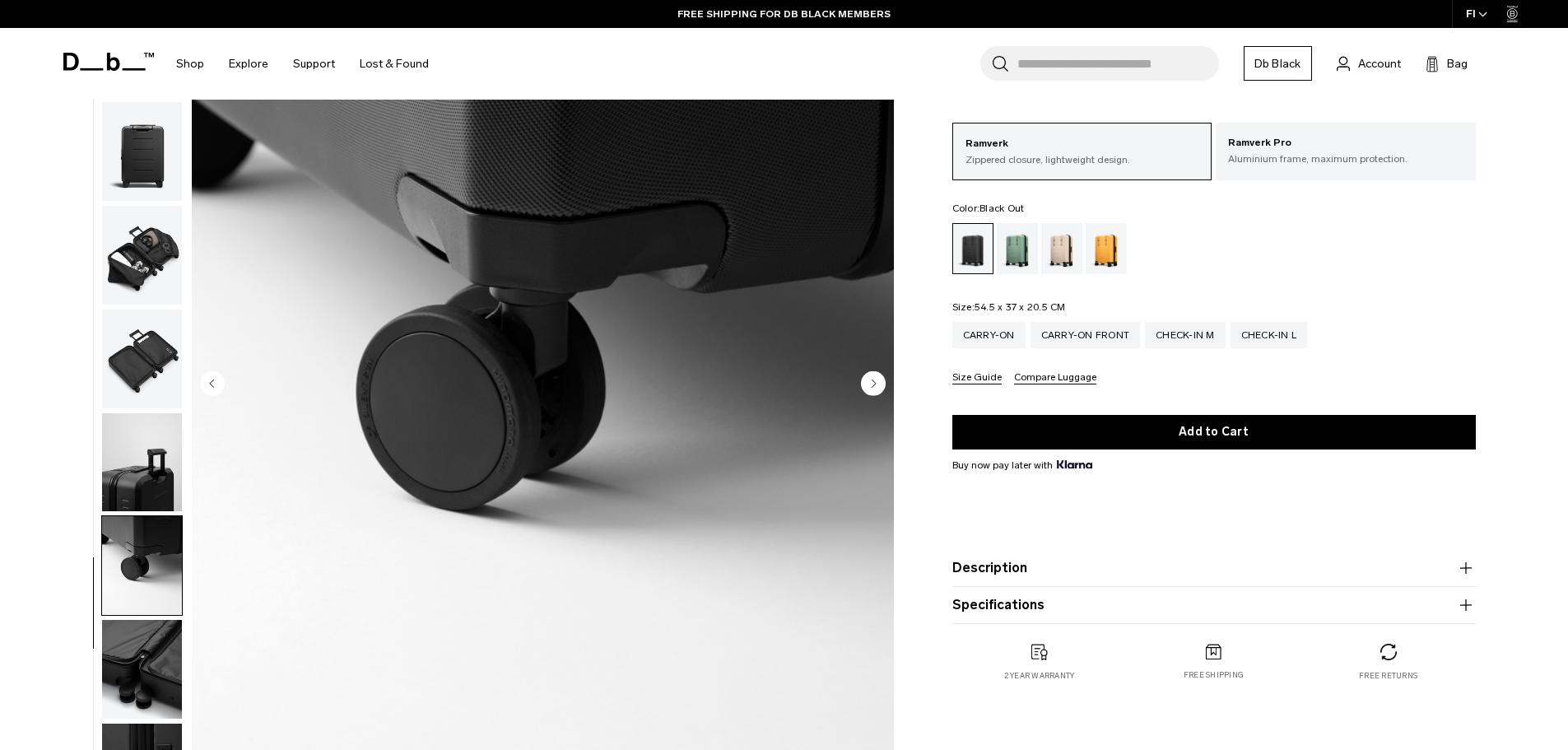
click at [220, 380] on circle "Previous slide" at bounding box center [212, 383] width 25 height 25
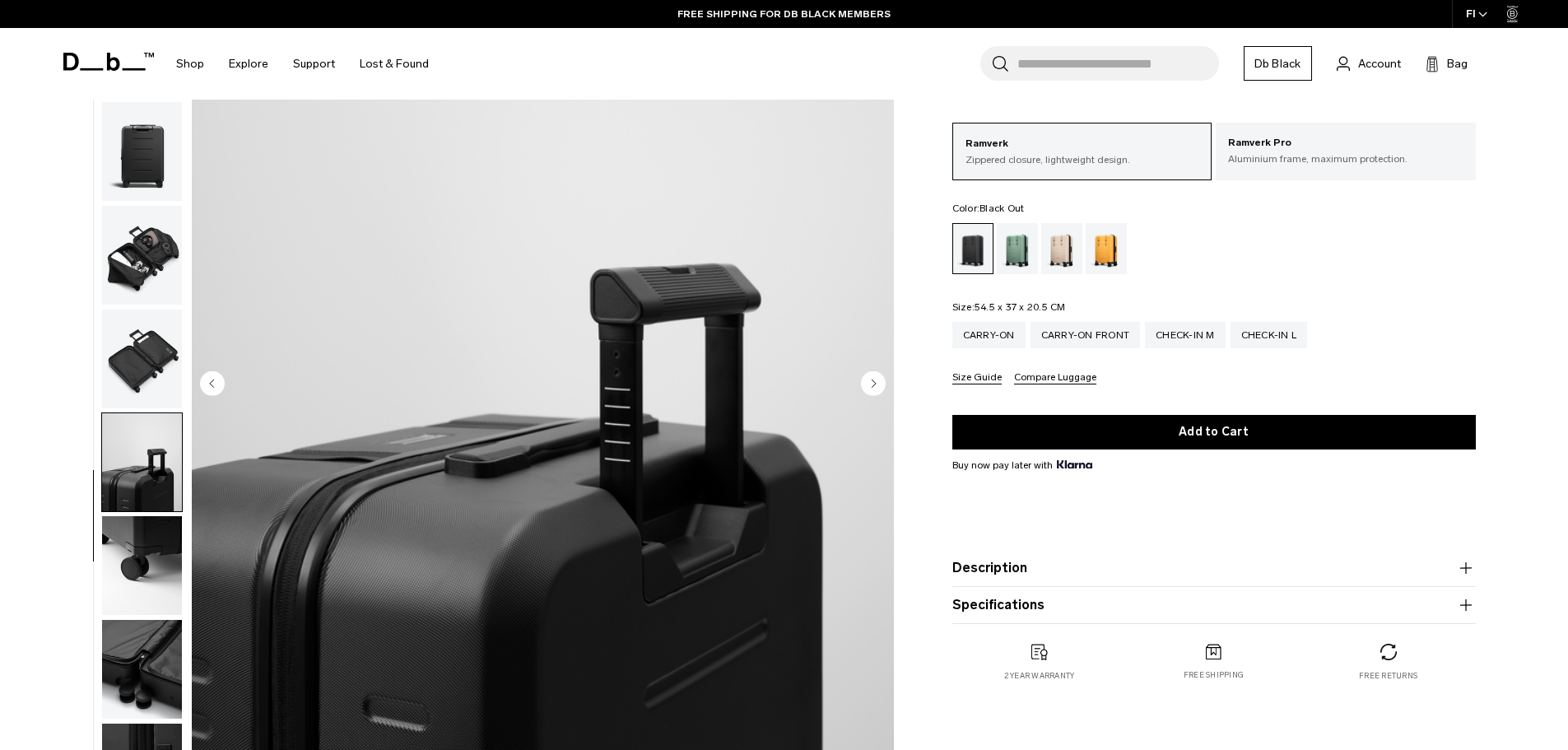
click at [220, 380] on circle "Previous slide" at bounding box center [212, 383] width 25 height 25
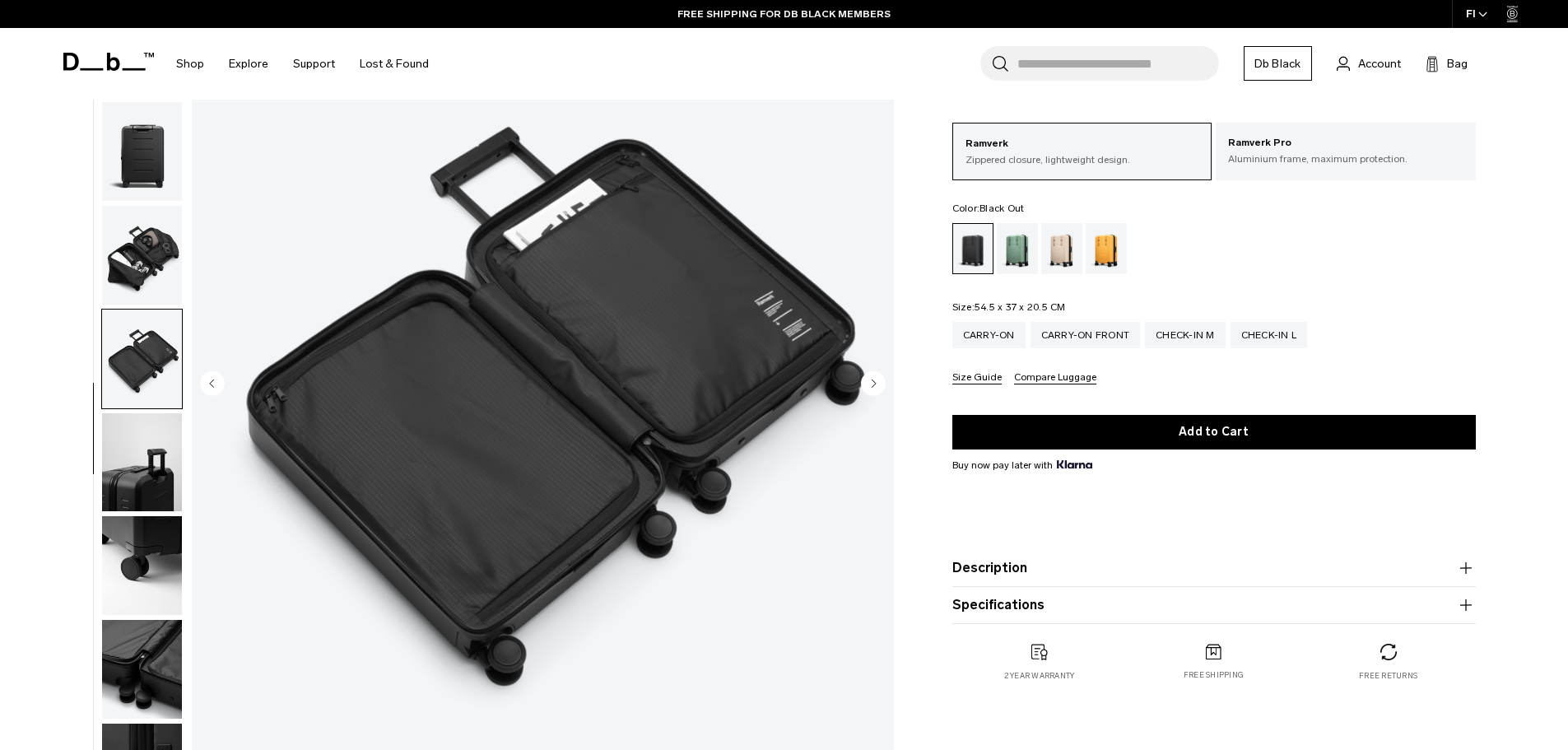
click at [220, 380] on circle "Previous slide" at bounding box center [212, 383] width 25 height 25
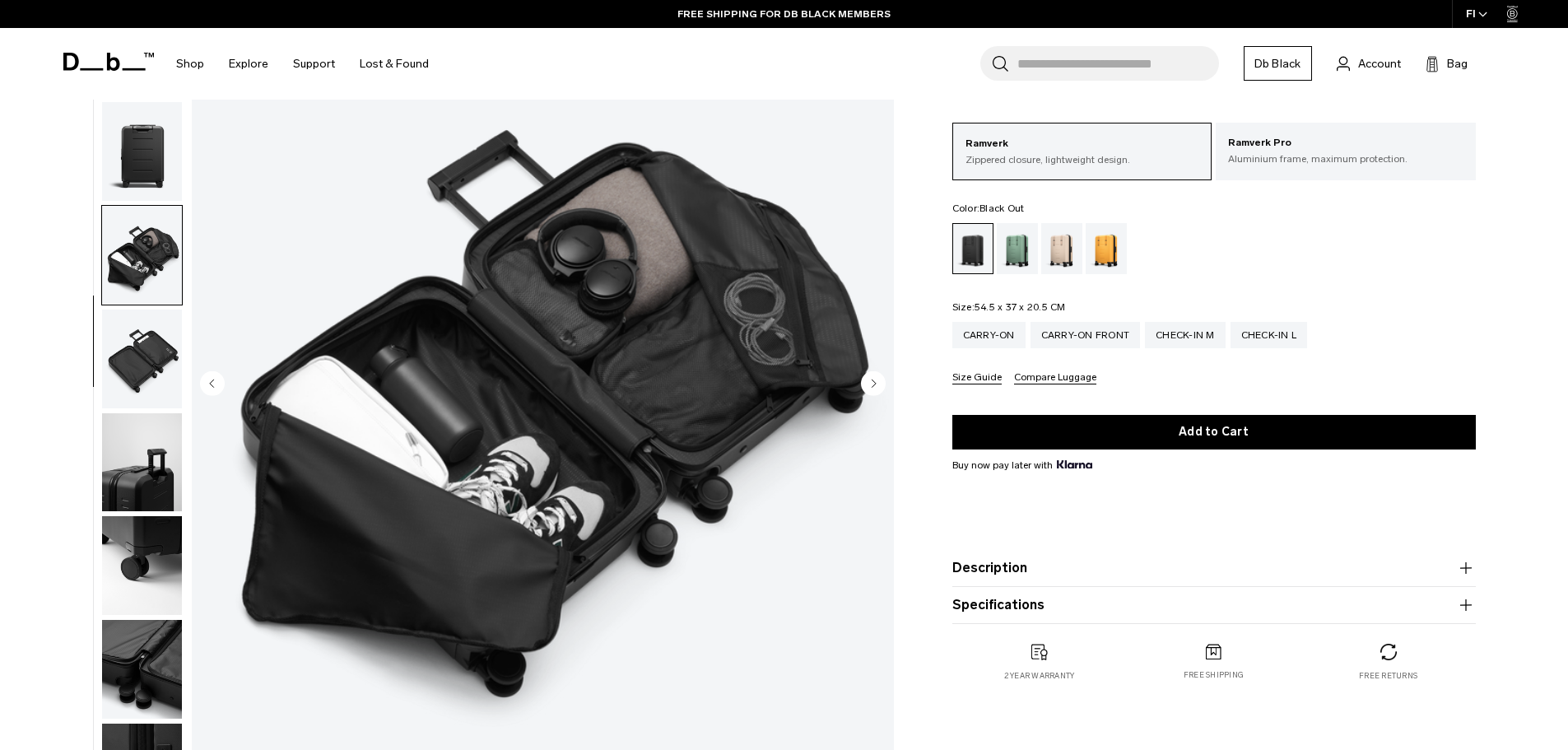
click at [220, 380] on circle "Previous slide" at bounding box center [212, 383] width 25 height 25
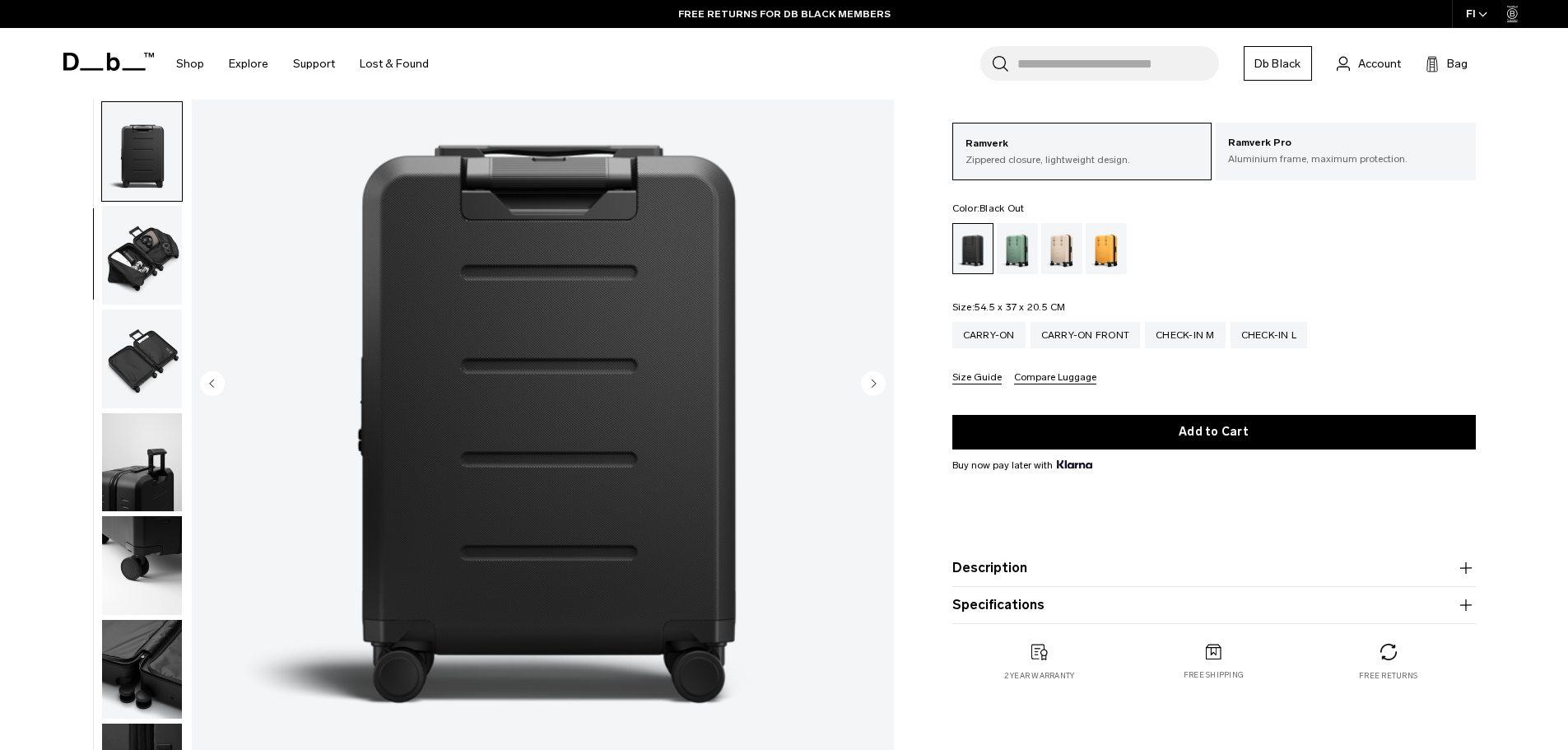
click at [220, 380] on circle "Previous slide" at bounding box center [212, 383] width 25 height 25
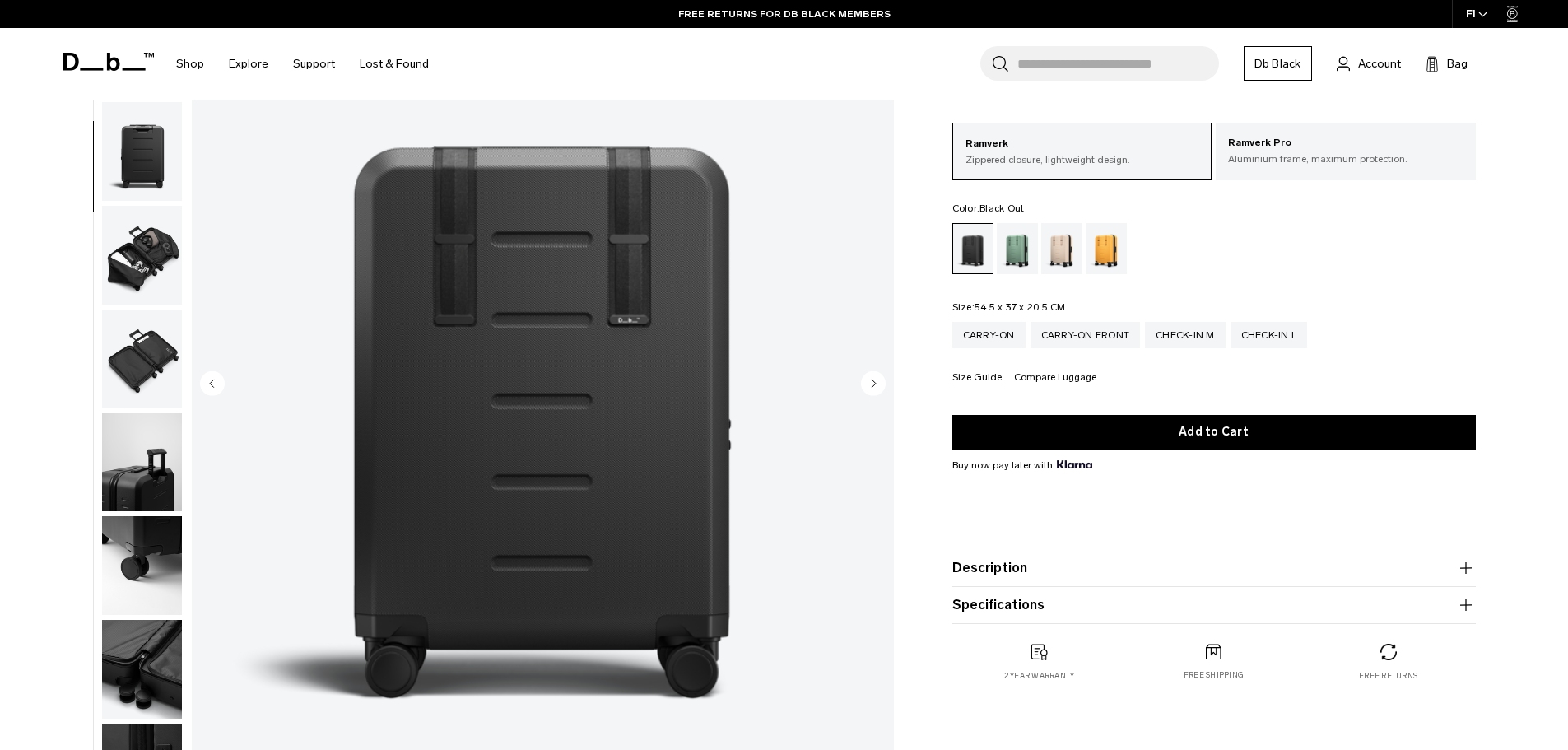
click at [220, 380] on circle "Previous slide" at bounding box center [212, 383] width 25 height 25
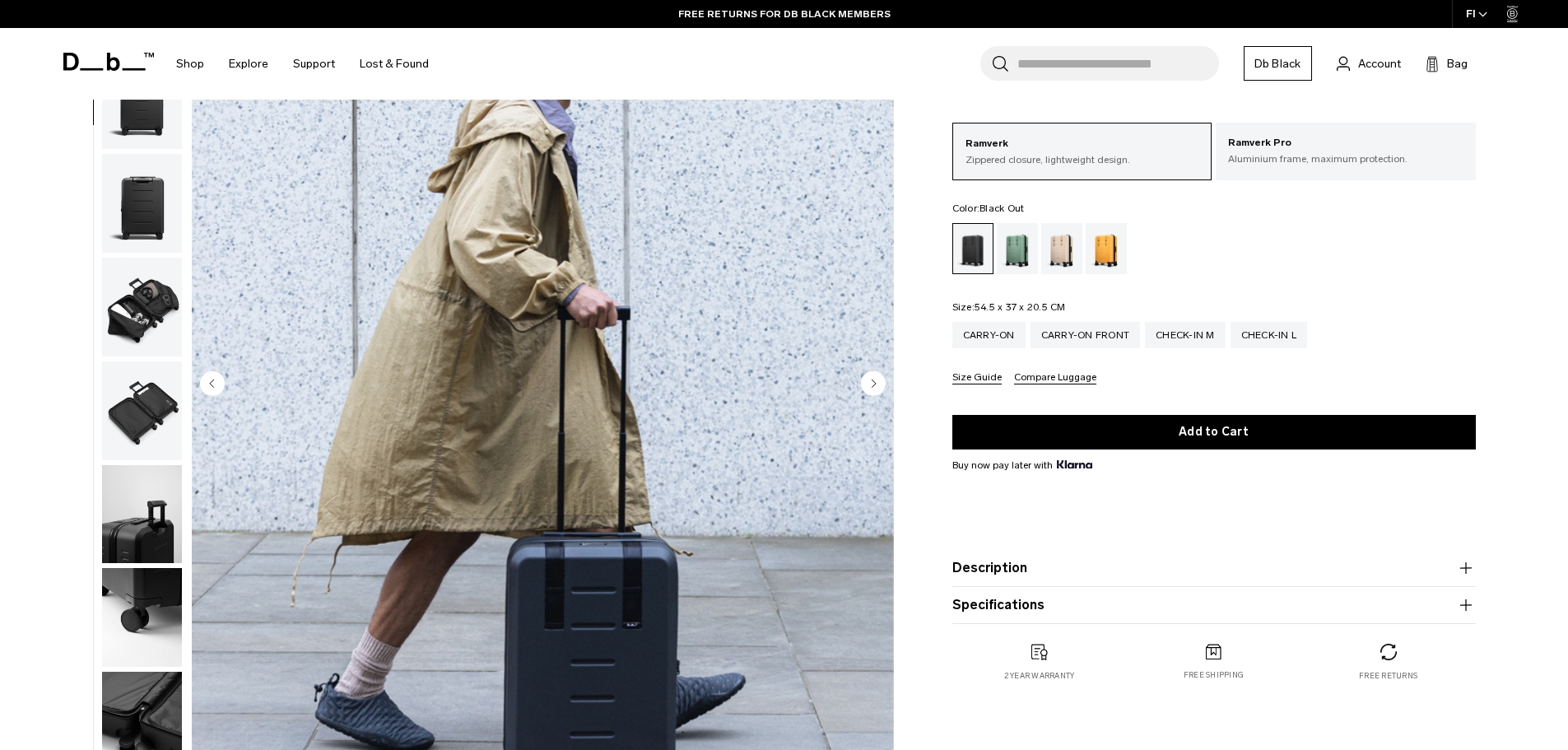
click at [216, 381] on circle "Previous slide" at bounding box center [212, 383] width 25 height 25
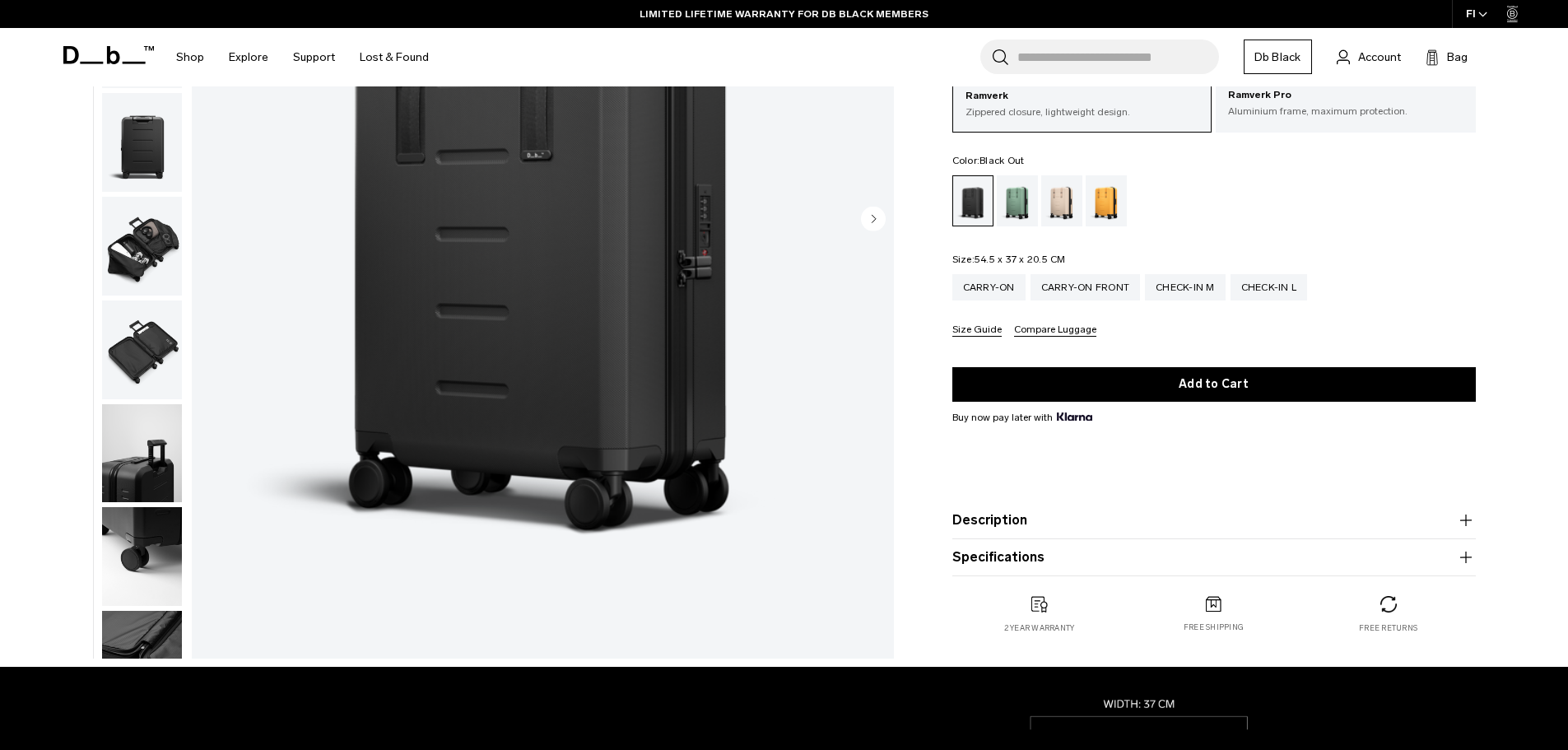
scroll to position [0, 0]
